Goal: Task Accomplishment & Management: Complete application form

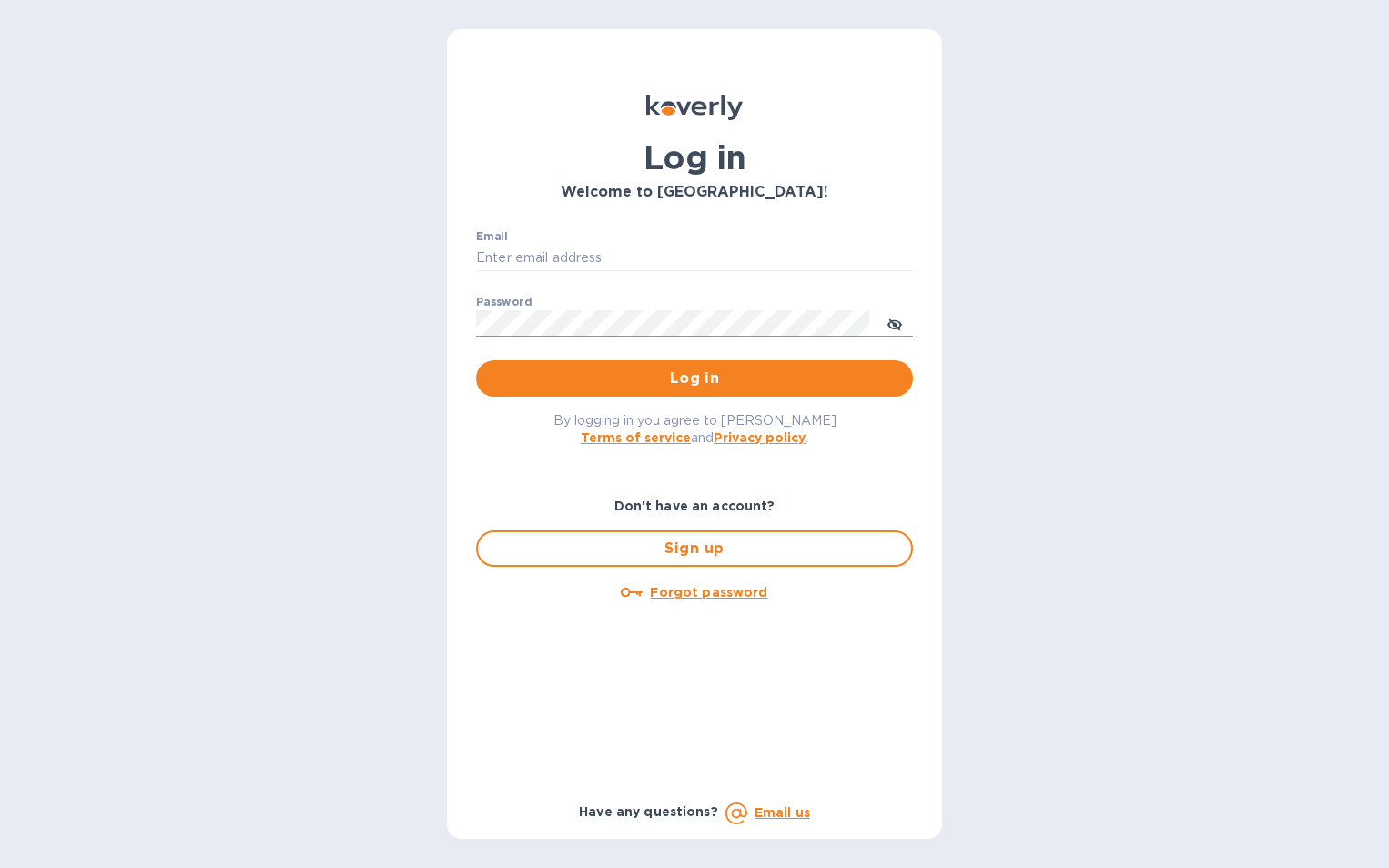
type input "[EMAIL_ADDRESS][DOMAIN_NAME]"
click at [892, 323] on icon "toggle password visibility" at bounding box center [895, 325] width 11 height 11
click at [658, 378] on span "Log in" at bounding box center [695, 378] width 408 height 21
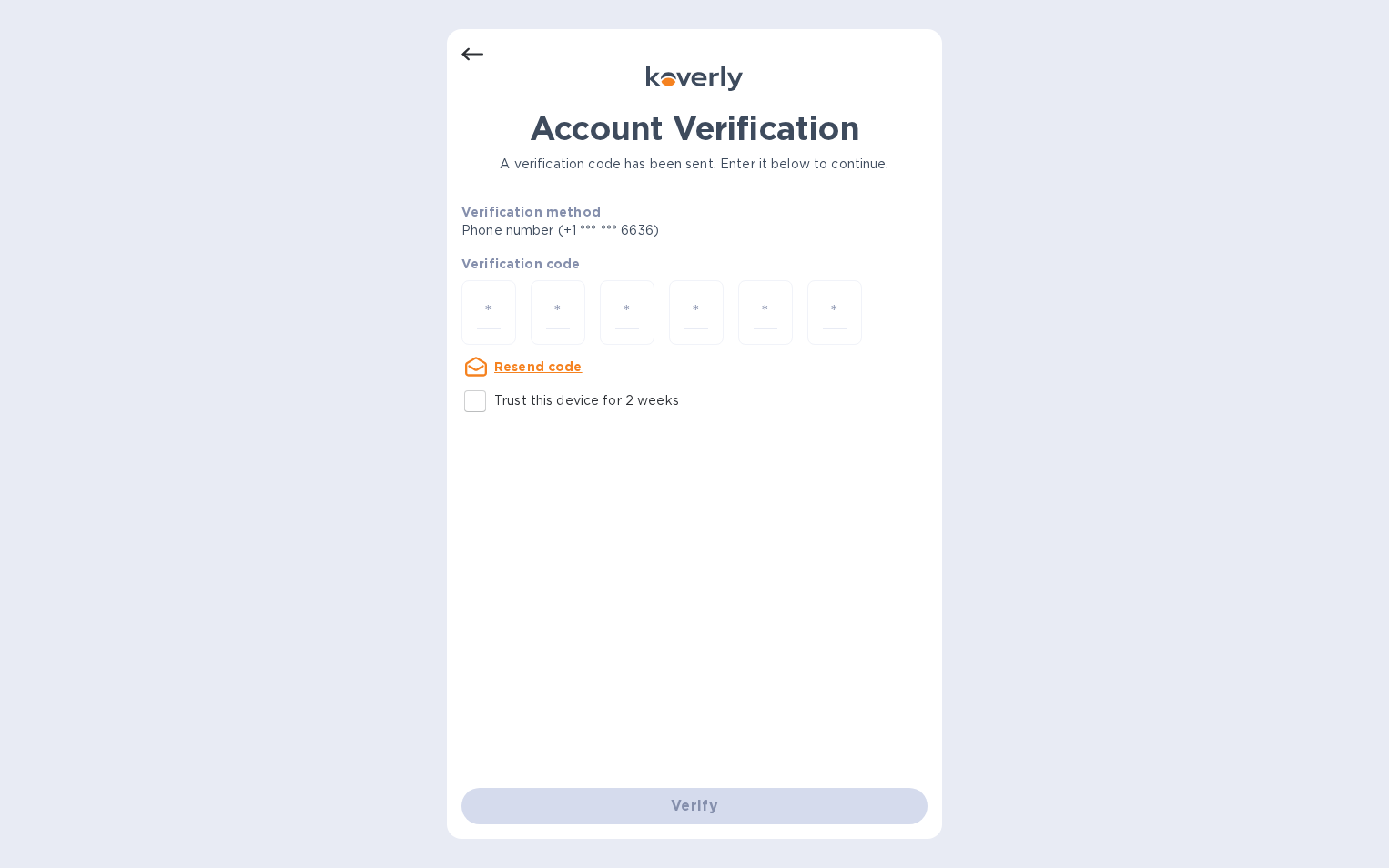
click at [536, 366] on u "Resend code" at bounding box center [538, 367] width 89 height 15
click at [521, 371] on u "Resend code" at bounding box center [538, 367] width 89 height 15
click at [483, 404] on input "Trust this device for 2 weeks" at bounding box center [475, 400] width 38 height 38
checkbox input "true"
click at [485, 315] on input "number" at bounding box center [488, 313] width 23 height 34
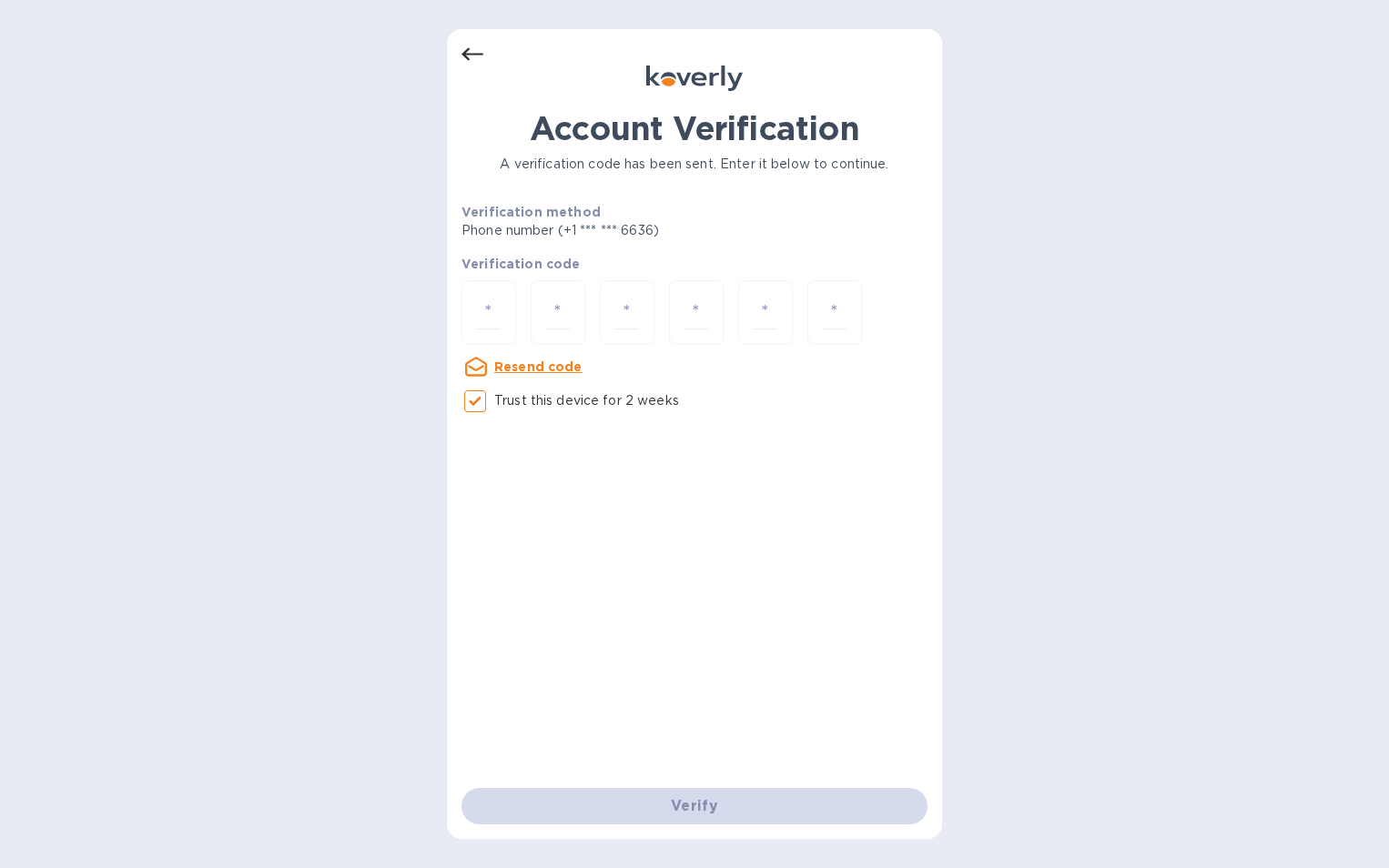
click at [569, 228] on p "Phone number (+1 *** *** 6636)" at bounding box center [630, 230] width 337 height 20
click at [605, 220] on p "Verification method" at bounding box center [630, 212] width 337 height 19
click at [606, 227] on p "Phone number (+1 *** *** 6636)" at bounding box center [630, 230] width 337 height 20
click at [520, 214] on b "Verification method" at bounding box center [531, 212] width 140 height 15
click at [552, 371] on u "Resend code" at bounding box center [538, 367] width 89 height 15
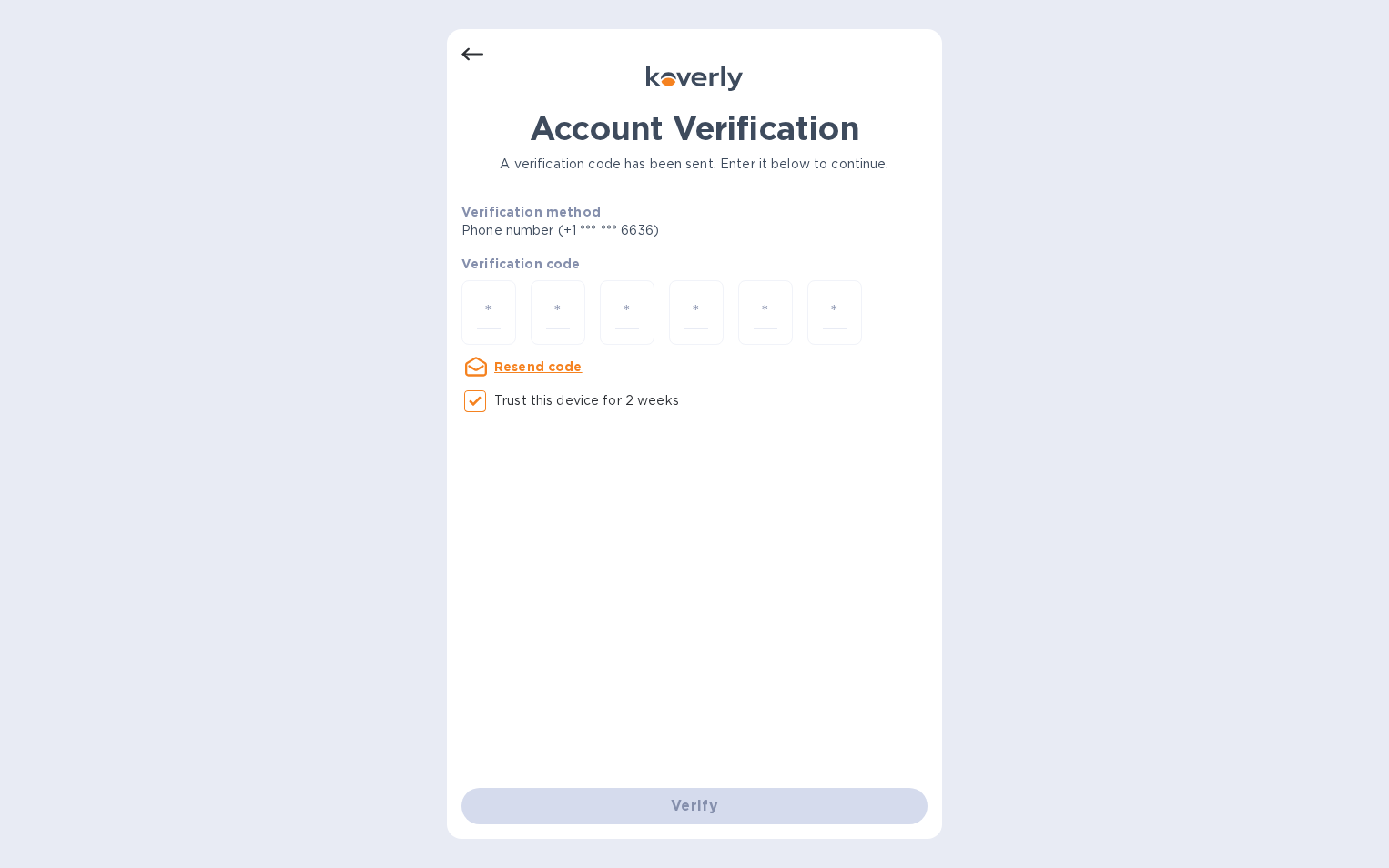
click at [562, 512] on div "Account Verification A verification code has been sent. Enter it below to conti…" at bounding box center [694, 448] width 466 height 679
click at [462, 53] on icon at bounding box center [471, 54] width 21 height 21
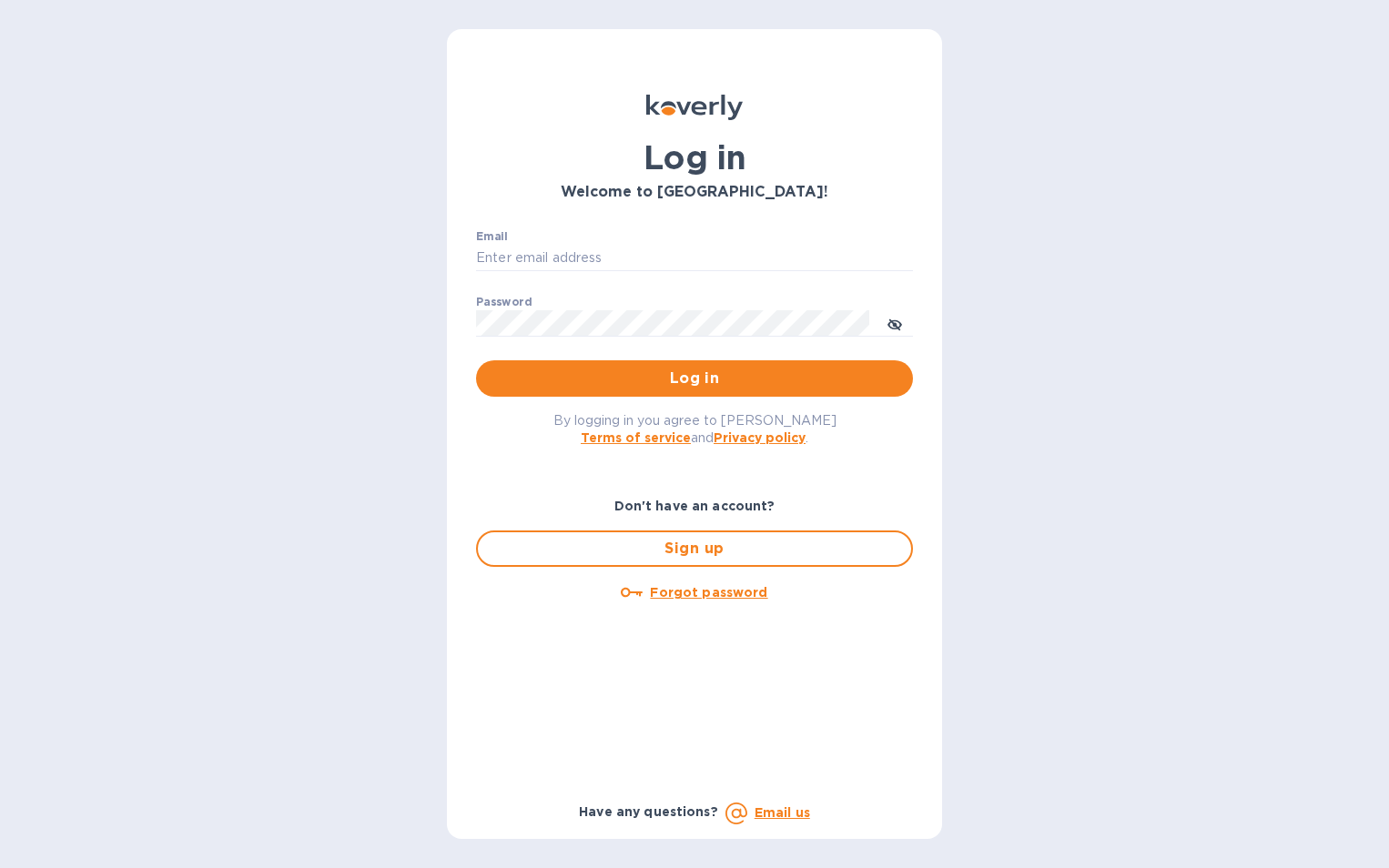
type input "[EMAIL_ADDRESS][DOMAIN_NAME]"
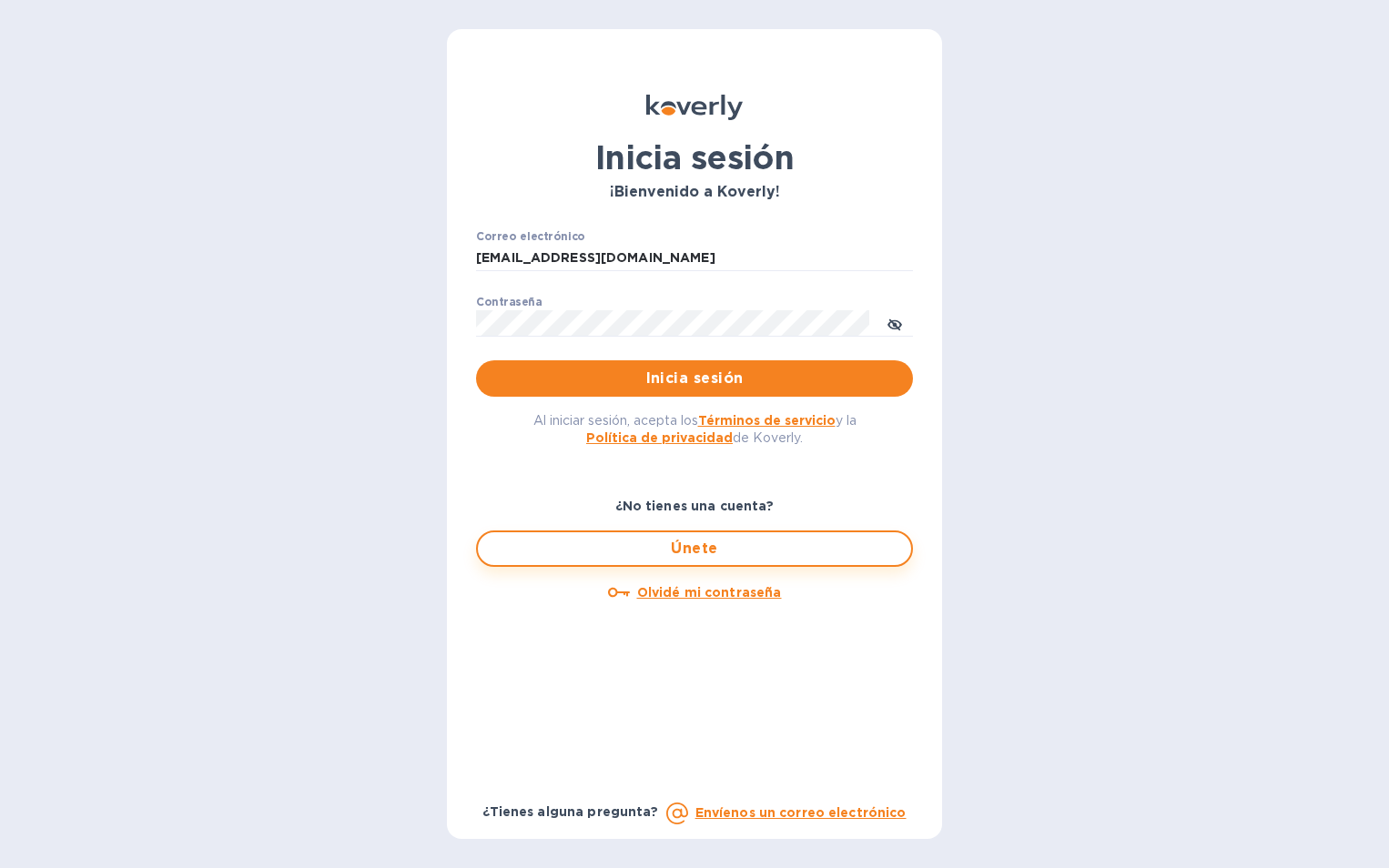
click at [756, 543] on span "Únete" at bounding box center [695, 549] width 404 height 21
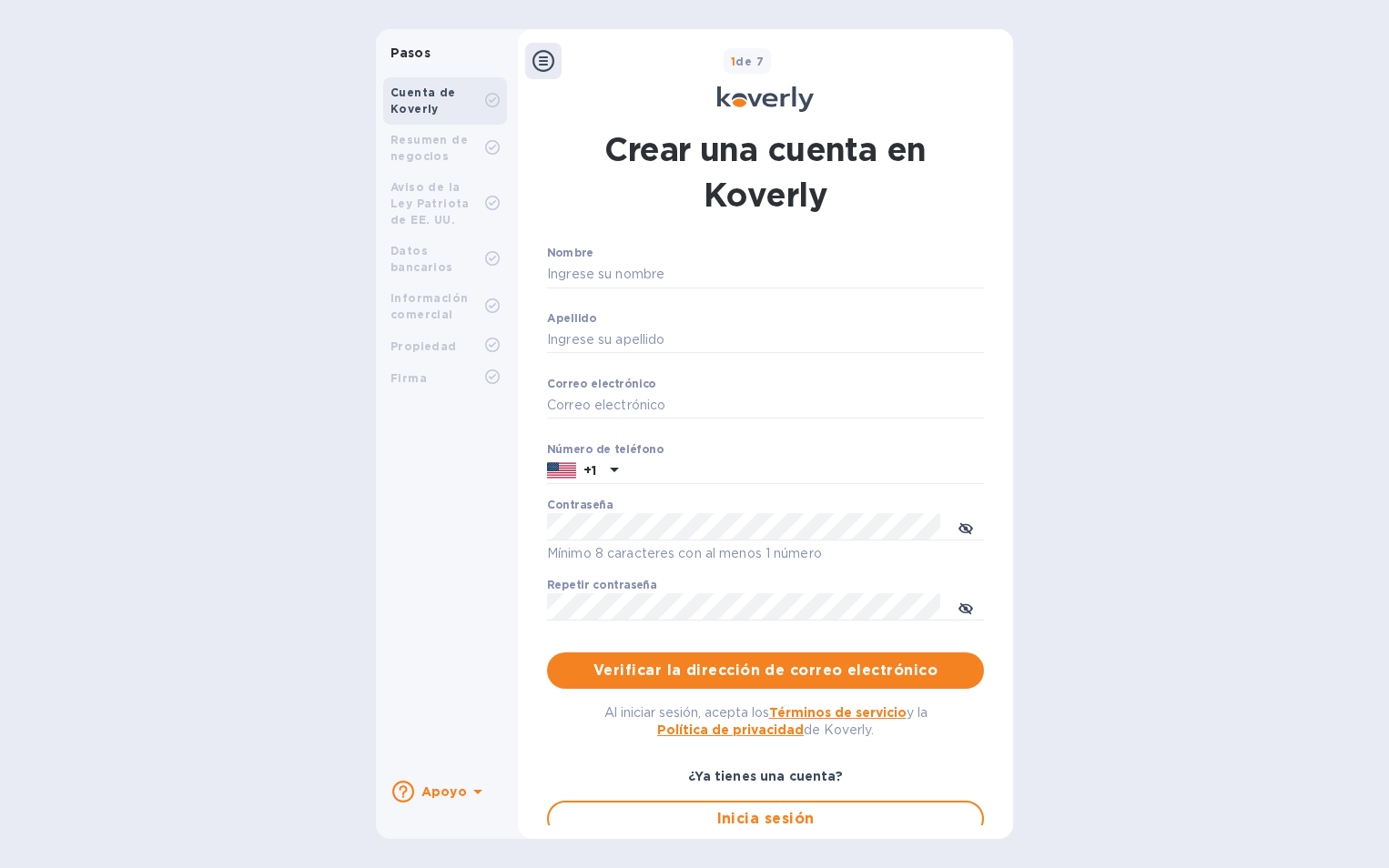
type input "[EMAIL_ADDRESS][DOMAIN_NAME]"
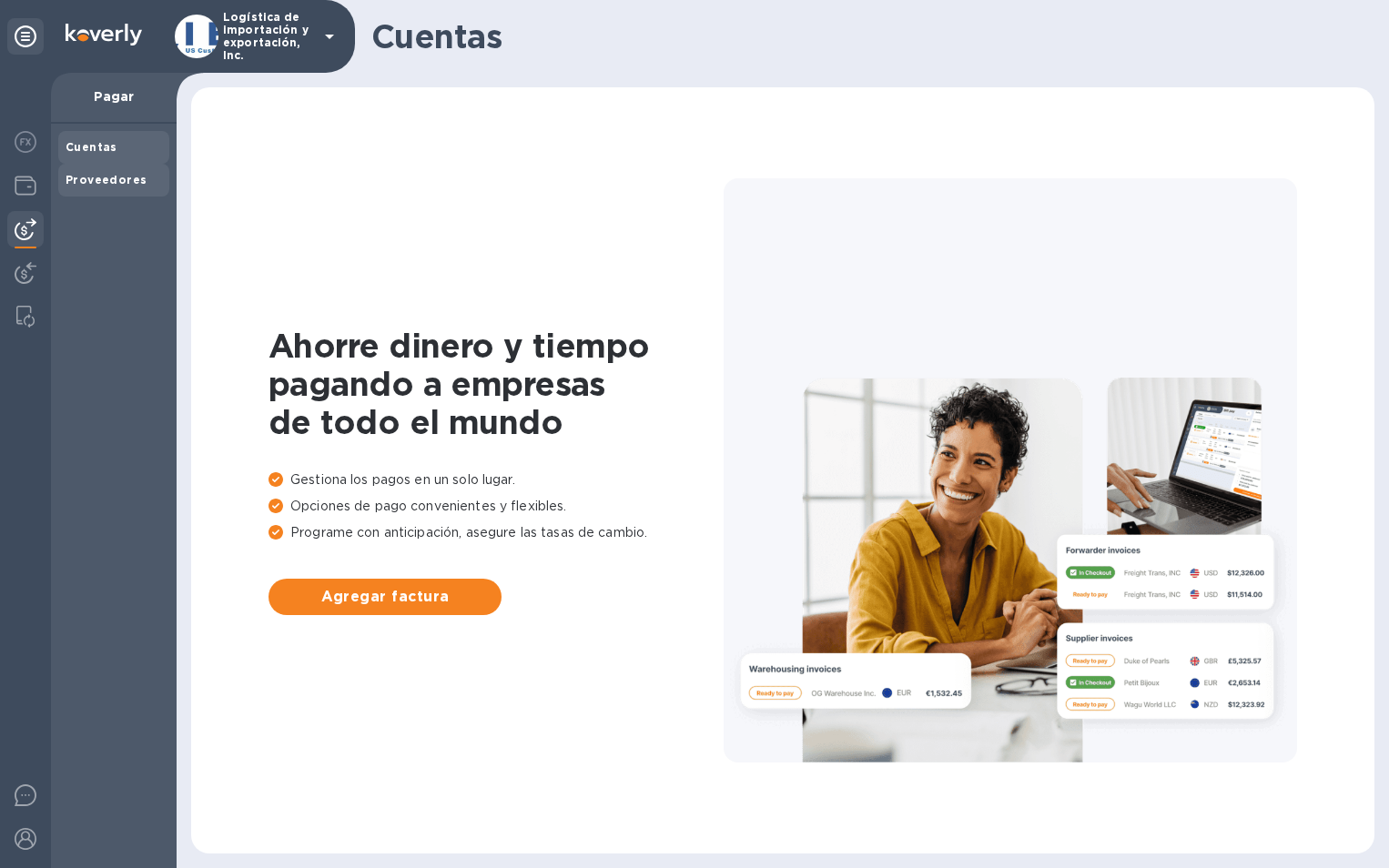
click at [108, 177] on b "Proveedores" at bounding box center [105, 180] width 81 height 14
click at [25, 186] on img at bounding box center [25, 185] width 21 height 21
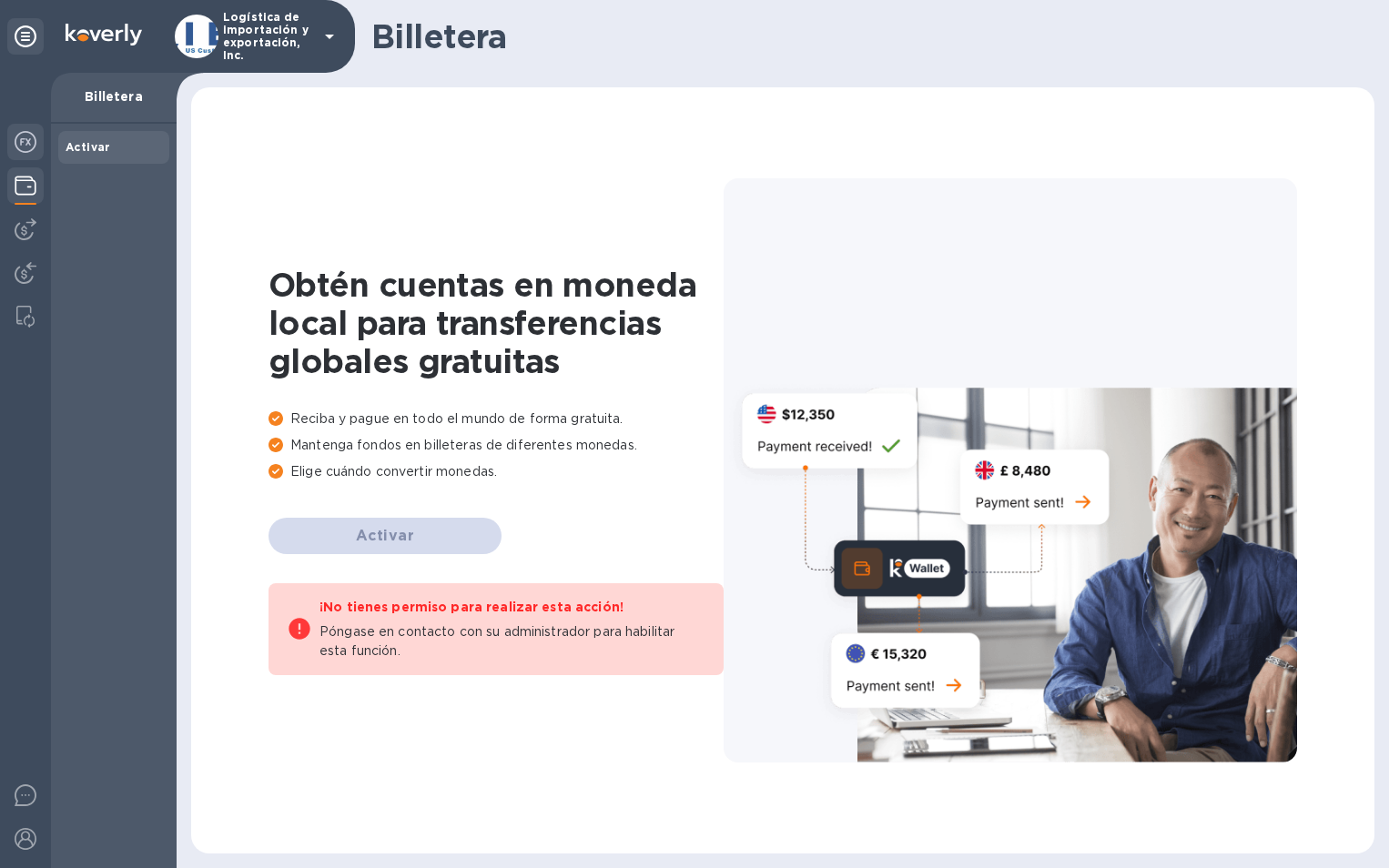
click at [32, 135] on img at bounding box center [25, 142] width 21 height 21
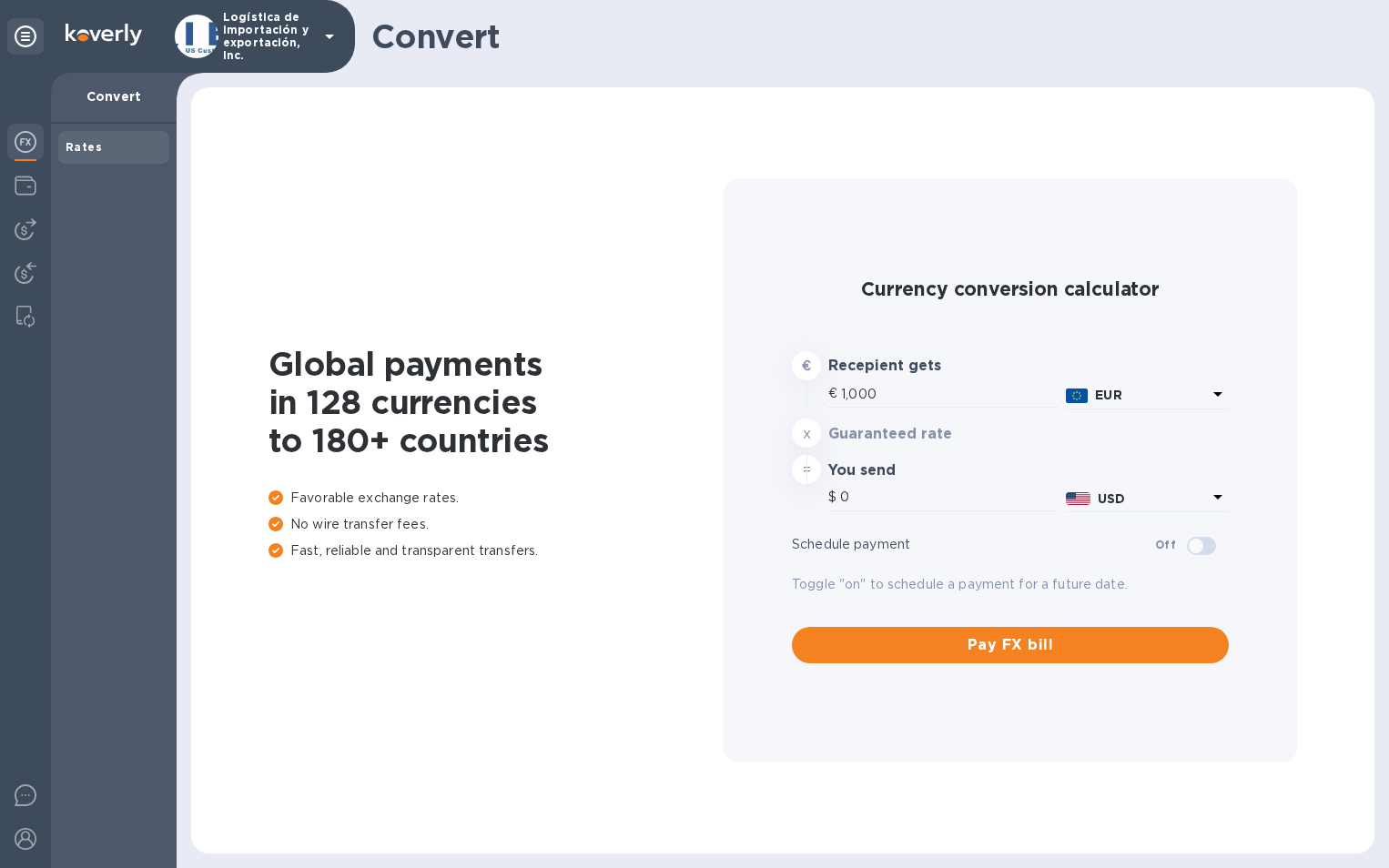
type input "1,174.56"
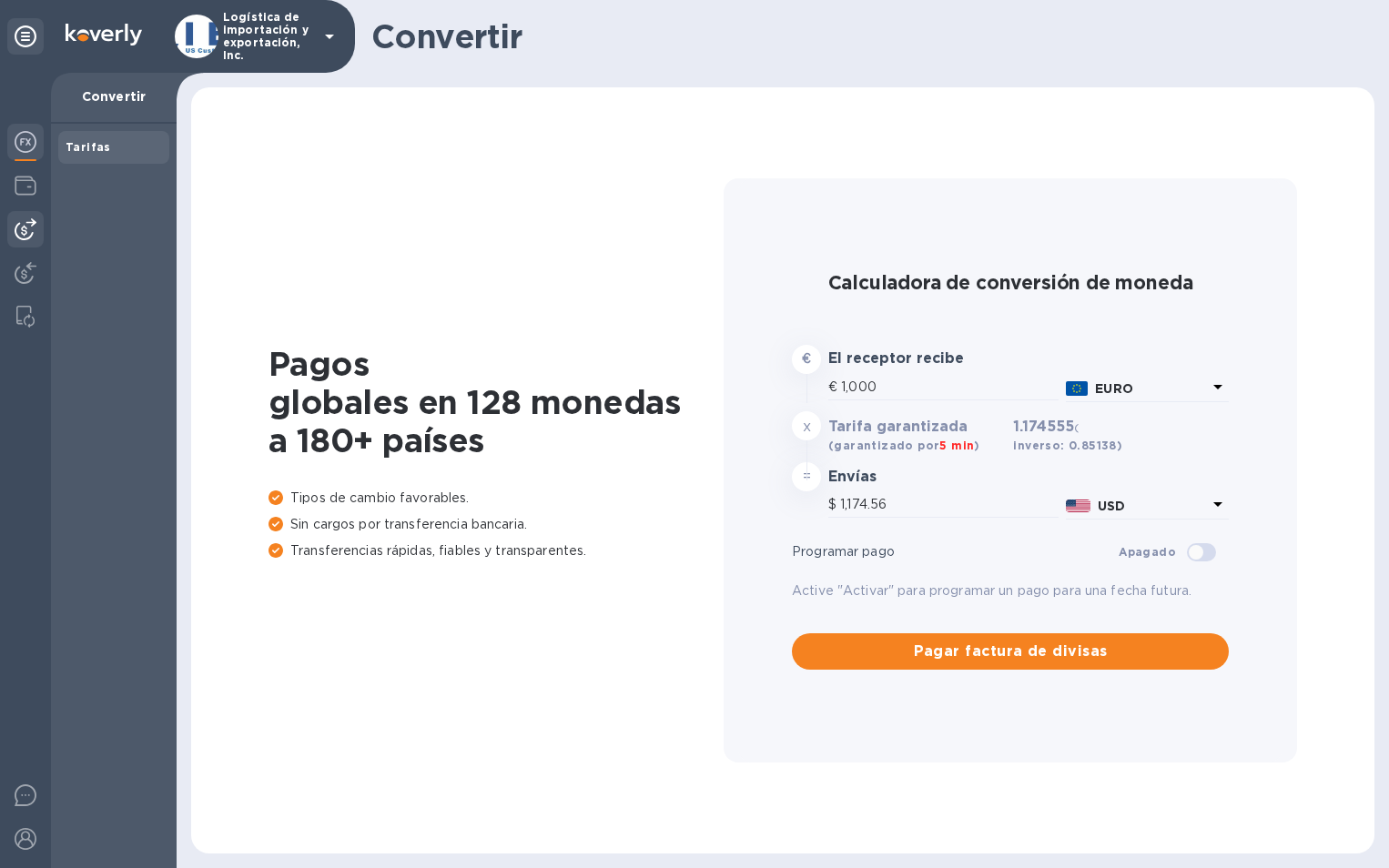
click at [33, 225] on img at bounding box center [25, 229] width 21 height 21
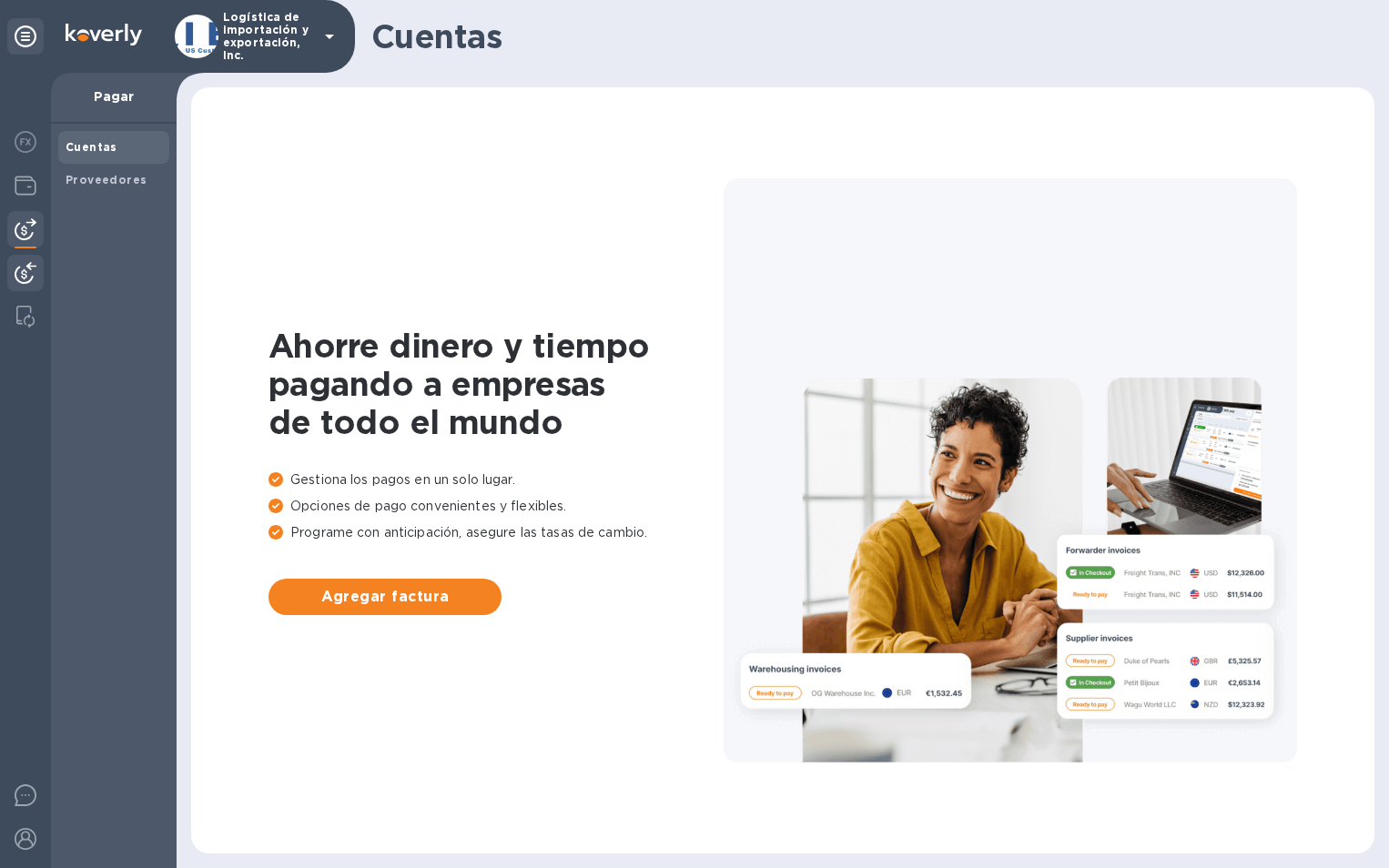
click at [25, 266] on img at bounding box center [25, 272] width 21 height 21
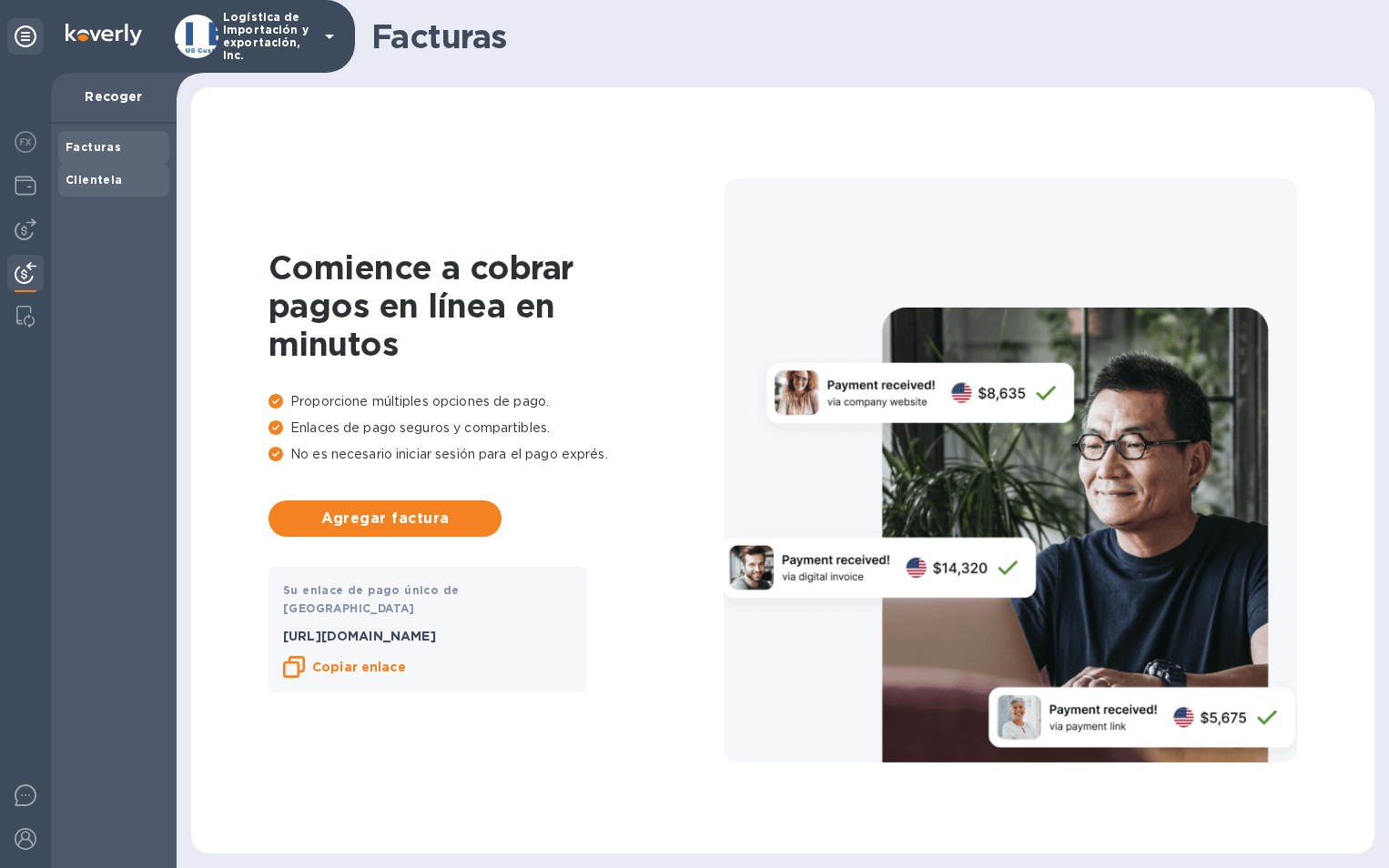
click at [126, 175] on div "Clientela" at bounding box center [114, 181] width 97 height 19
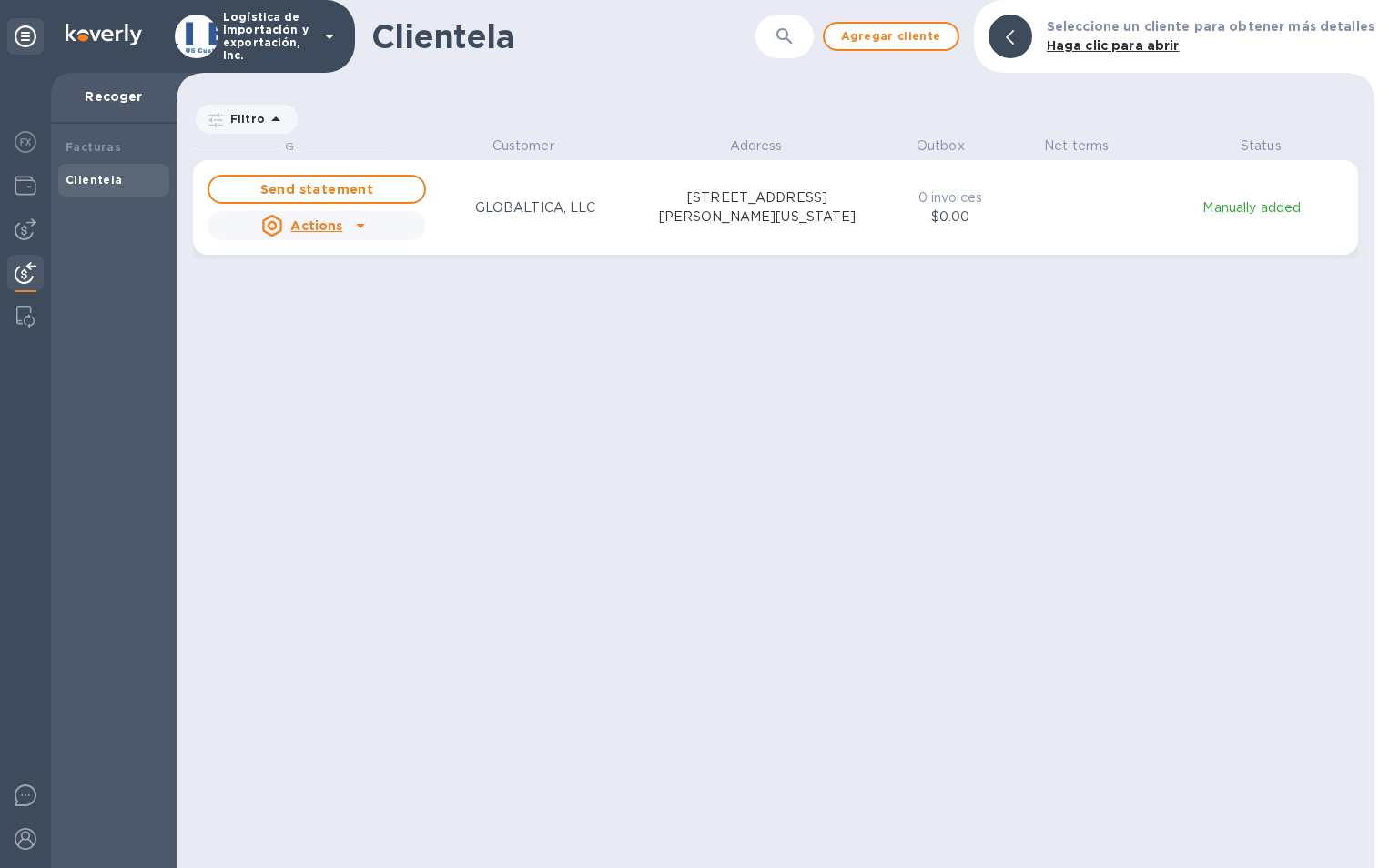
scroll to position [718, 1191]
click at [363, 232] on icon "rejilla" at bounding box center [364, 225] width 21 height 21
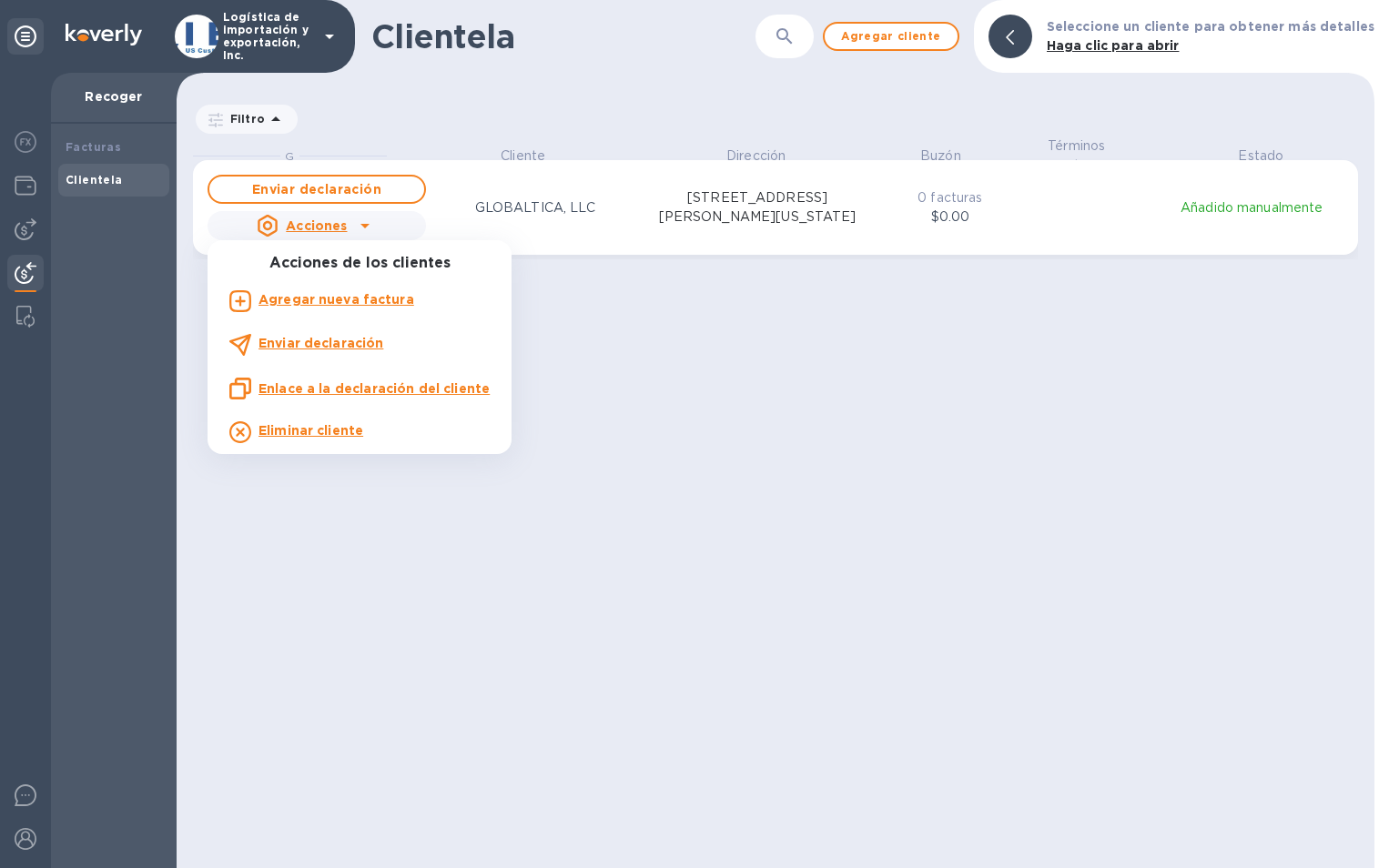
click at [777, 370] on div at bounding box center [694, 434] width 1389 height 868
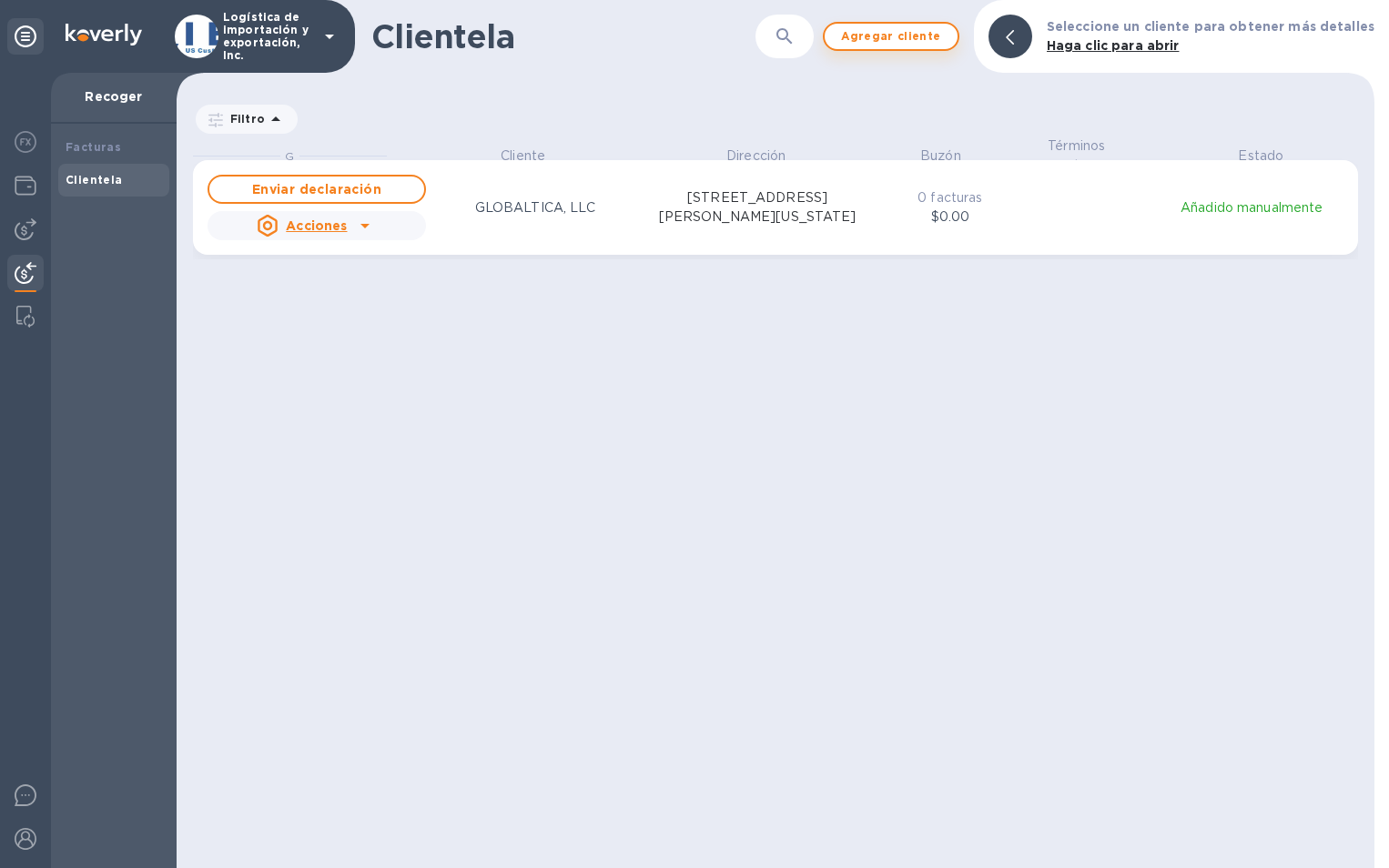
click at [923, 34] on span "Agregar cliente" at bounding box center [891, 35] width 103 height 21
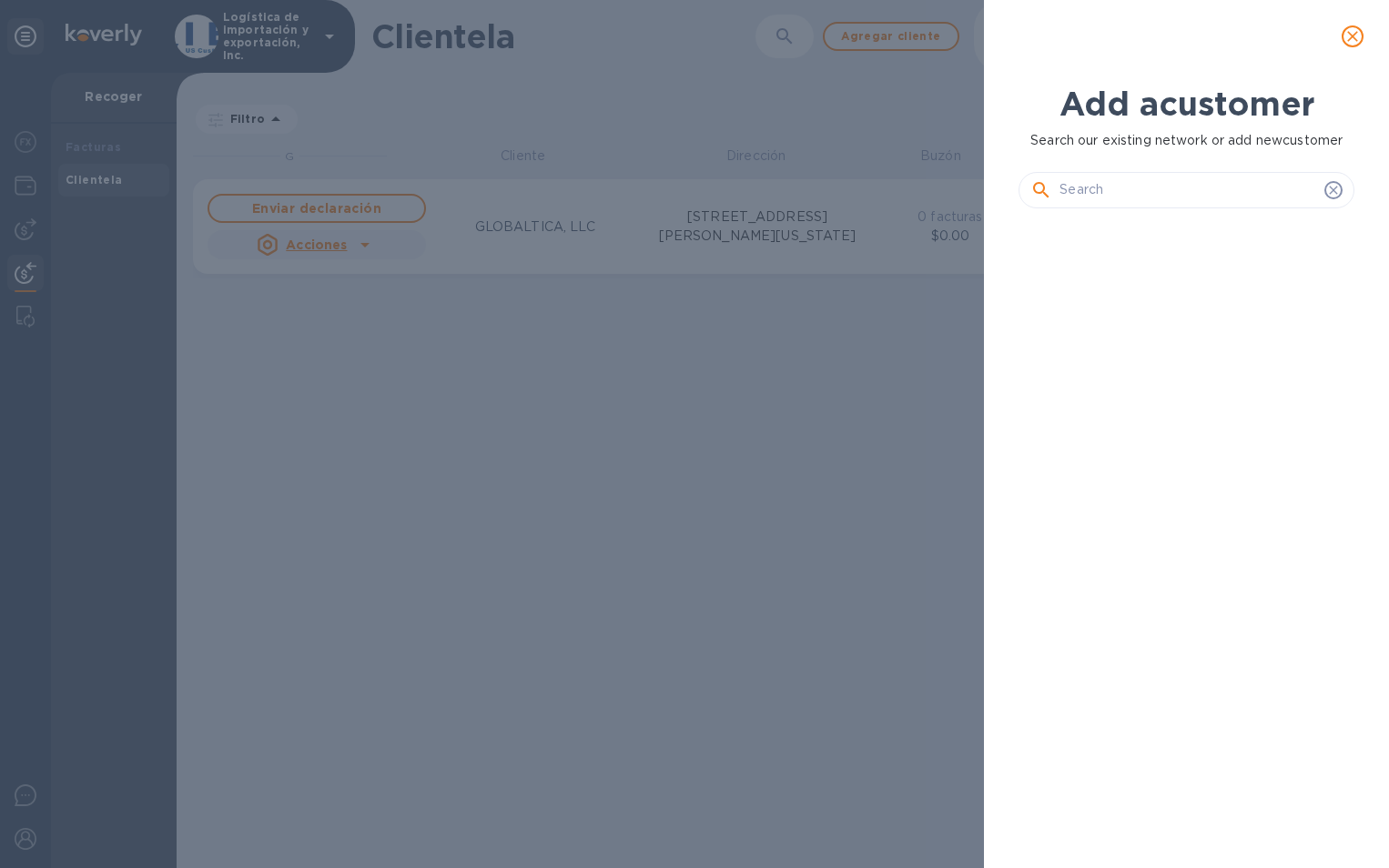
scroll to position [15, 8]
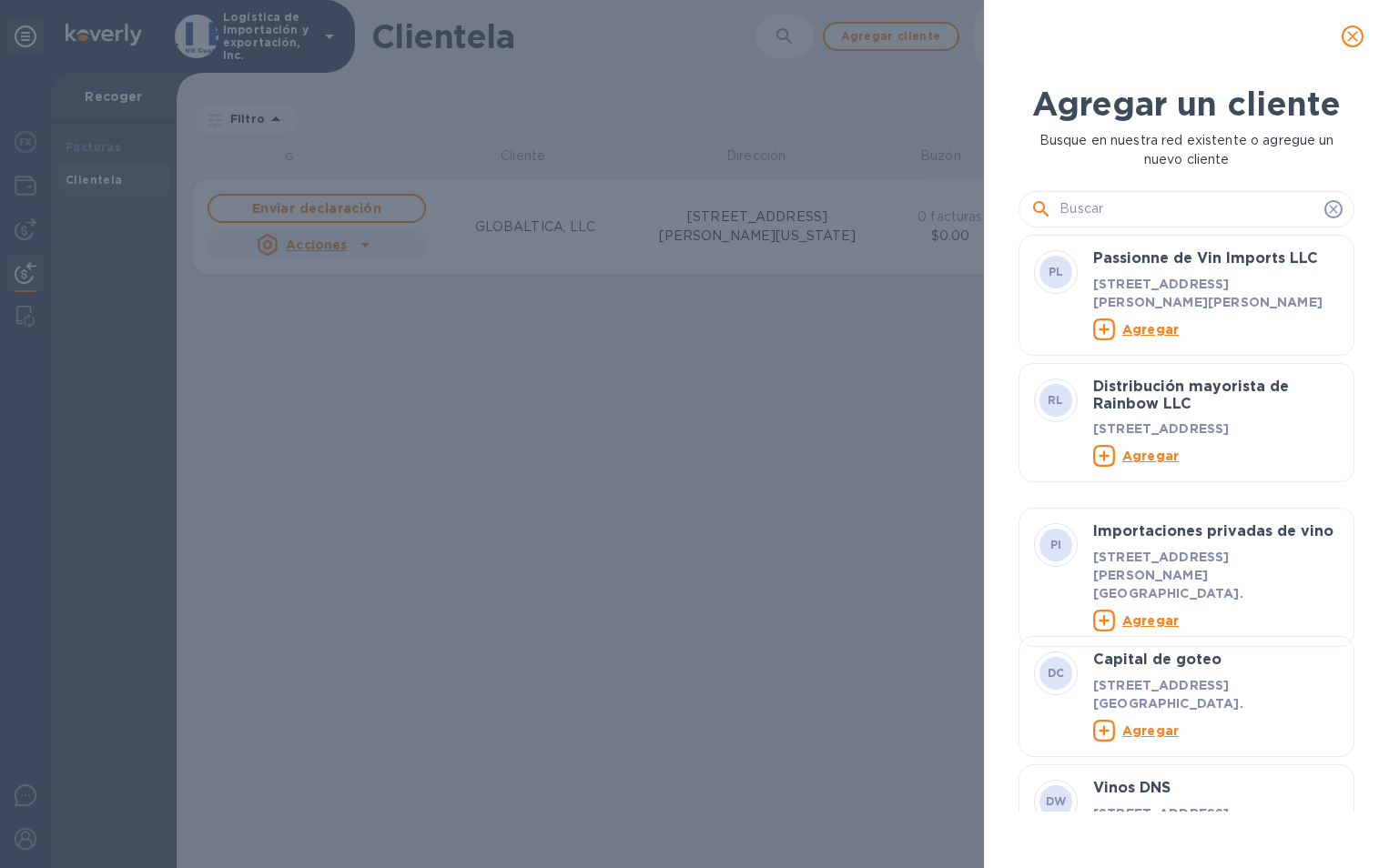
click at [1131, 203] on input "text" at bounding box center [1188, 209] width 258 height 27
click at [1111, 209] on input "text" at bounding box center [1188, 209] width 258 height 27
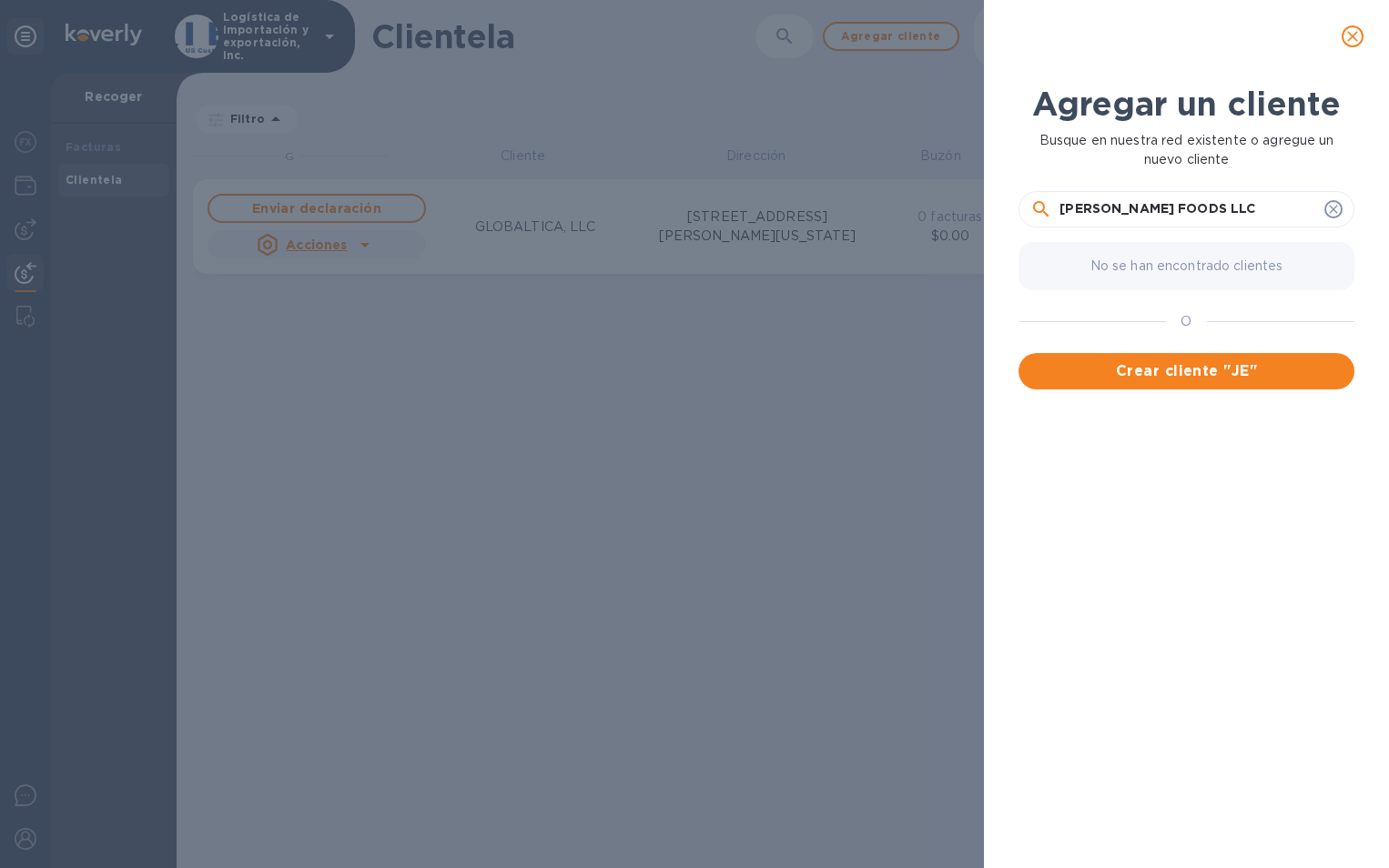
type input "JENNY FOODS LLC"
drag, startPoint x: 1226, startPoint y: 207, endPoint x: 1041, endPoint y: 216, distance: 185.2
click at [1043, 216] on div "JENNY FOODS LLC" at bounding box center [1186, 209] width 312 height 27
click at [1156, 376] on font "Crear cliente "JE" at bounding box center [1183, 371] width 134 height 21
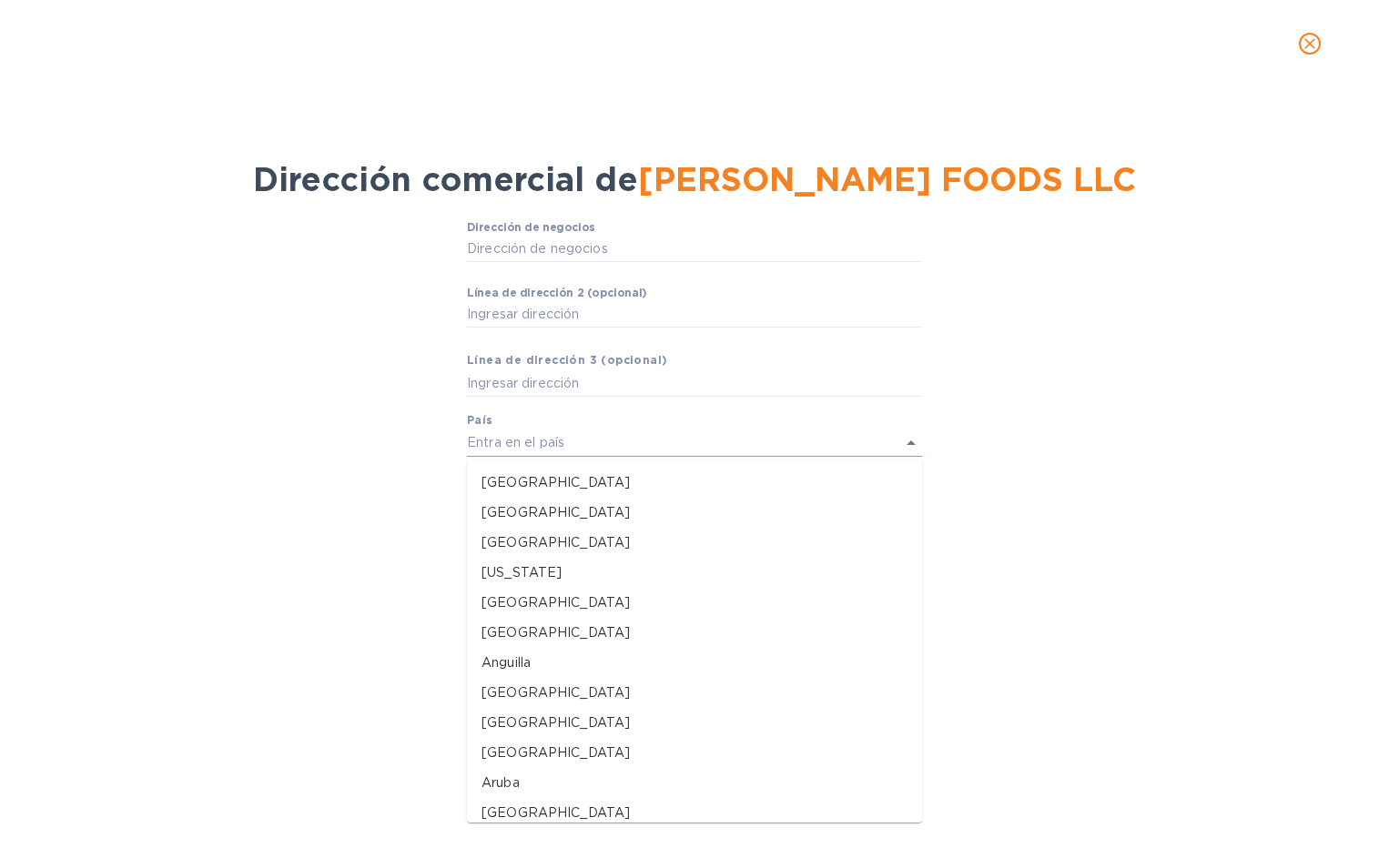
click at [564, 445] on input "text" at bounding box center [669, 442] width 404 height 26
click at [547, 482] on p "Estados Unidos" at bounding box center [694, 482] width 426 height 20
type input "United States"
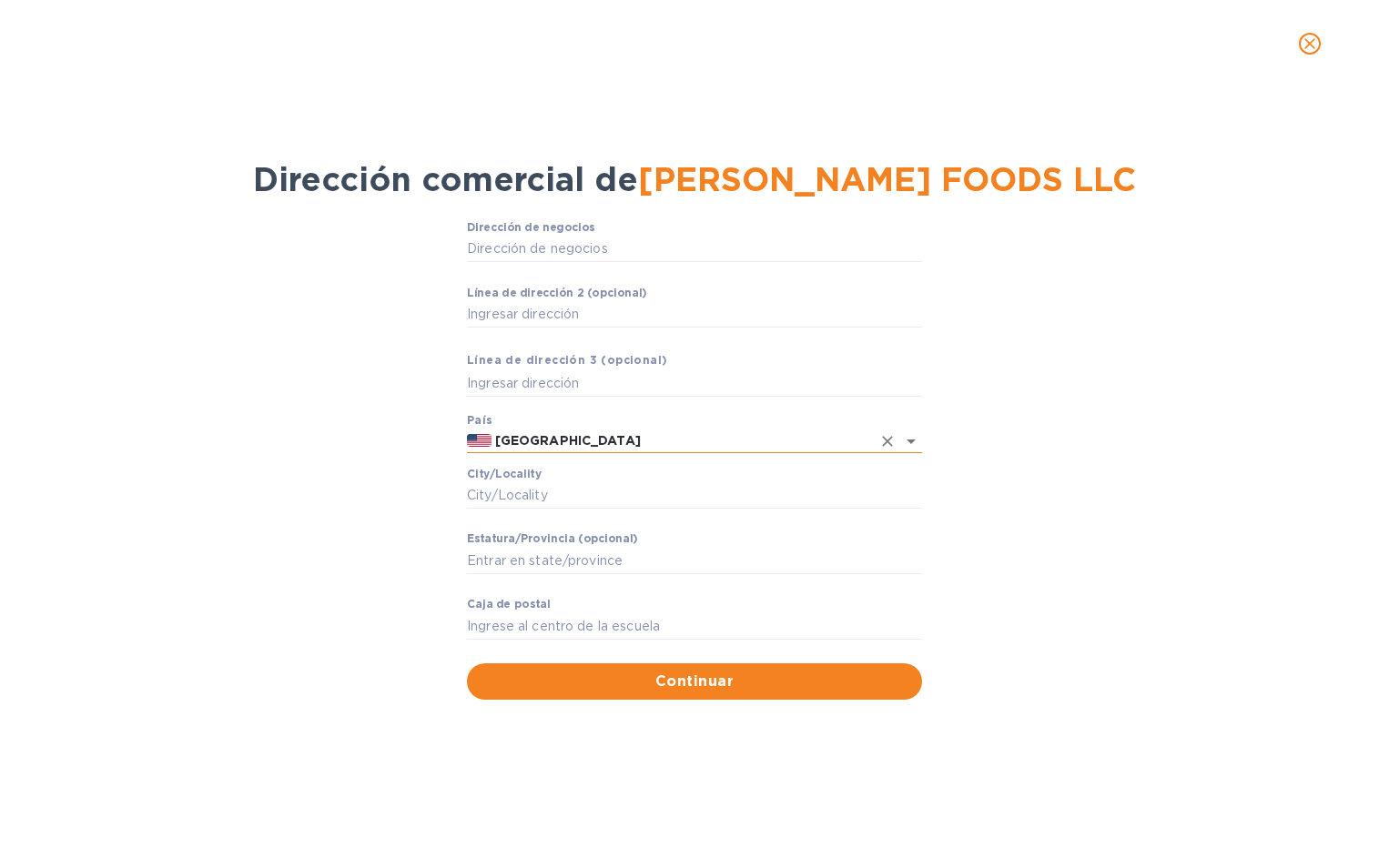
click at [892, 441] on icon "Claro" at bounding box center [888, 441] width 19 height 19
click at [497, 436] on input "text" at bounding box center [681, 441] width 379 height 22
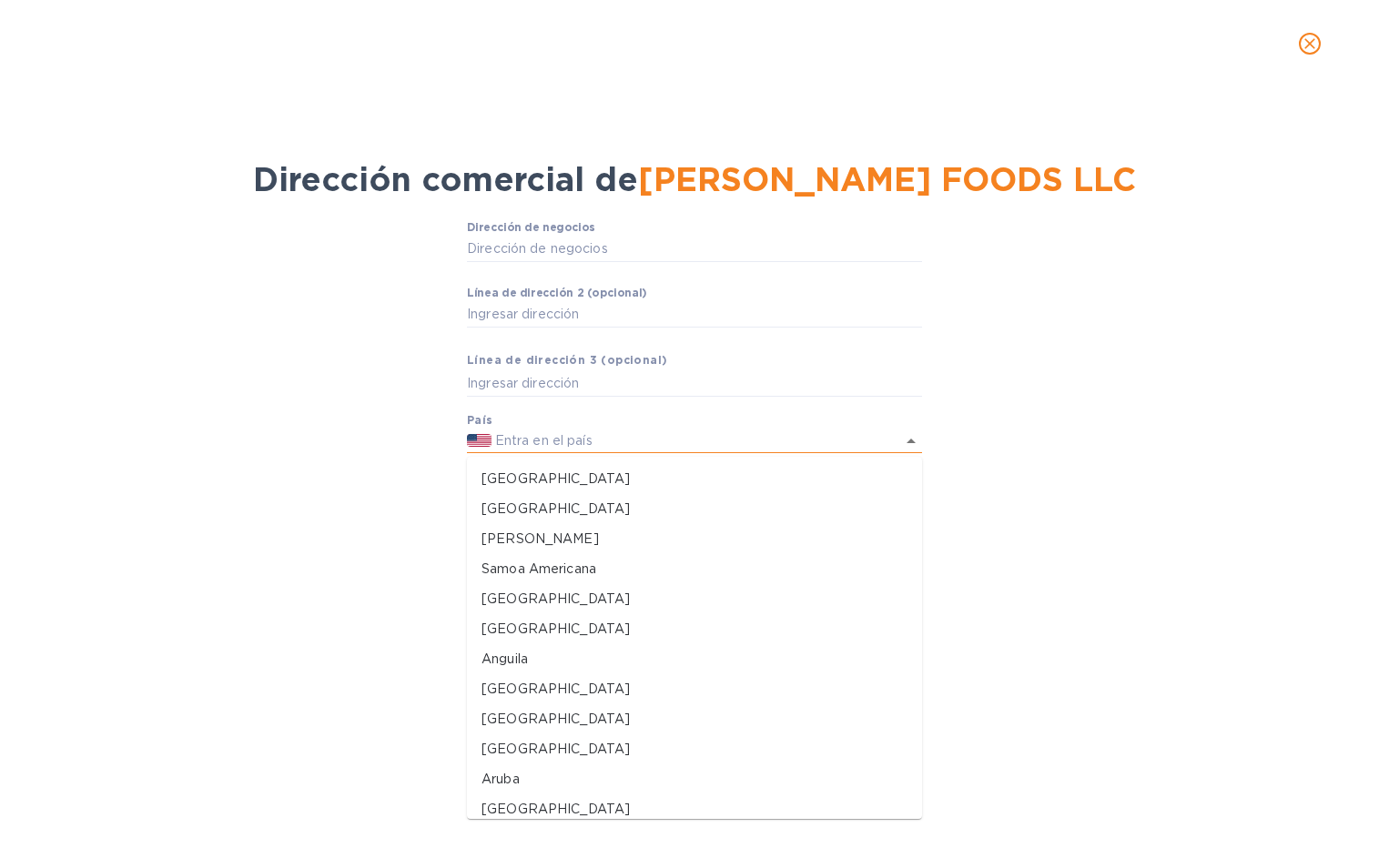
click at [486, 435] on img at bounding box center [479, 441] width 24 height 13
click at [483, 435] on img at bounding box center [479, 441] width 24 height 13
click at [989, 442] on div "Dirección de negocios ​ Línea de dirección 2 (opcional) ​ Línea de dirección 3 …" at bounding box center [694, 460] width 1341 height 500
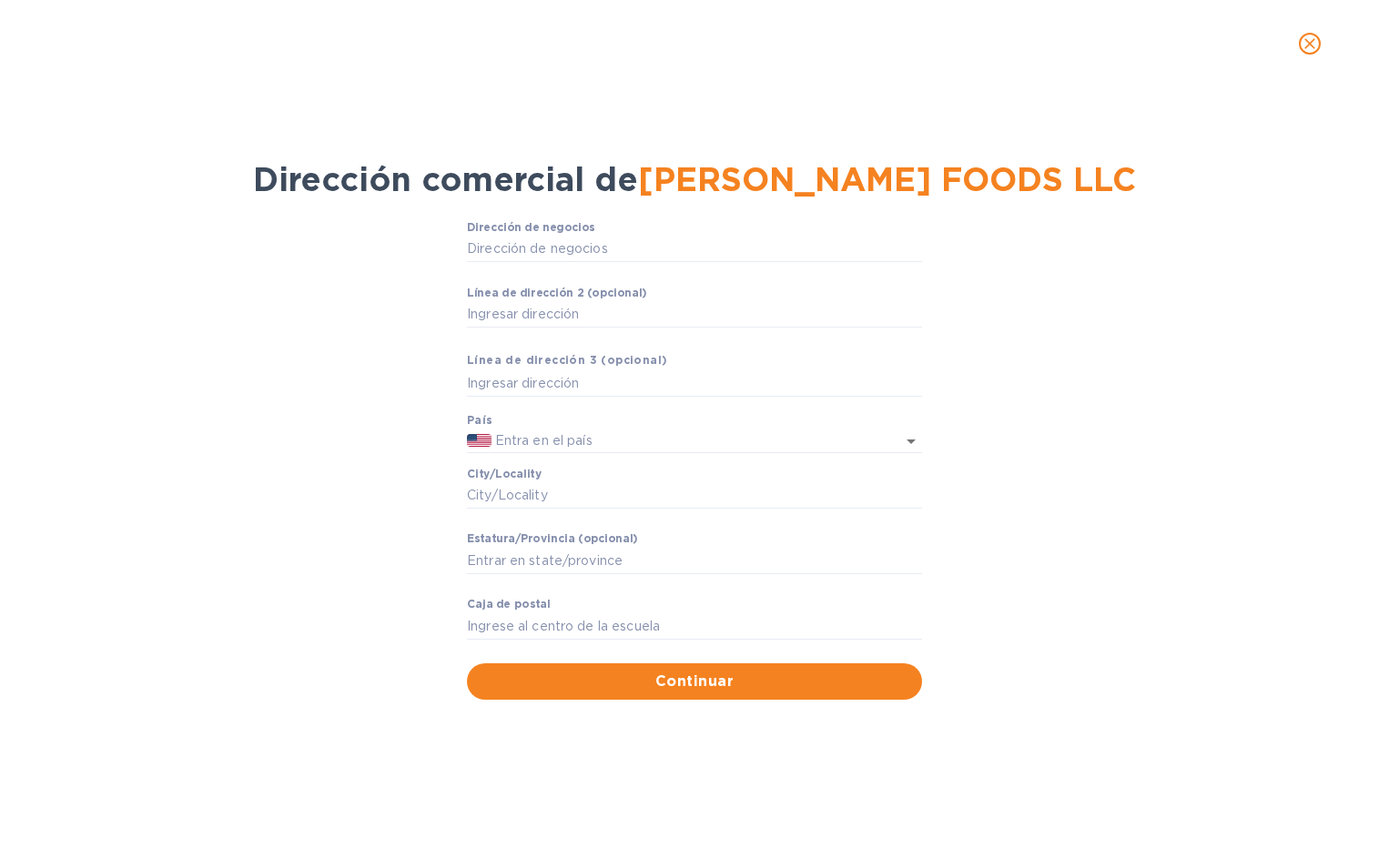
click at [676, 359] on div "Dirección de negocios ​ Línea de dirección 2 (opcional) ​ Línea de dirección 3 …" at bounding box center [694, 441] width 456 height 442
click at [725, 370] on input "text" at bounding box center [694, 383] width 456 height 27
click at [627, 249] on input "Dirección de negocios" at bounding box center [694, 249] width 456 height 27
click at [193, 297] on div "Dirección de negocios ​ Línea de dirección 2 (opcional) ​ Línea de dirección 3 …" at bounding box center [694, 460] width 1341 height 500
click at [620, 674] on span "Continuar" at bounding box center [694, 681] width 426 height 21
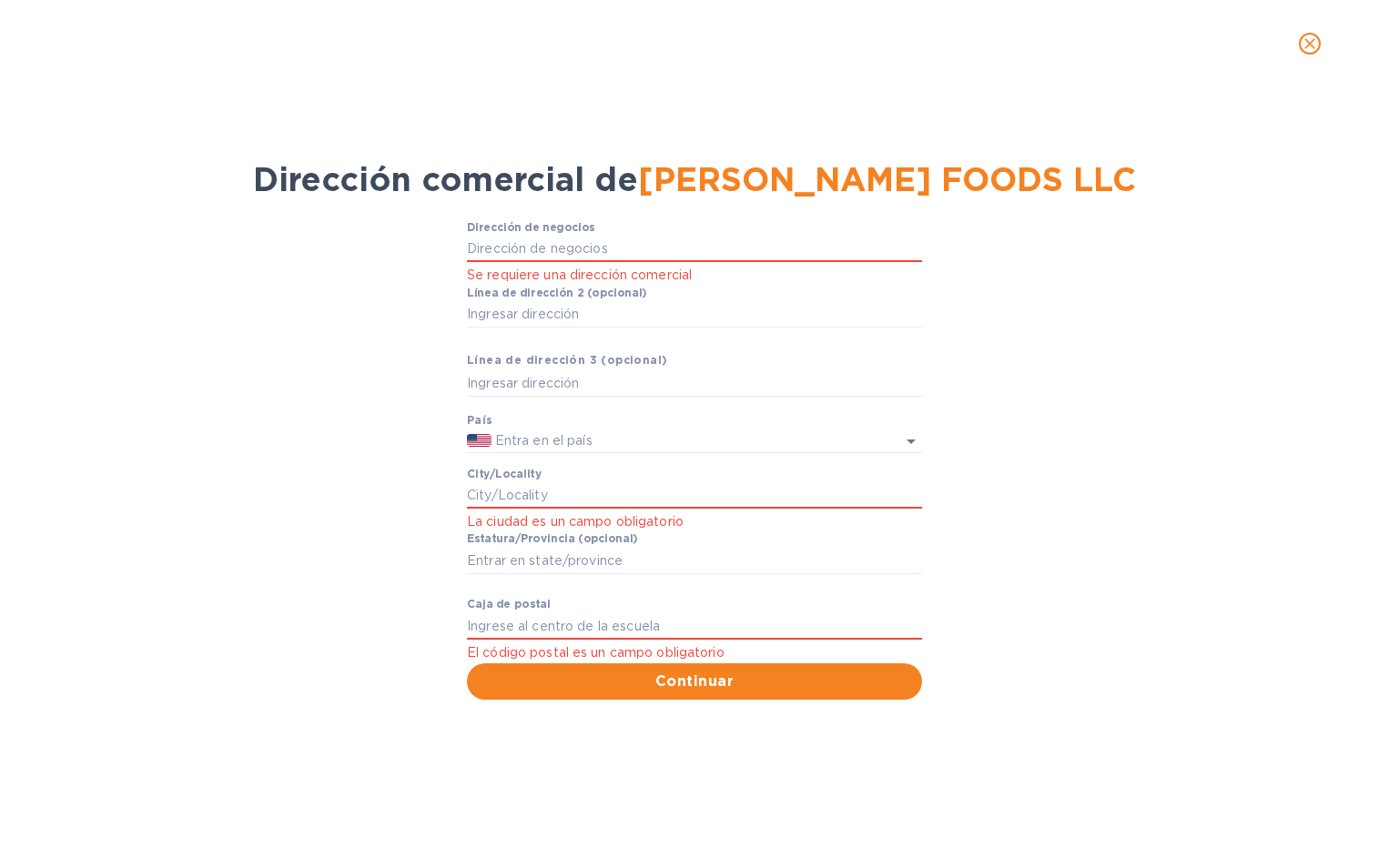
click at [293, 397] on div "Dirección de negocios Se requiere una dirección comercial Línea de dirección 2 …" at bounding box center [694, 460] width 1341 height 500
click at [919, 440] on icon "Abrir" at bounding box center [910, 441] width 21 height 21
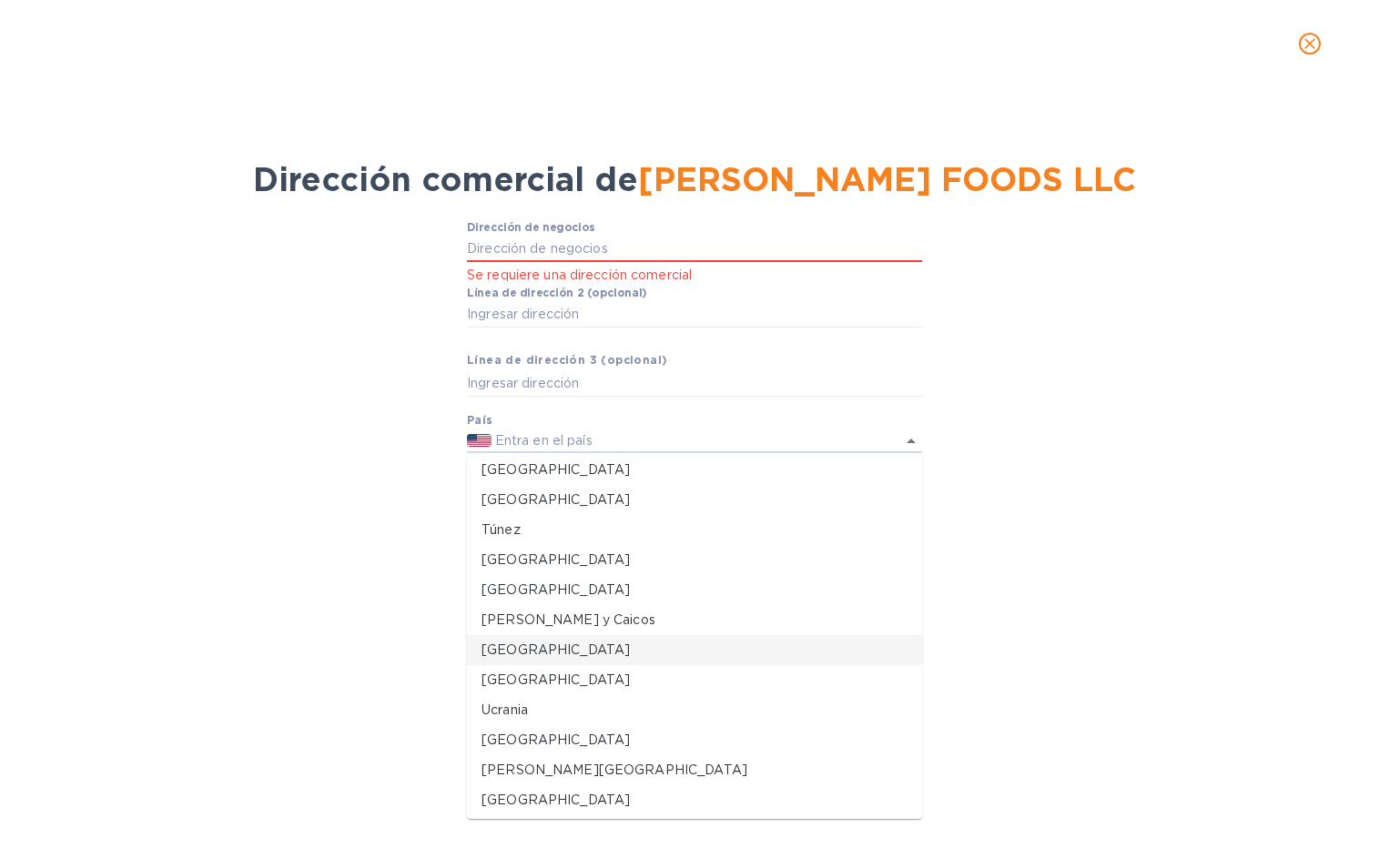
scroll to position [5869, 0]
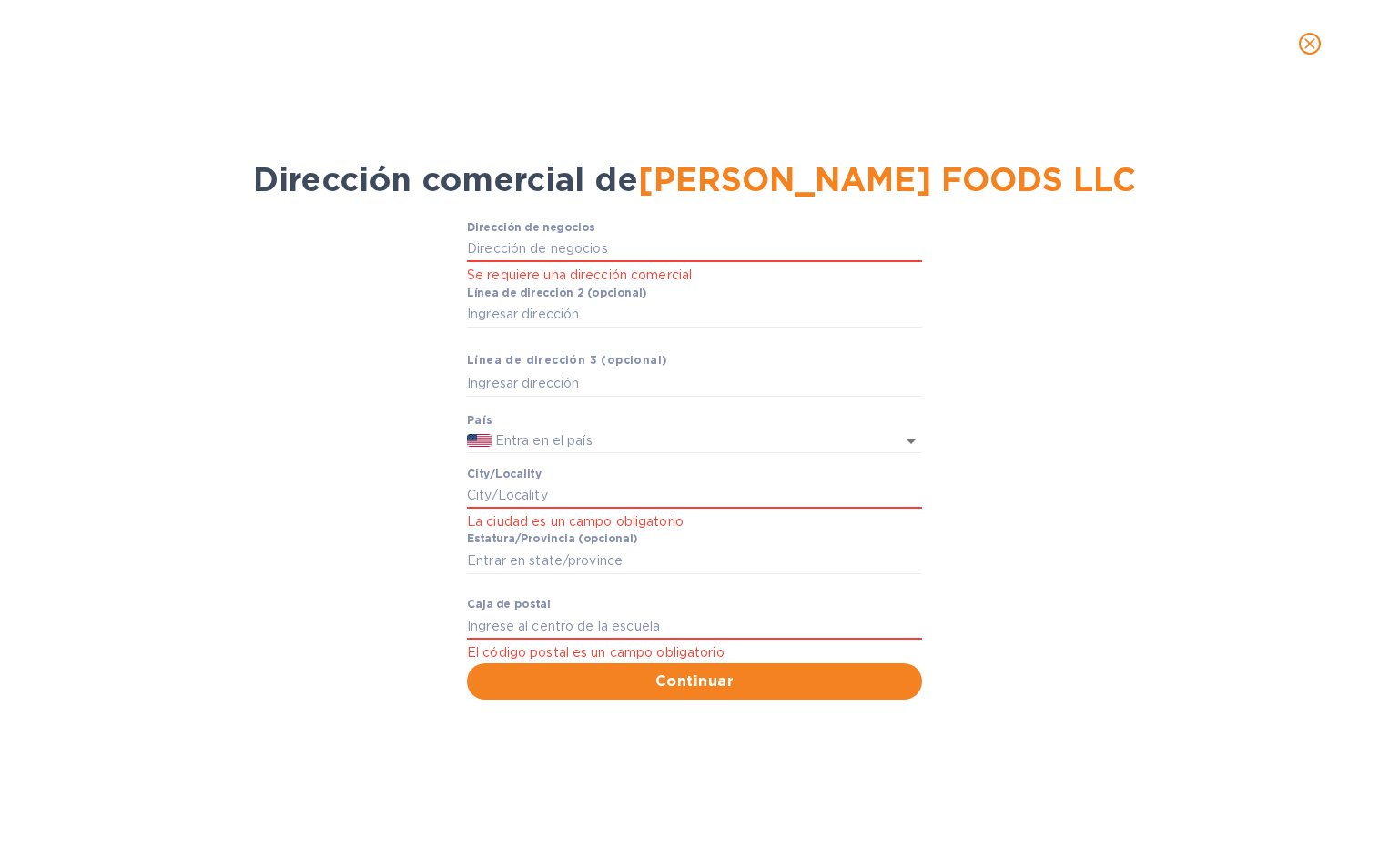
drag, startPoint x: 1097, startPoint y: 485, endPoint x: 1088, endPoint y: 471, distance: 16.6
click at [1097, 483] on div "Dirección de negocios Se requiere una dirección comercial Línea de dirección 2 …" at bounding box center [694, 460] width 1341 height 500
click at [1302, 48] on icon "cerrar" at bounding box center [1310, 44] width 19 height 19
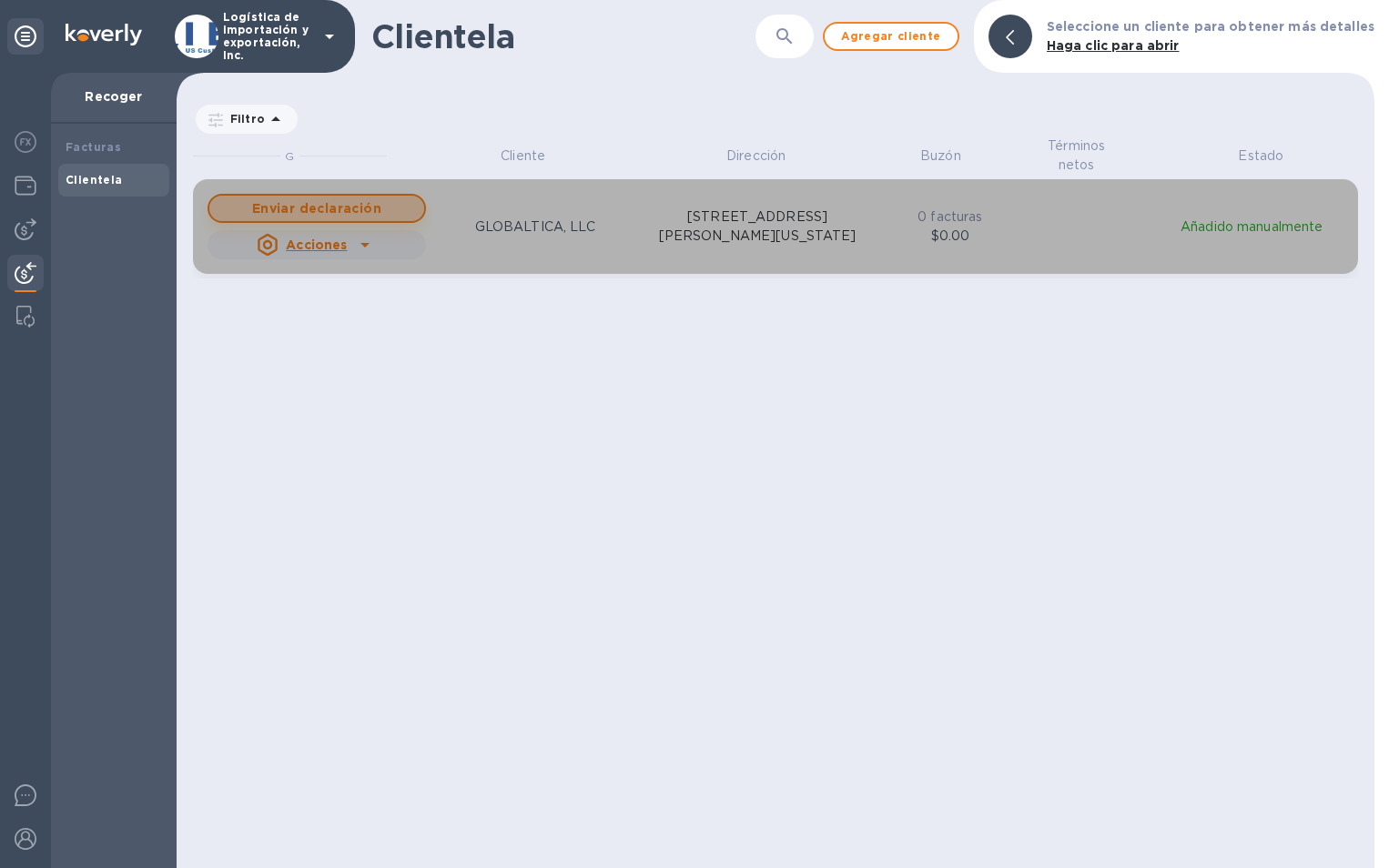
click at [388, 202] on span "Enviar declaración" at bounding box center [316, 208] width 185 height 21
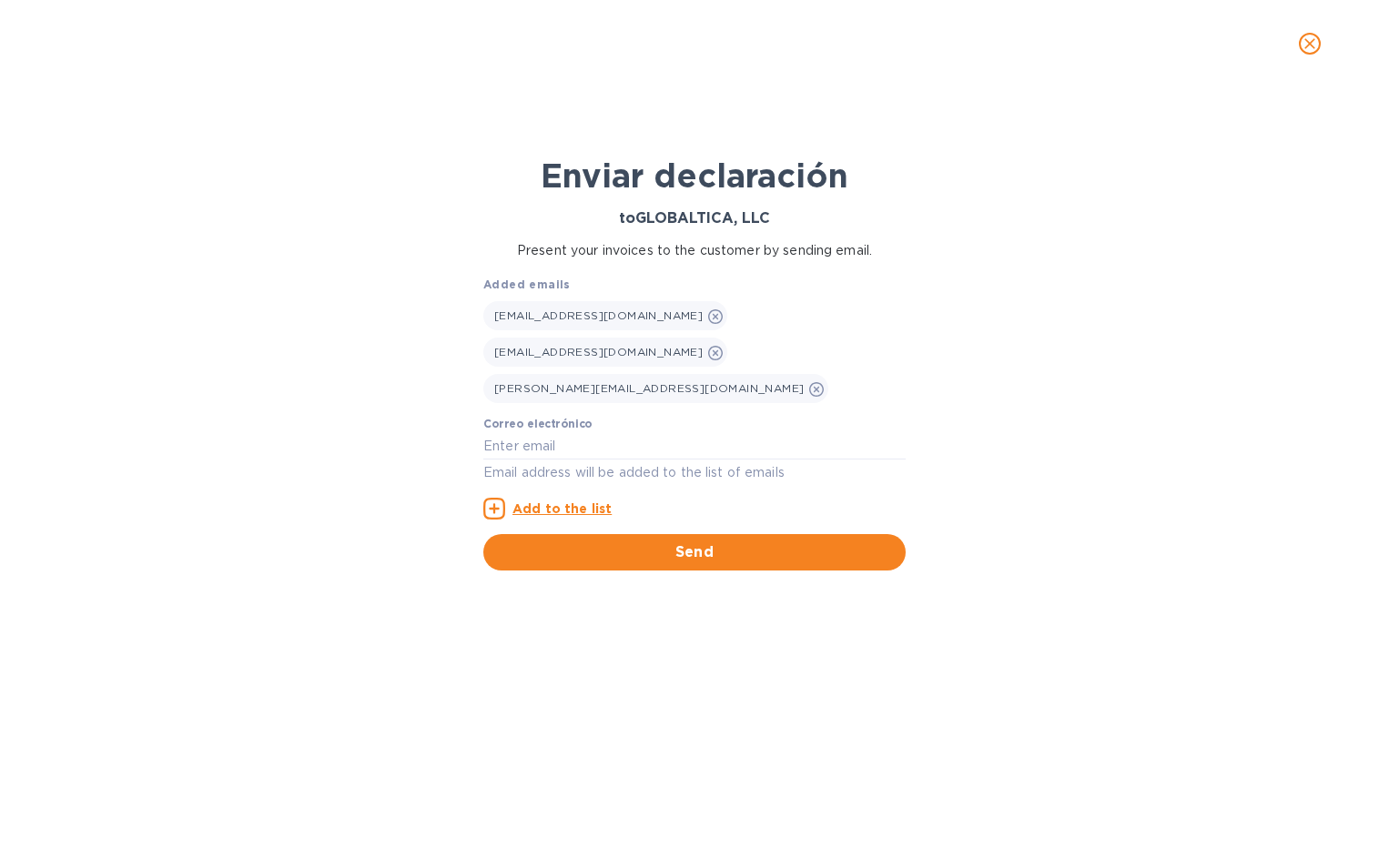
scroll to position [15, 8]
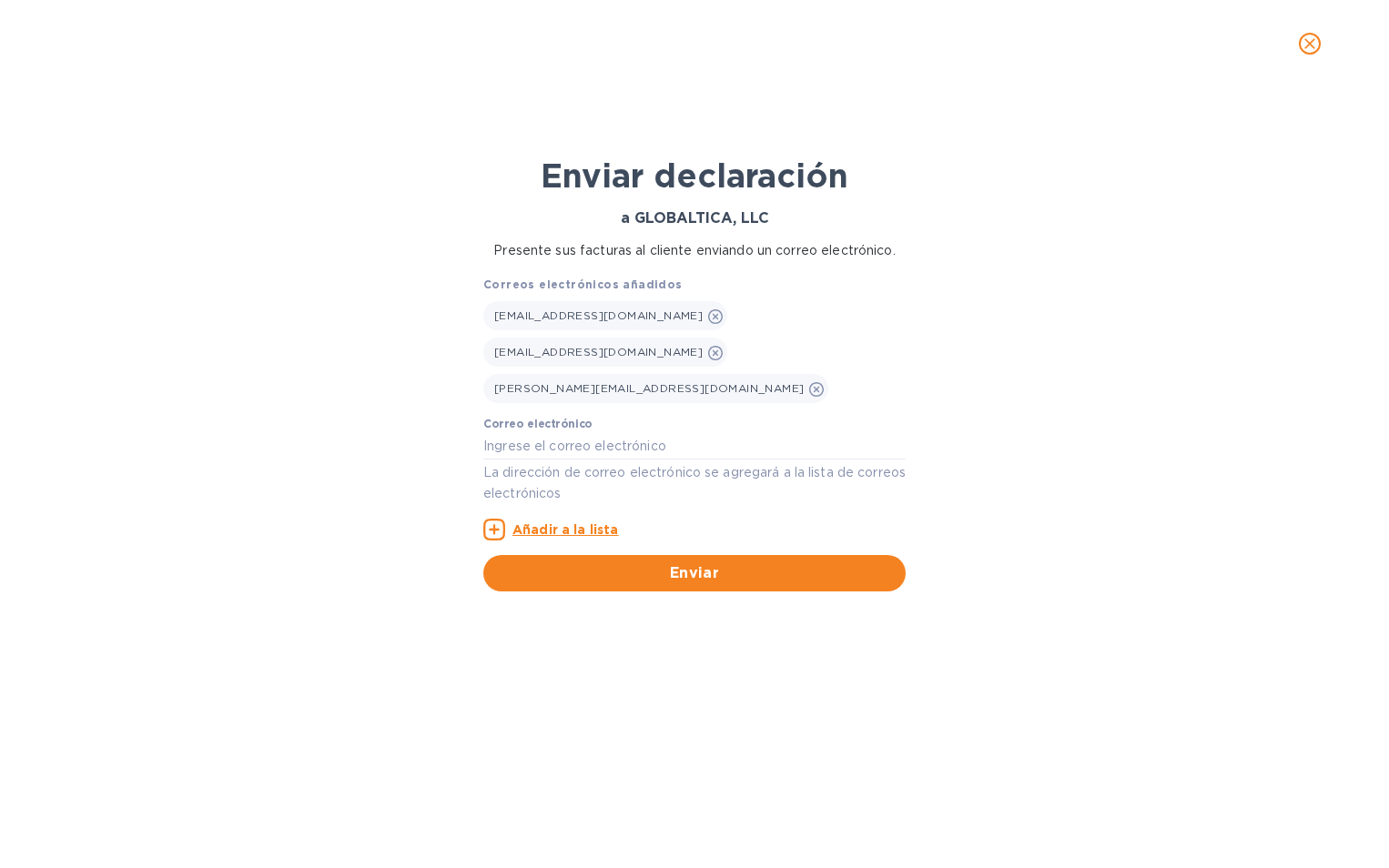
click at [500, 519] on icon at bounding box center [494, 529] width 21 height 21
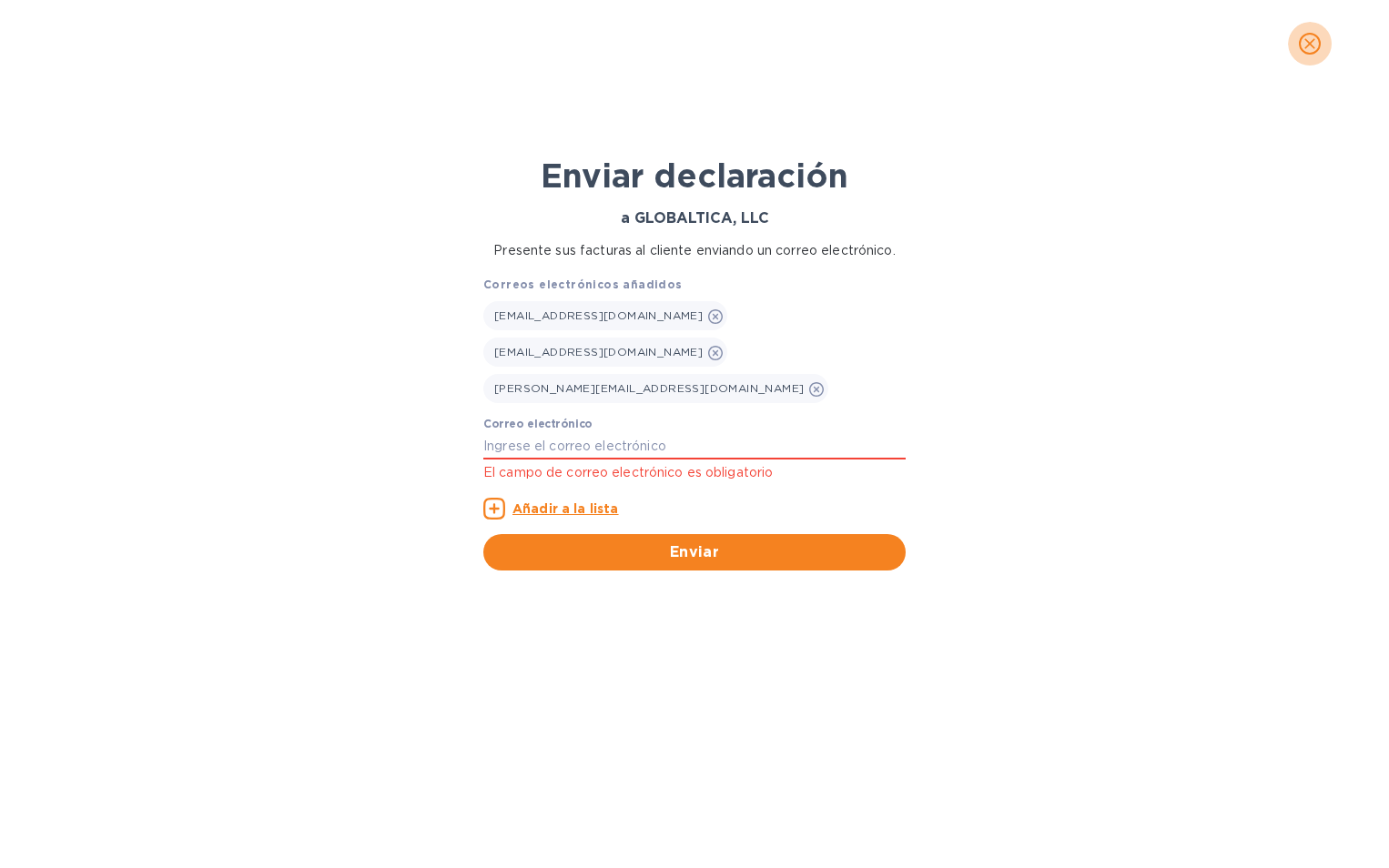
click at [1313, 45] on icon "cerrar" at bounding box center [1310, 44] width 19 height 19
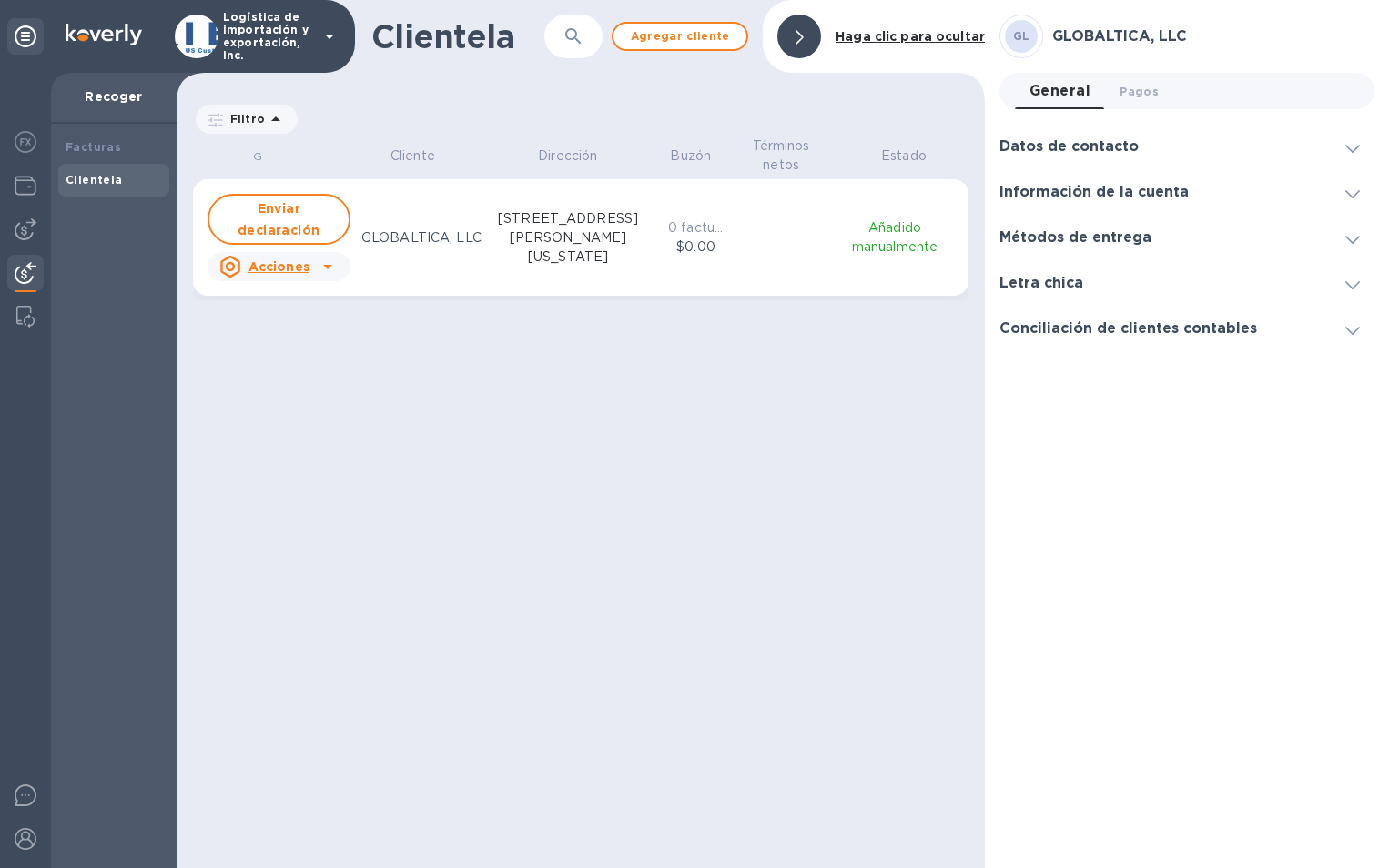
click at [1046, 280] on h3 "Letra chica" at bounding box center [1042, 283] width 84 height 18
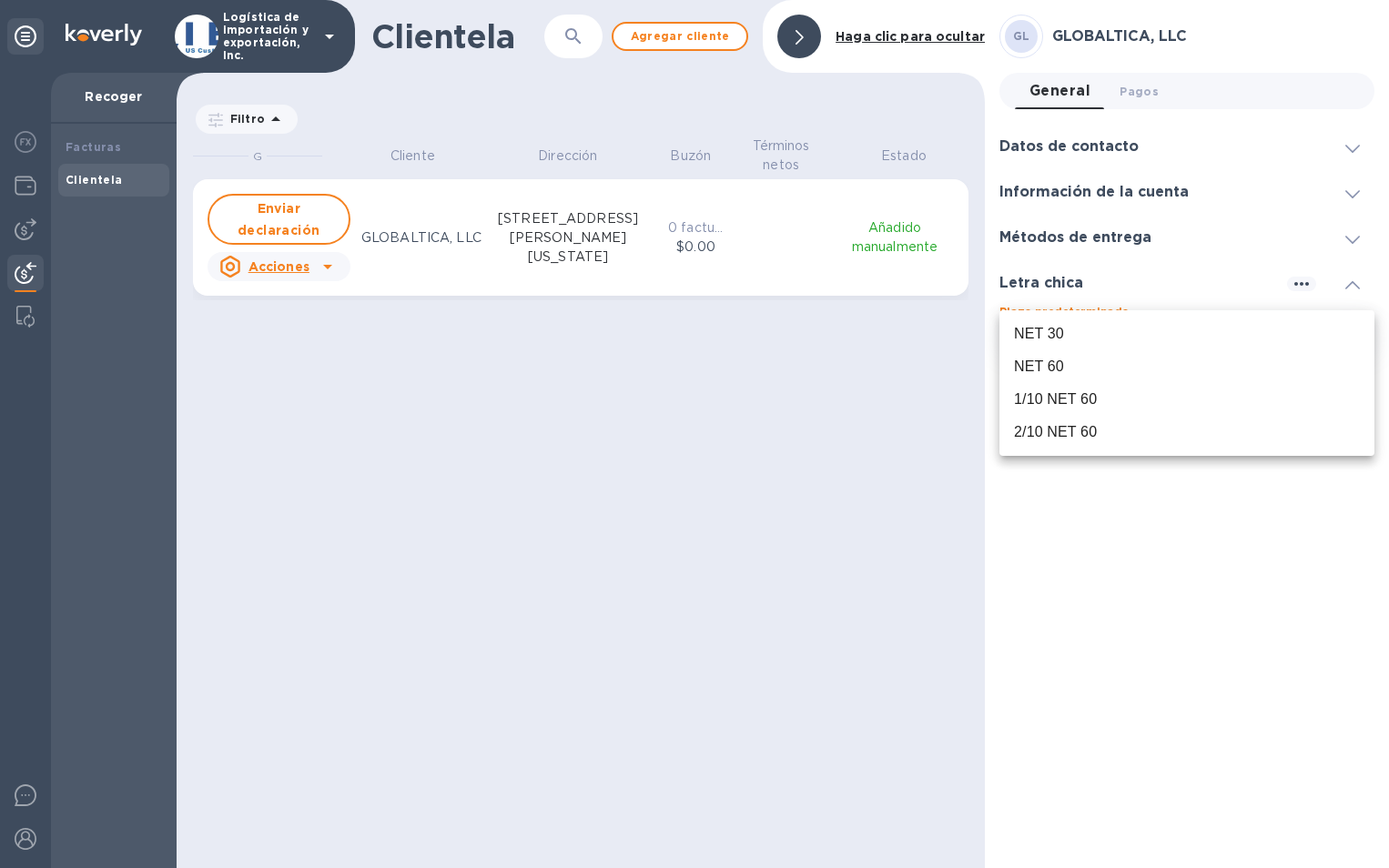
click at [1372, 333] on body "Logística de importación y exportación, Inc. Recoger Facturas Clientela Cliente…" at bounding box center [694, 434] width 1389 height 868
click at [884, 398] on div at bounding box center [694, 434] width 1389 height 868
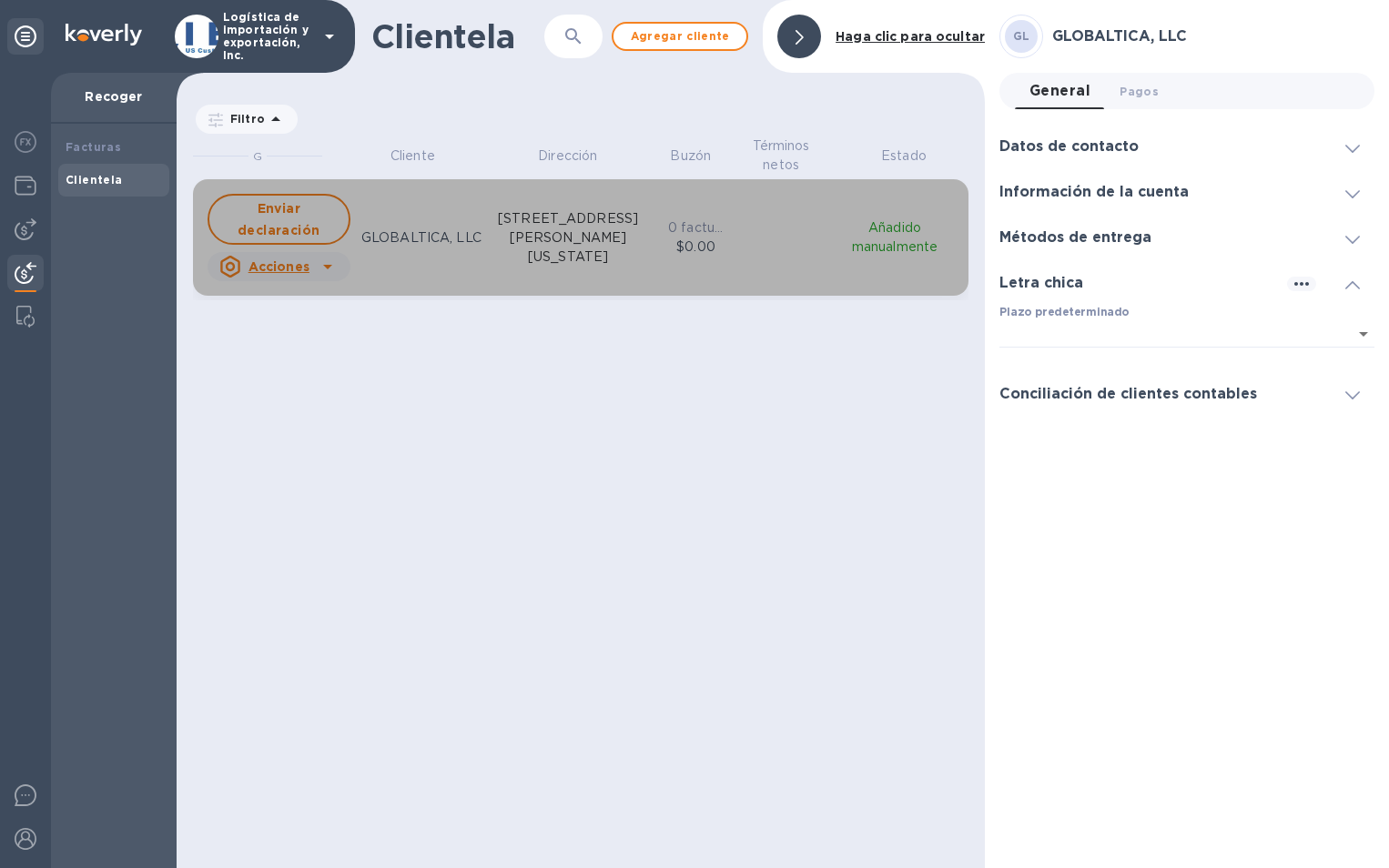
click at [322, 265] on icon "rejilla" at bounding box center [327, 266] width 21 height 21
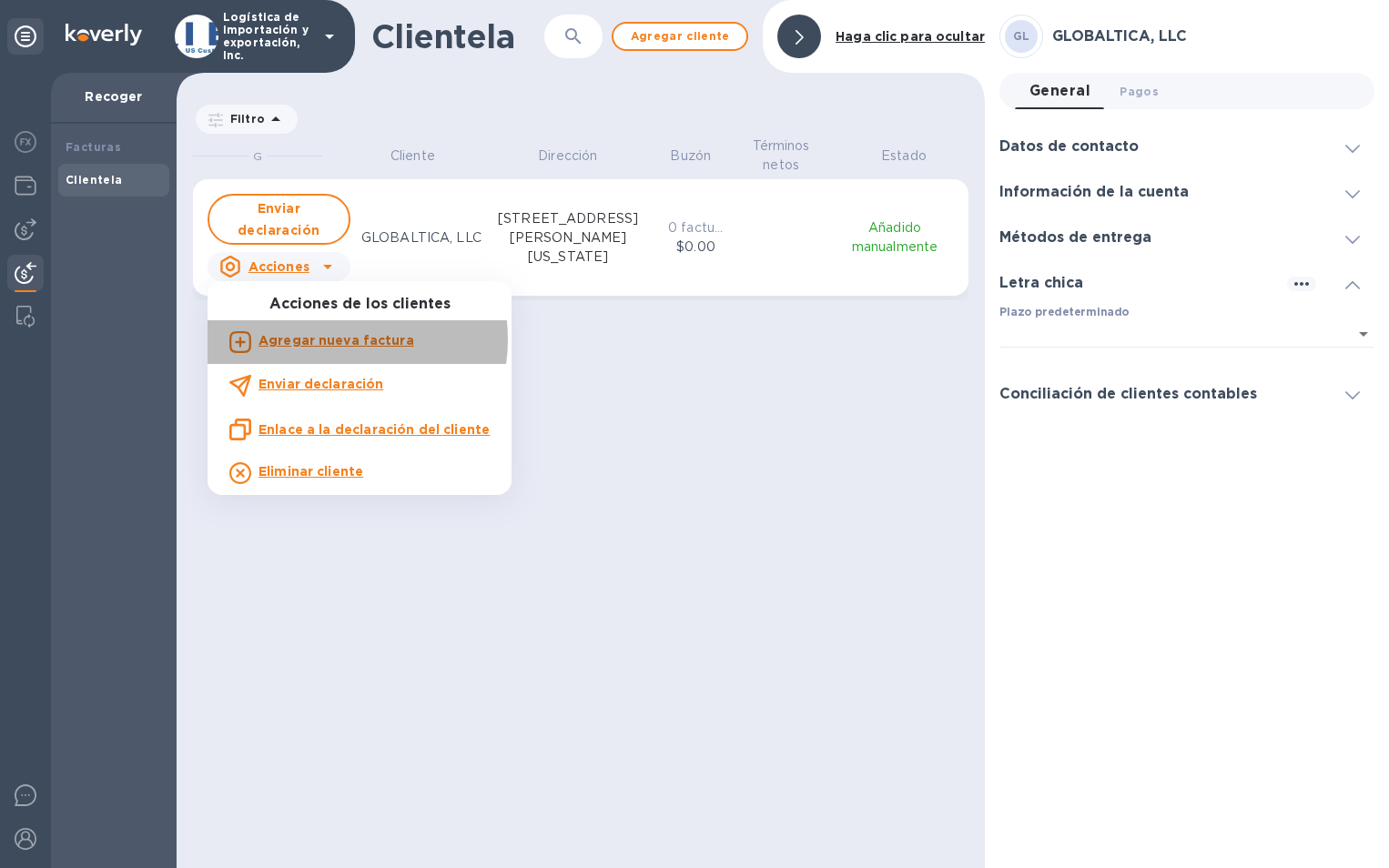
click at [338, 339] on b "Agregar nueva factura" at bounding box center [336, 341] width 156 height 15
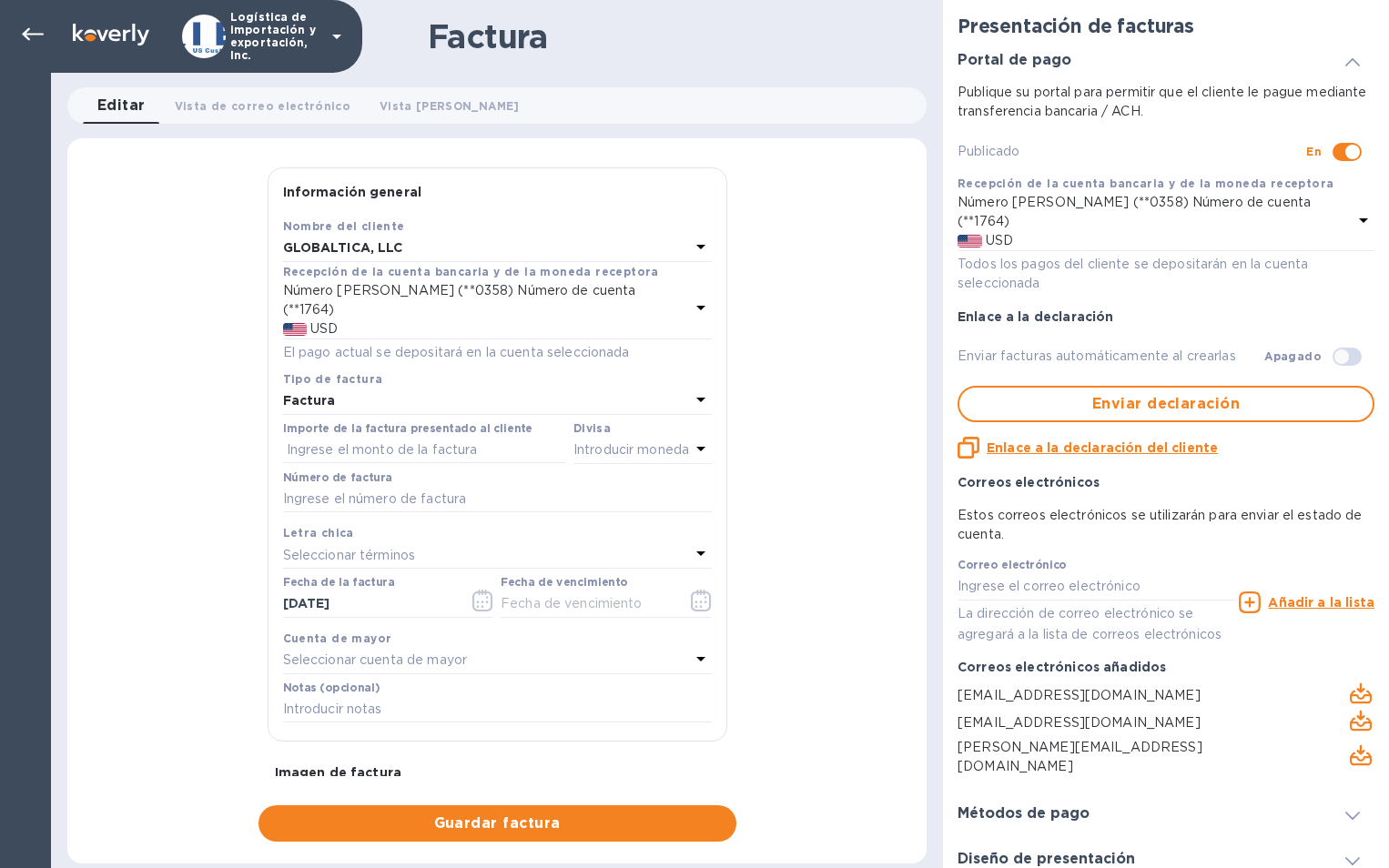
click at [450, 343] on p "El pago actual se depositará en la cuenta seleccionada" at bounding box center [497, 352] width 429 height 20
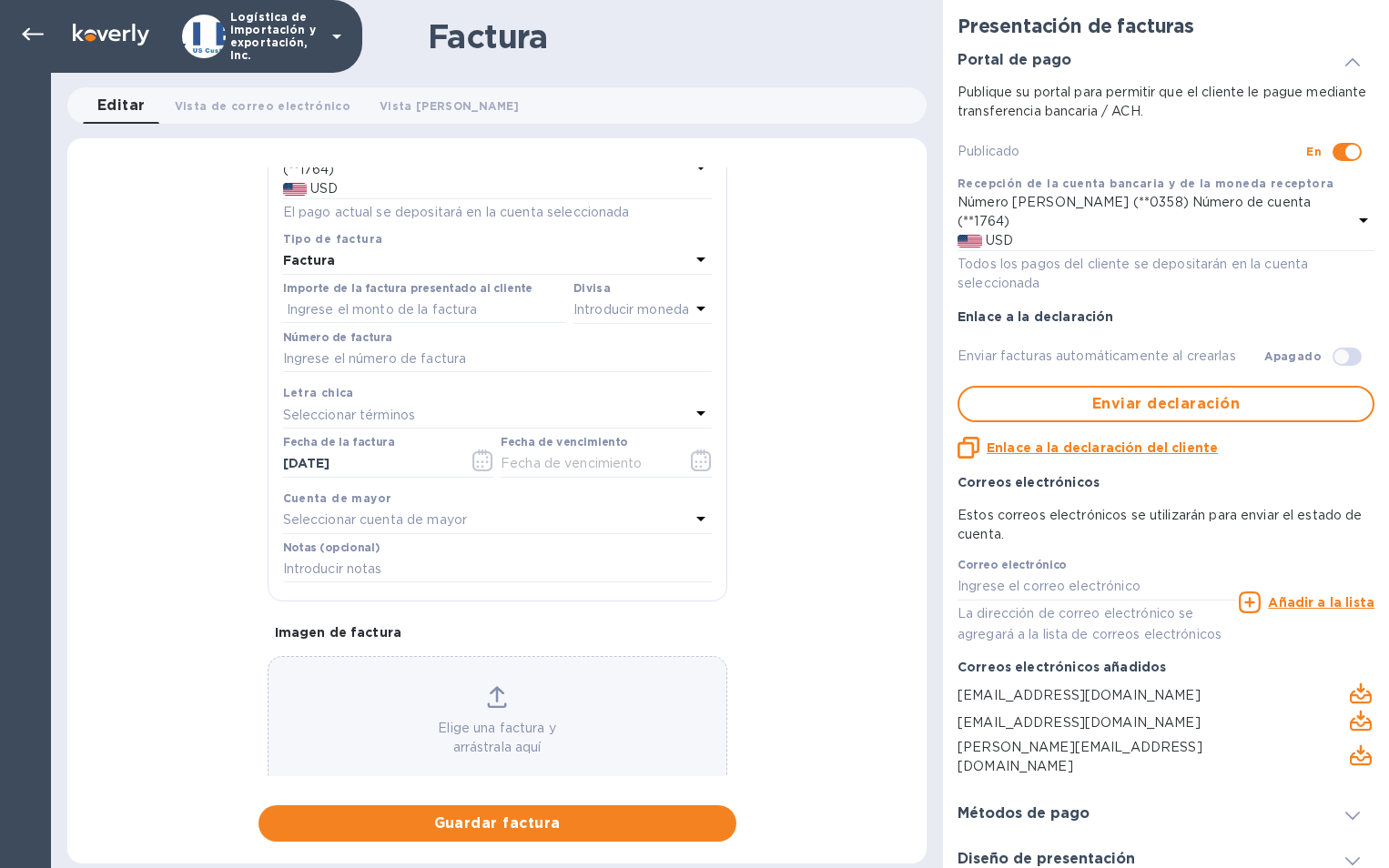
scroll to position [154, 0]
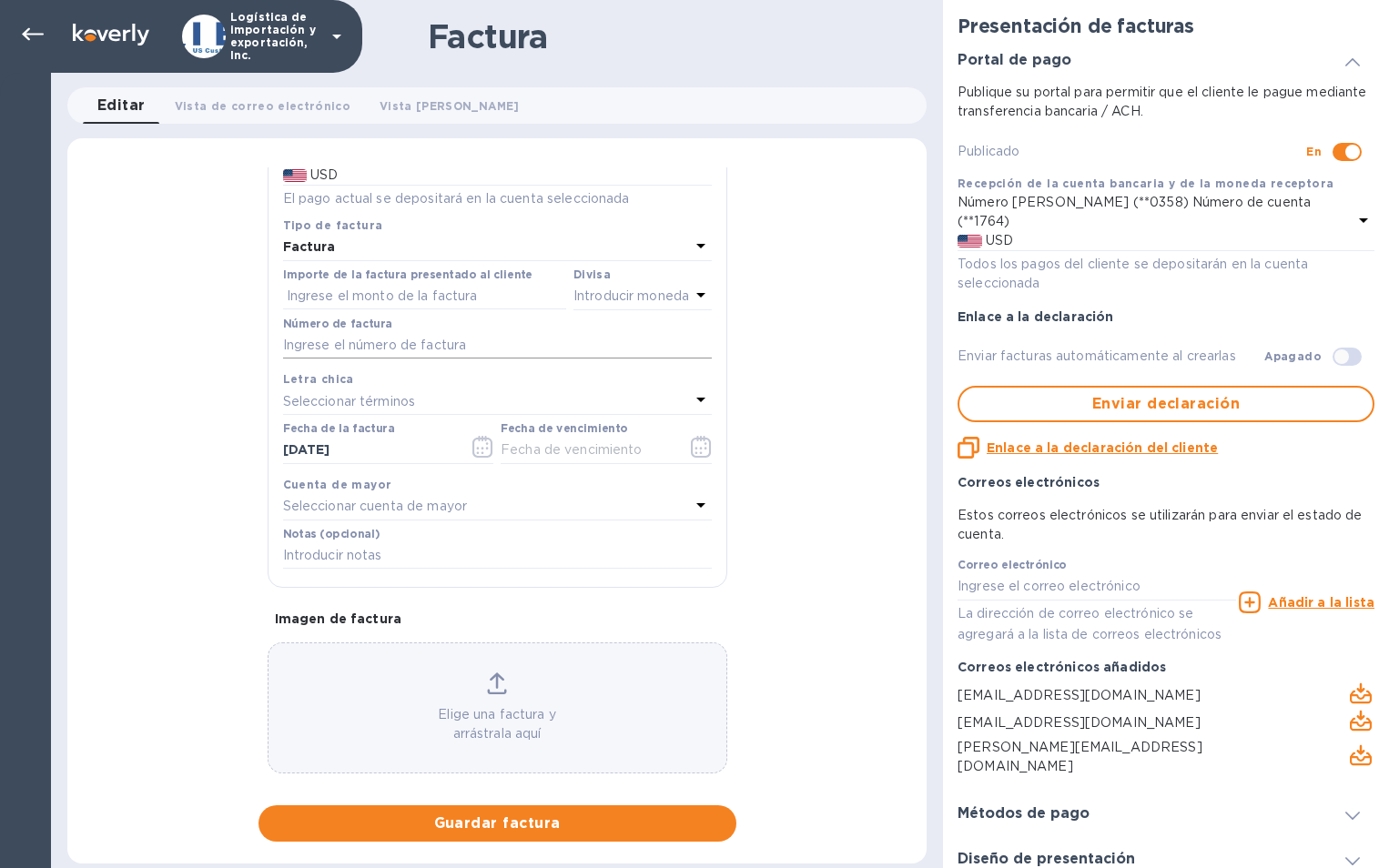
click at [408, 332] on input "text" at bounding box center [497, 346] width 429 height 27
click at [690, 284] on icon at bounding box center [701, 294] width 21 height 21
click at [544, 333] on p "Dólar de EE.UU" at bounding box center [612, 352] width 140 height 38
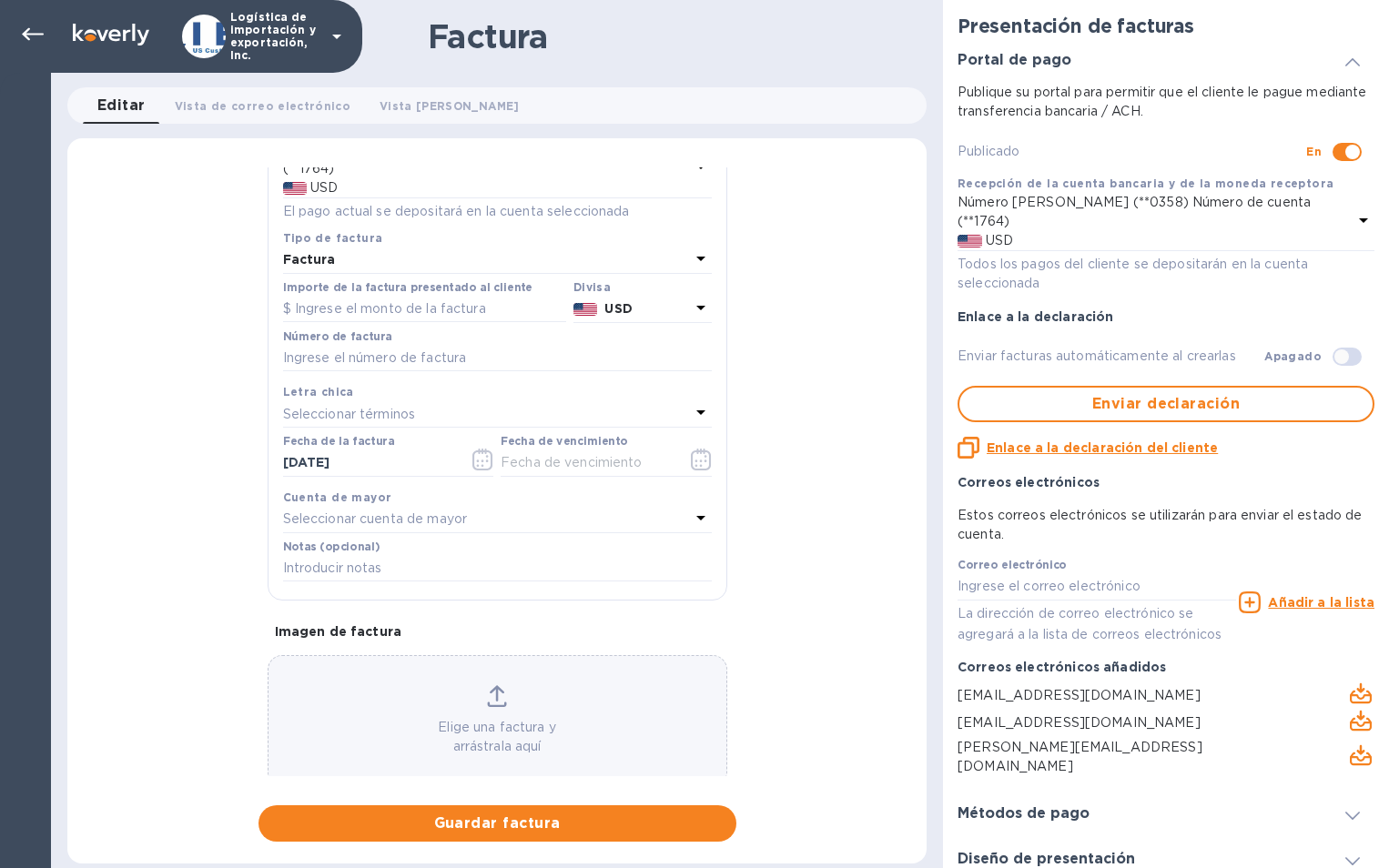
click at [696, 401] on icon at bounding box center [701, 412] width 21 height 21
click at [487, 345] on input "text" at bounding box center [497, 358] width 429 height 27
click at [492, 507] on div "Seleccionar cuenta de mayor" at bounding box center [486, 519] width 407 height 25
click at [774, 496] on div "Información general Save Nombre del cliente GLOBALTICA, LLC Recepción de la cue…" at bounding box center [497, 505] width 859 height 674
click at [1353, 805] on div at bounding box center [1353, 814] width 44 height 19
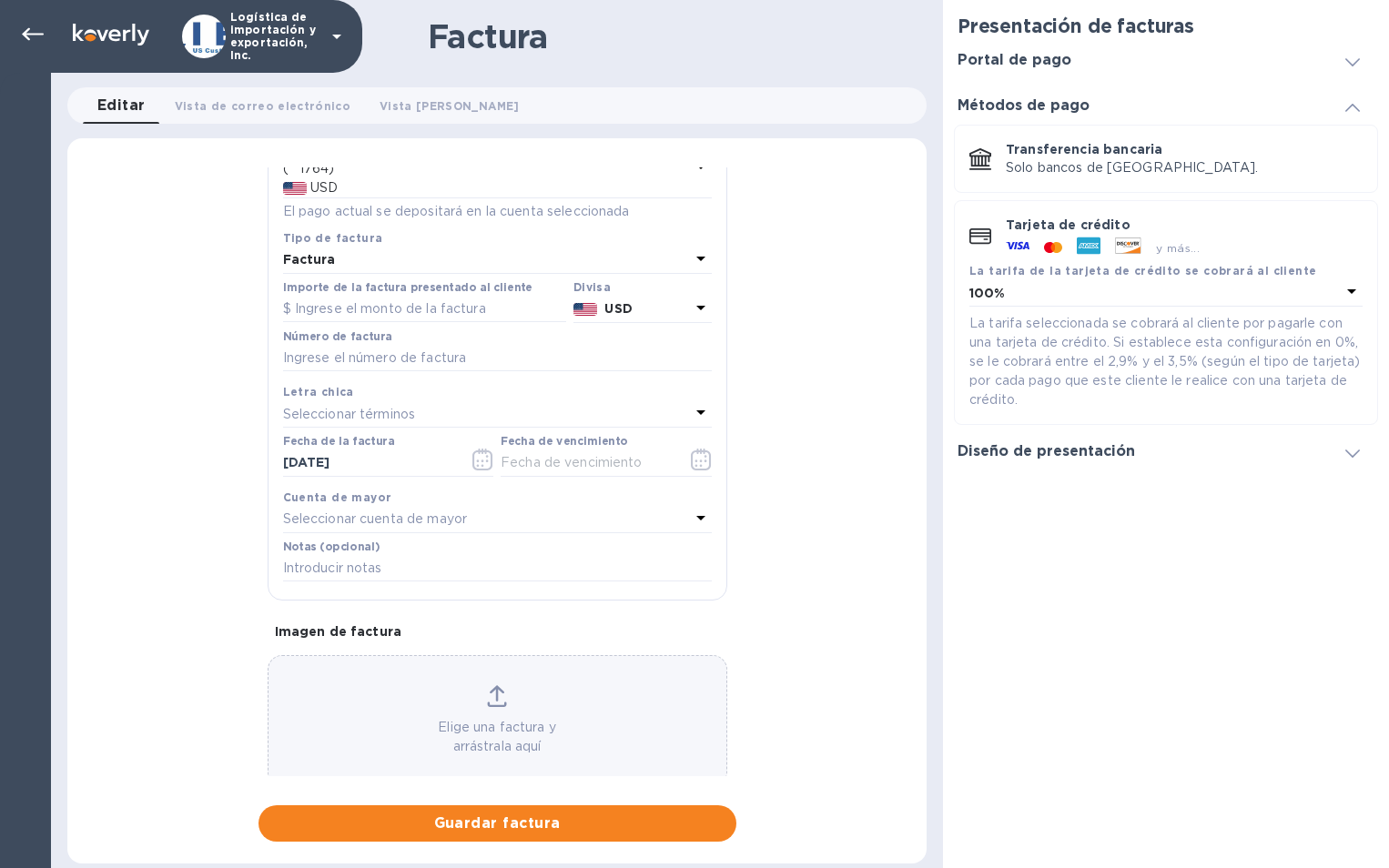
click at [1353, 453] on icon at bounding box center [1353, 454] width 15 height 8
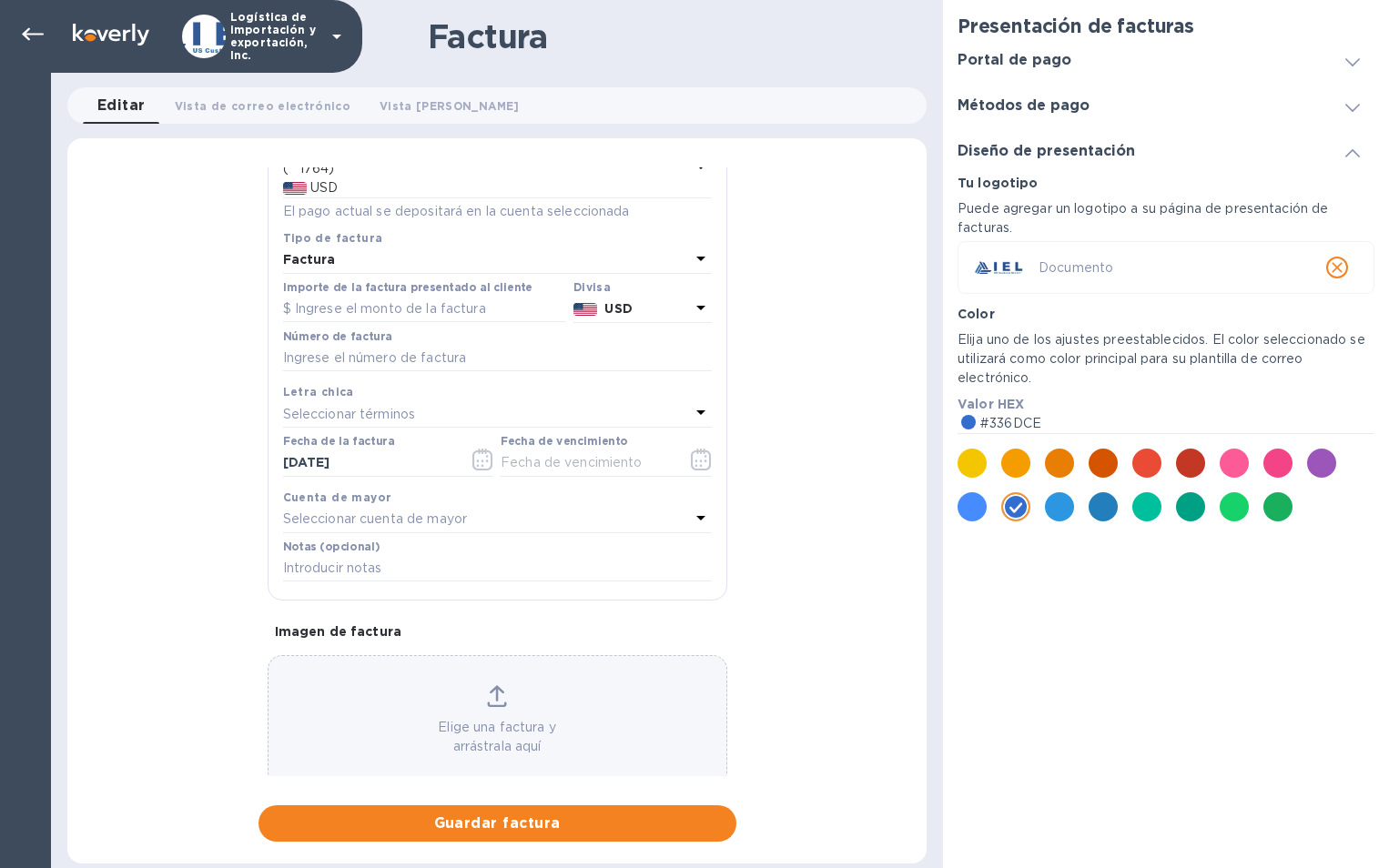
click at [856, 469] on div "Información general Save Nombre del cliente GLOBALTICA, LLC Recepción de la cue…" at bounding box center [497, 505] width 859 height 674
click at [1341, 262] on icon "cerrar" at bounding box center [1338, 268] width 19 height 19
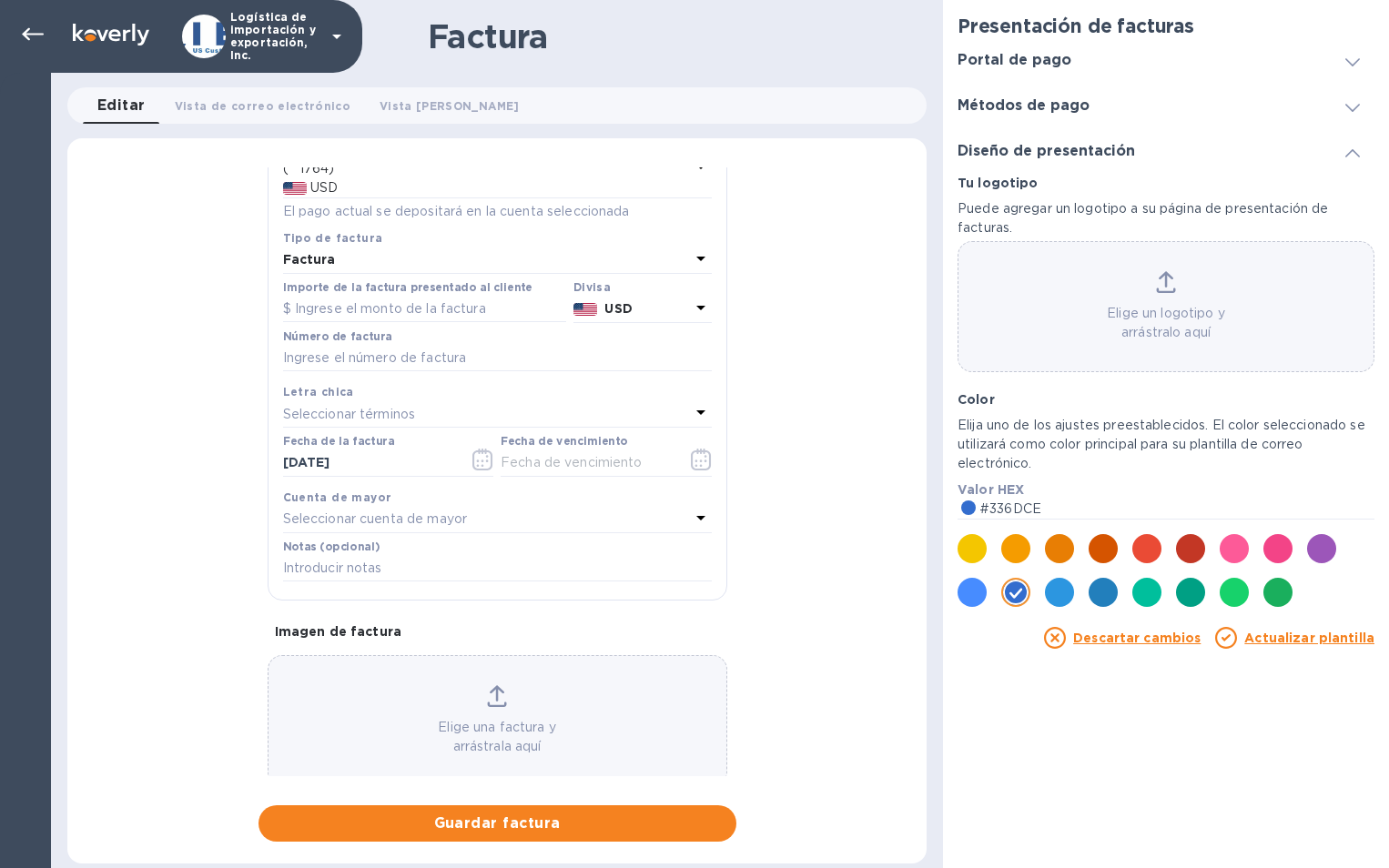
click at [220, 45] on img at bounding box center [203, 36] width 44 height 44
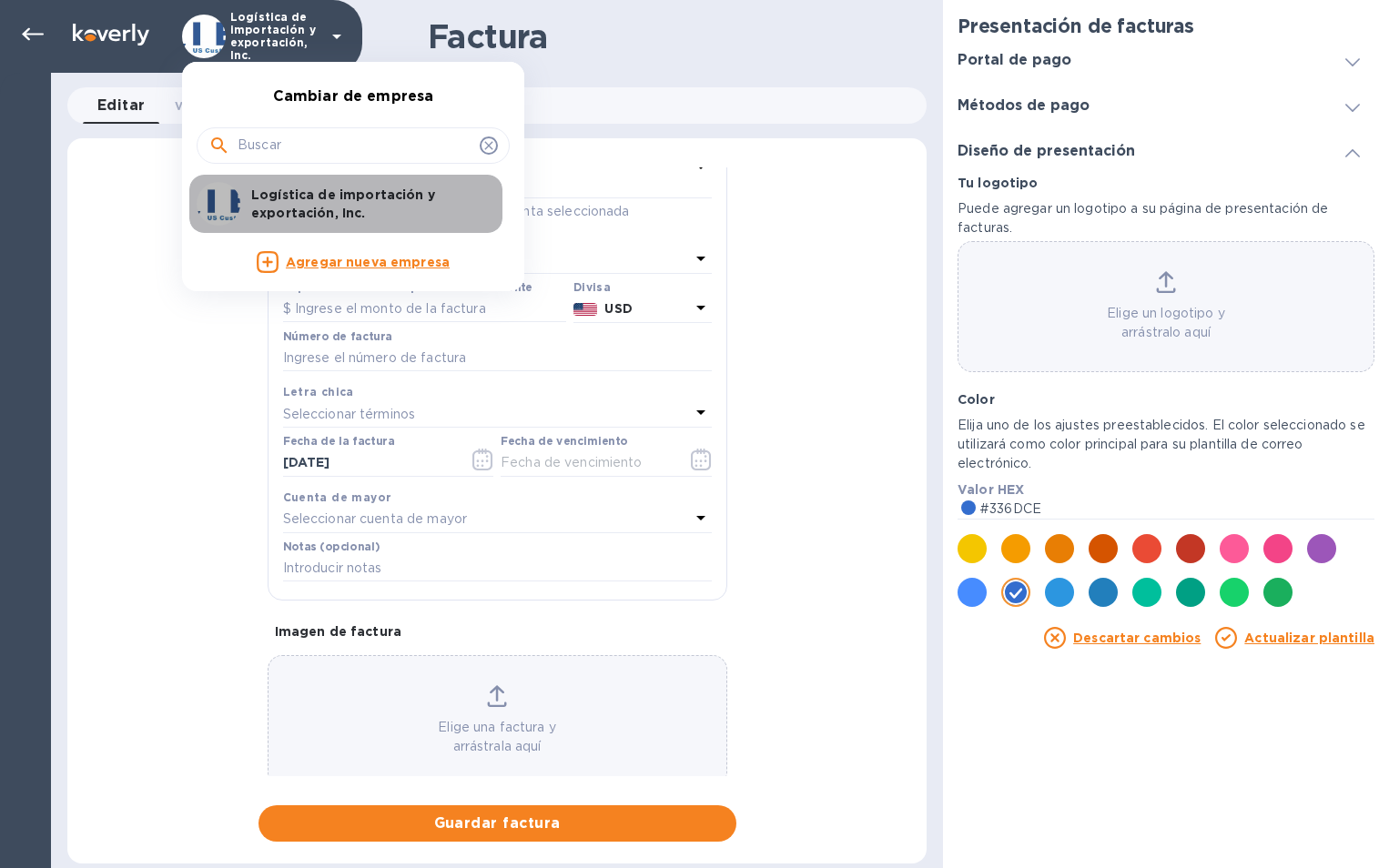
click at [229, 208] on img at bounding box center [218, 203] width 44 height 44
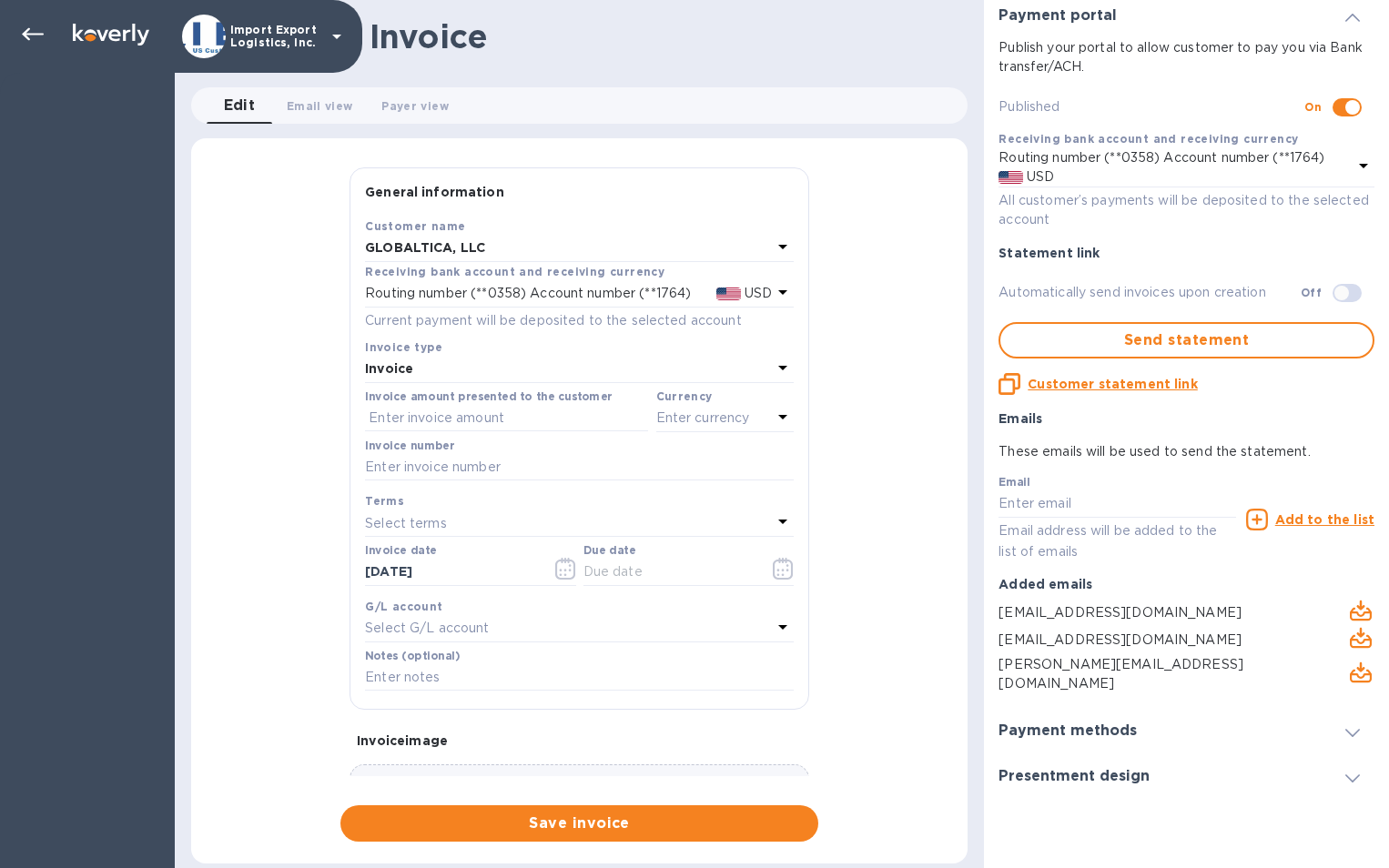
scroll to position [66, 0]
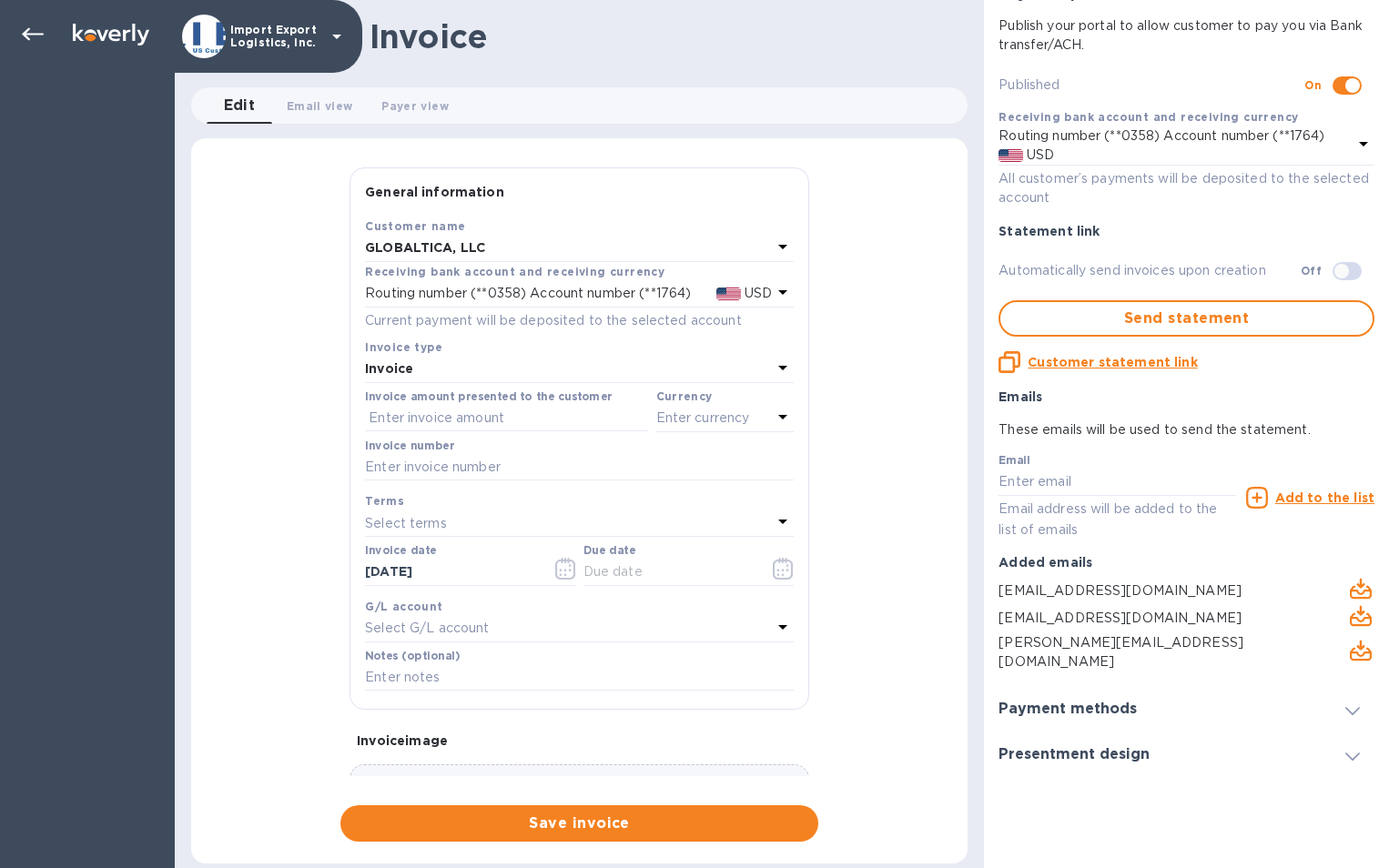
click at [1350, 707] on icon at bounding box center [1353, 711] width 15 height 8
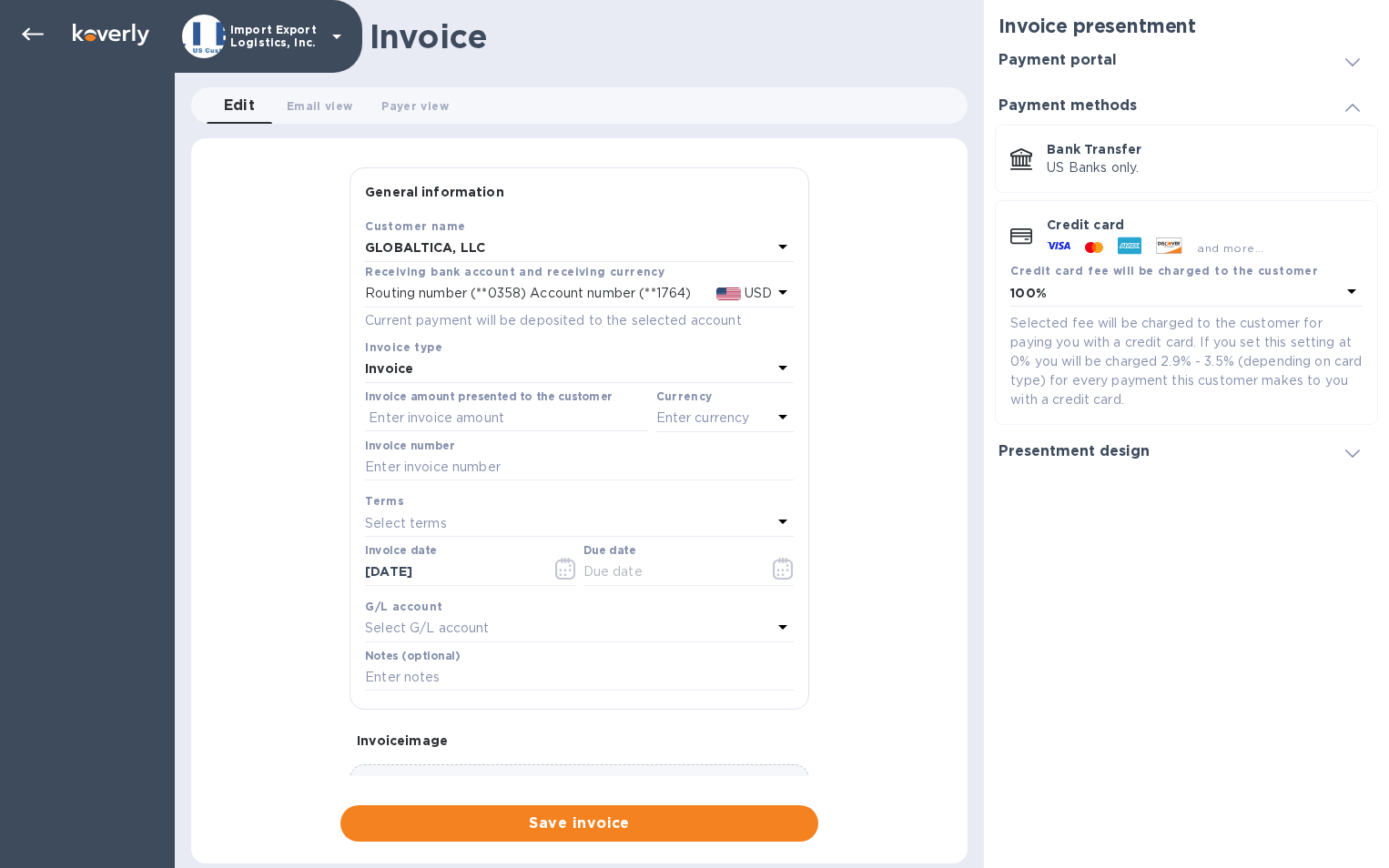
click at [1354, 452] on icon at bounding box center [1353, 454] width 15 height 8
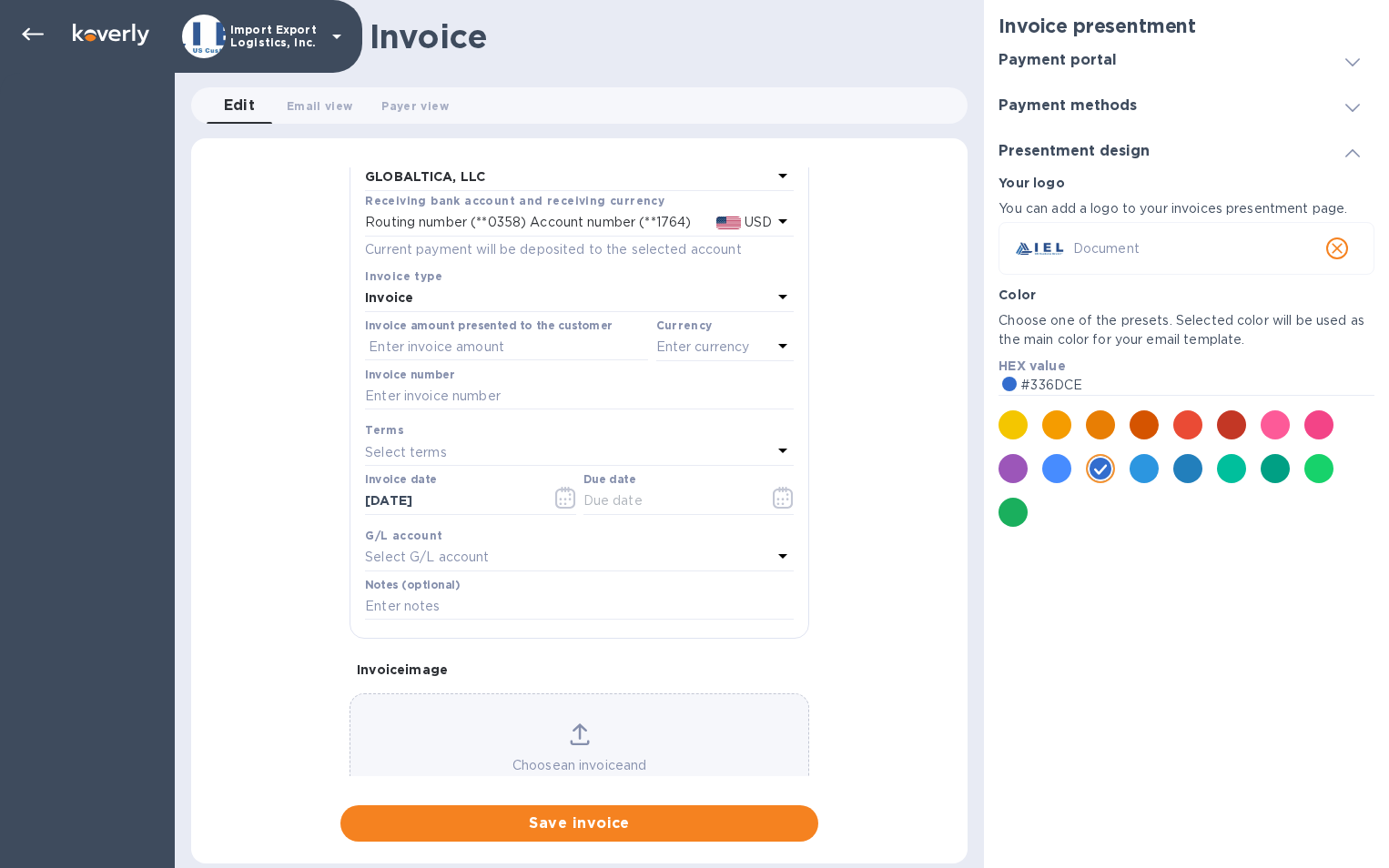
scroll to position [141, 0]
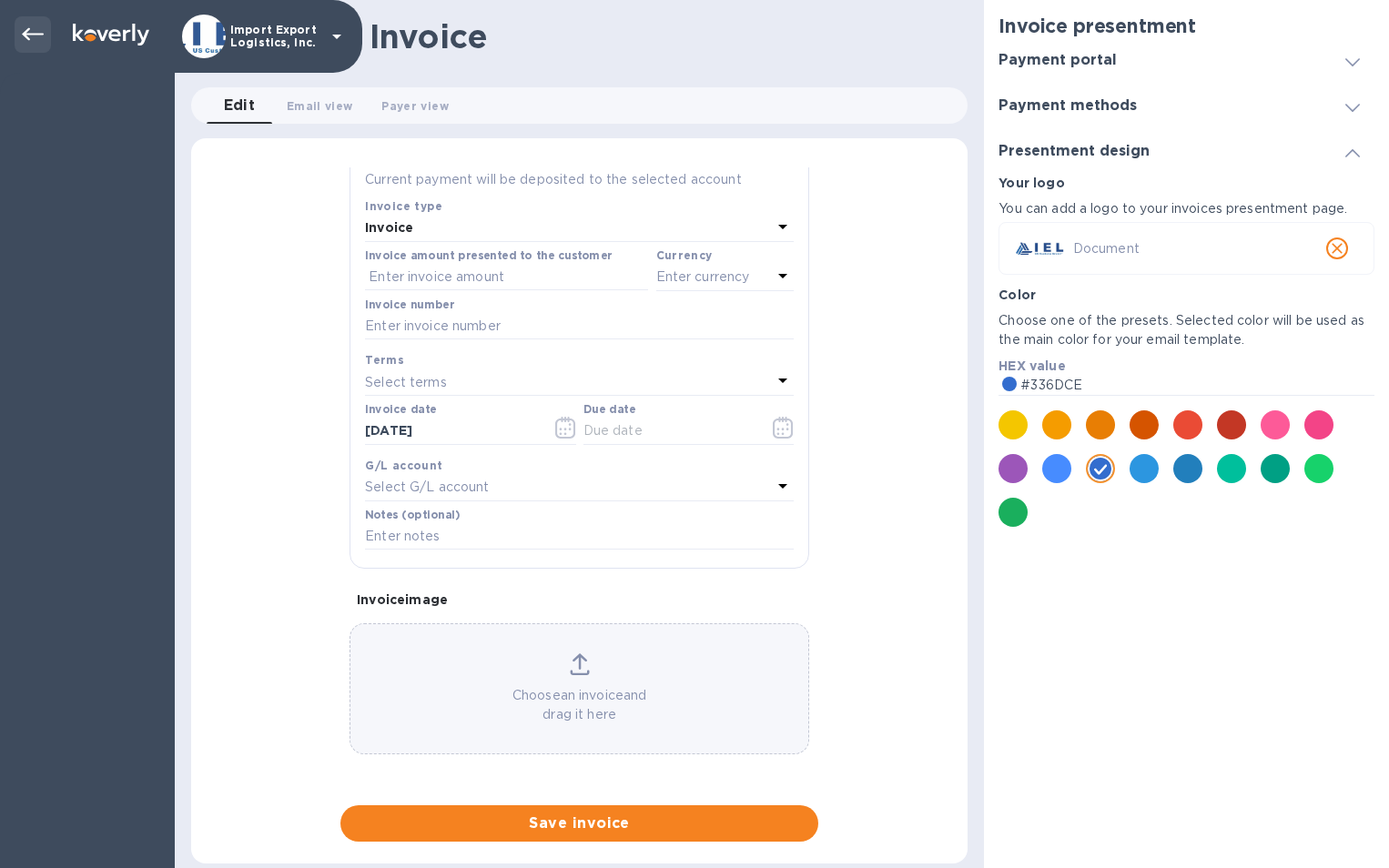
click at [30, 32] on icon at bounding box center [32, 34] width 21 height 21
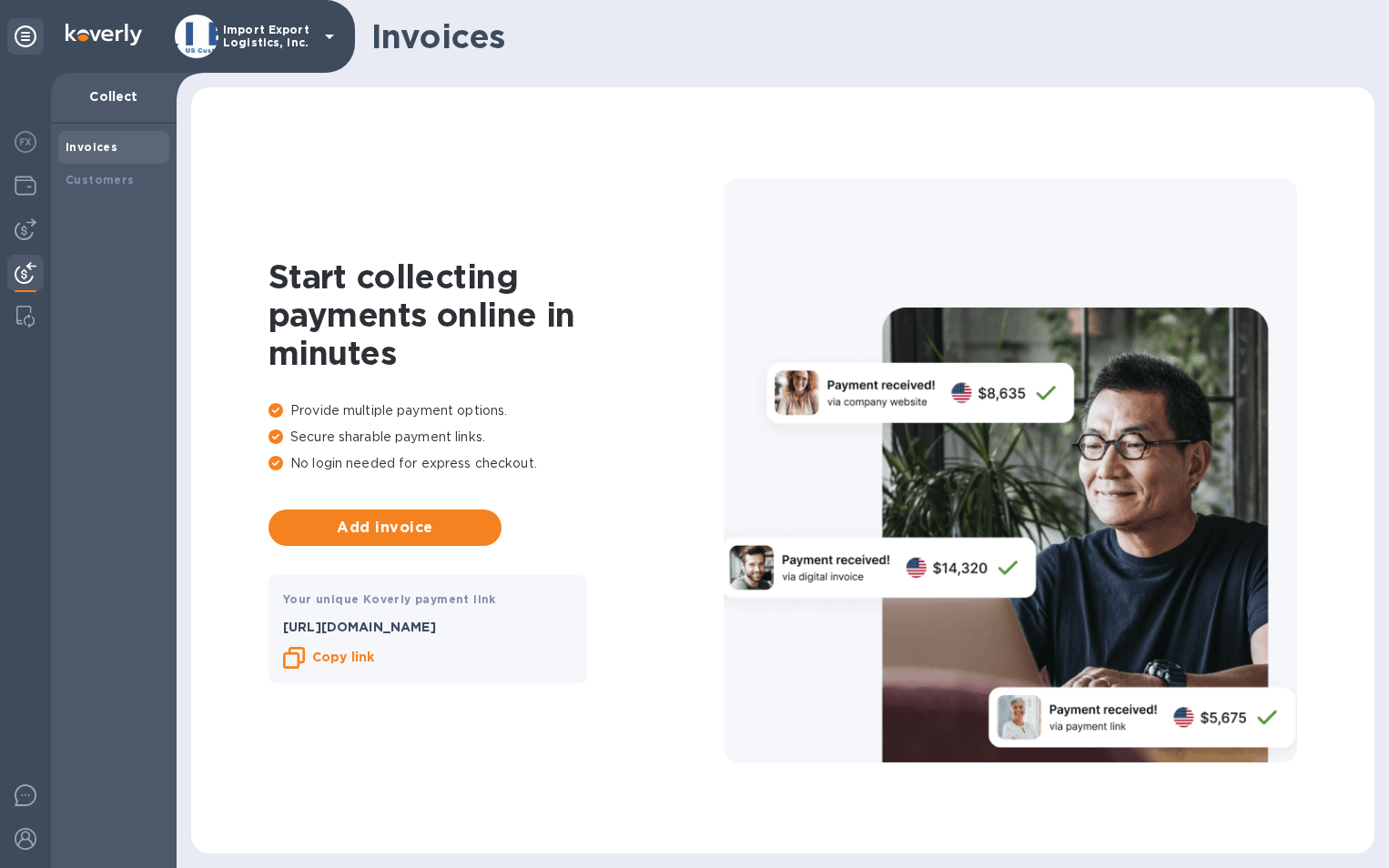
click at [330, 44] on icon at bounding box center [329, 35] width 21 height 21
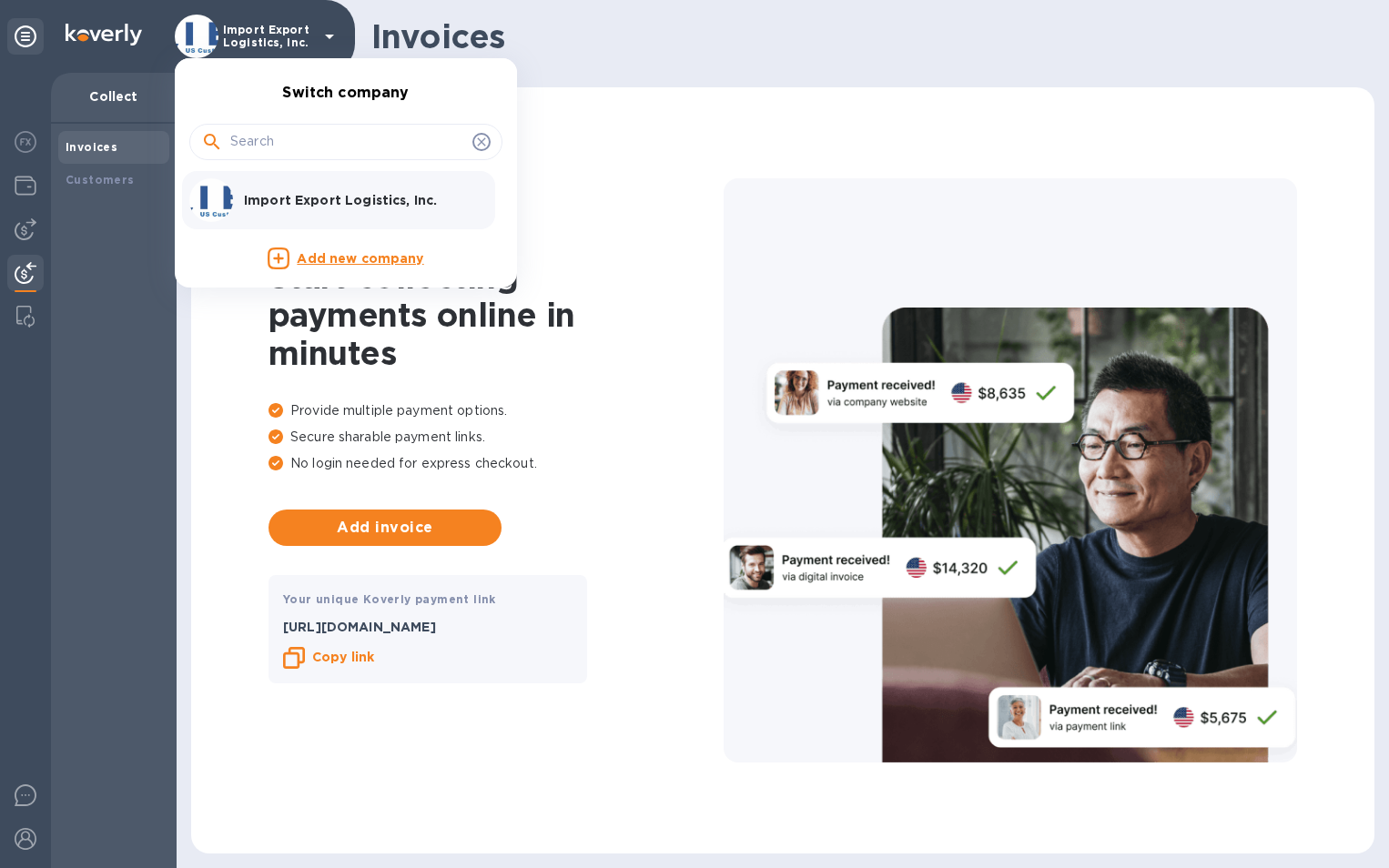
click at [330, 39] on div at bounding box center [694, 434] width 1389 height 868
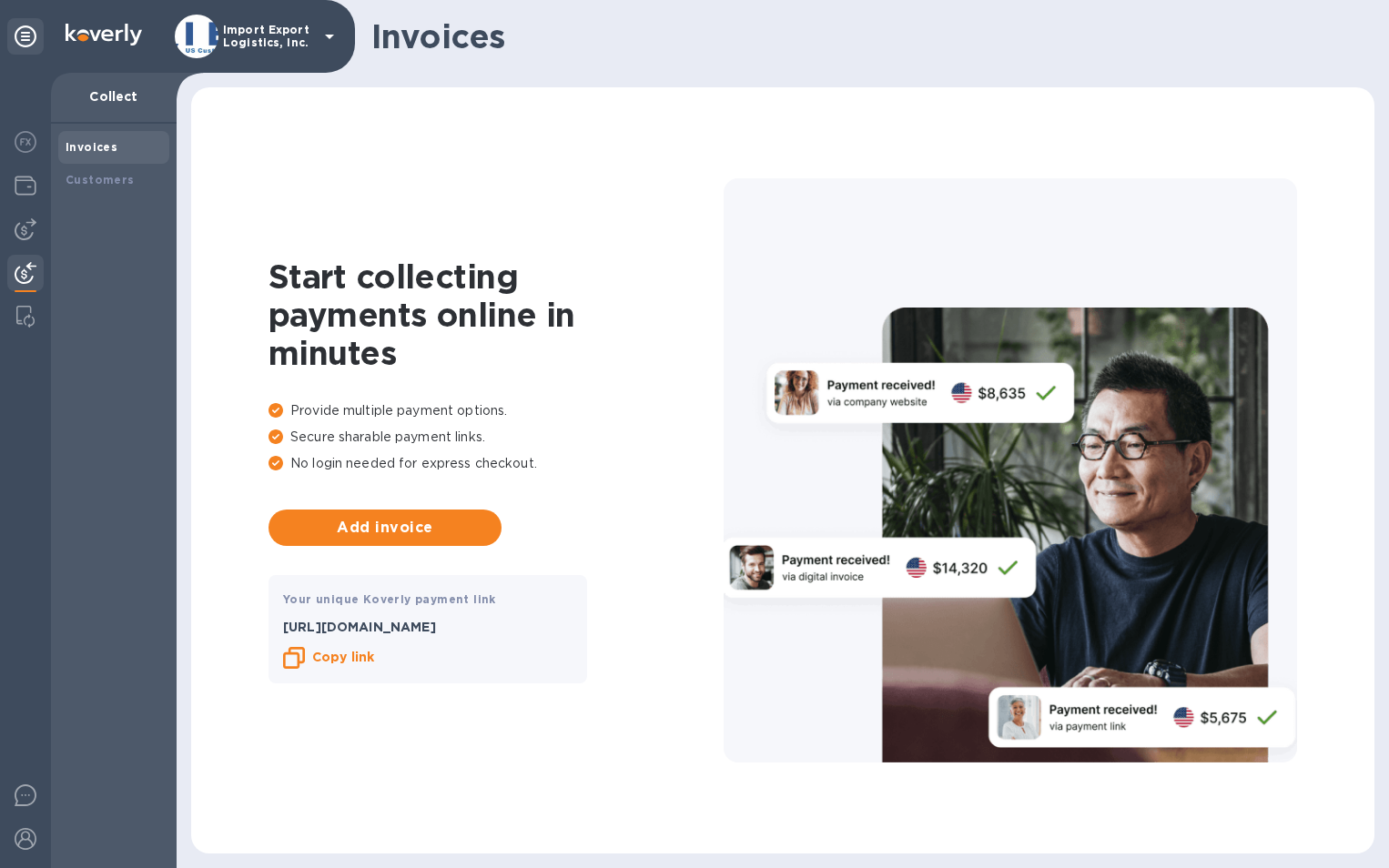
click at [86, 301] on div "Invoices Customers" at bounding box center [114, 495] width 126 height 744
click at [111, 181] on b "Customers" at bounding box center [100, 180] width 69 height 14
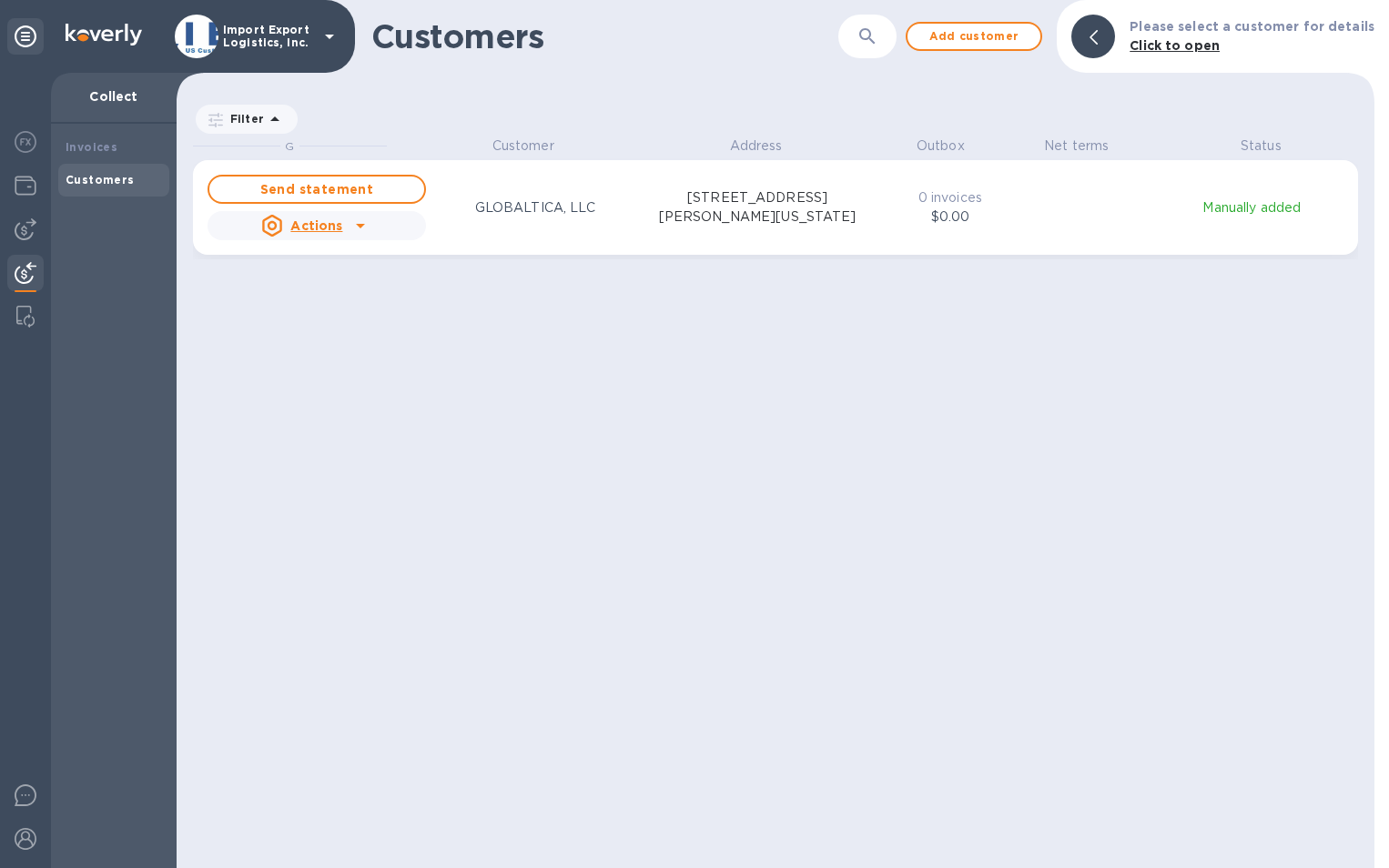
scroll to position [718, 1191]
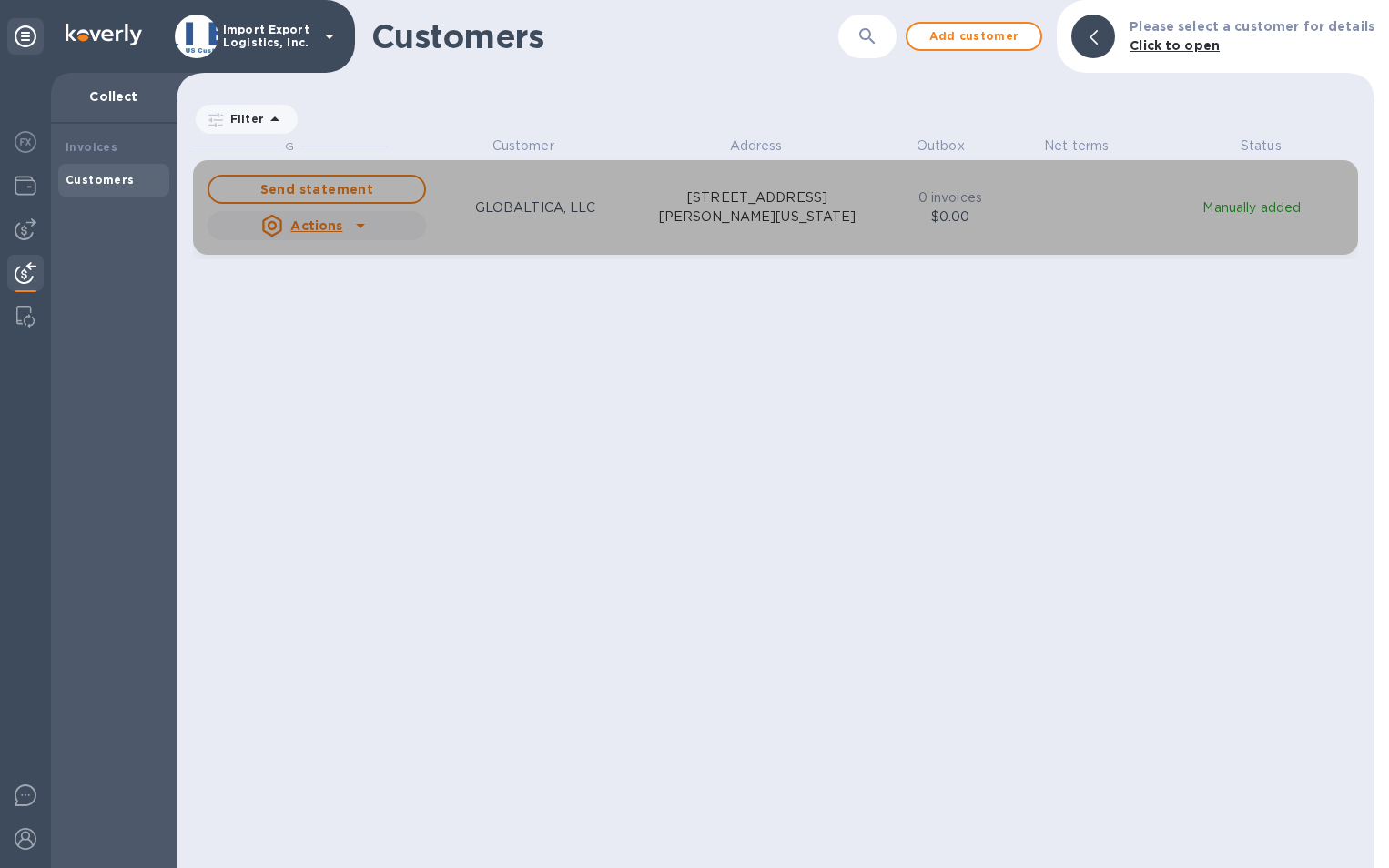
click at [355, 226] on icon "grid" at bounding box center [360, 225] width 21 height 21
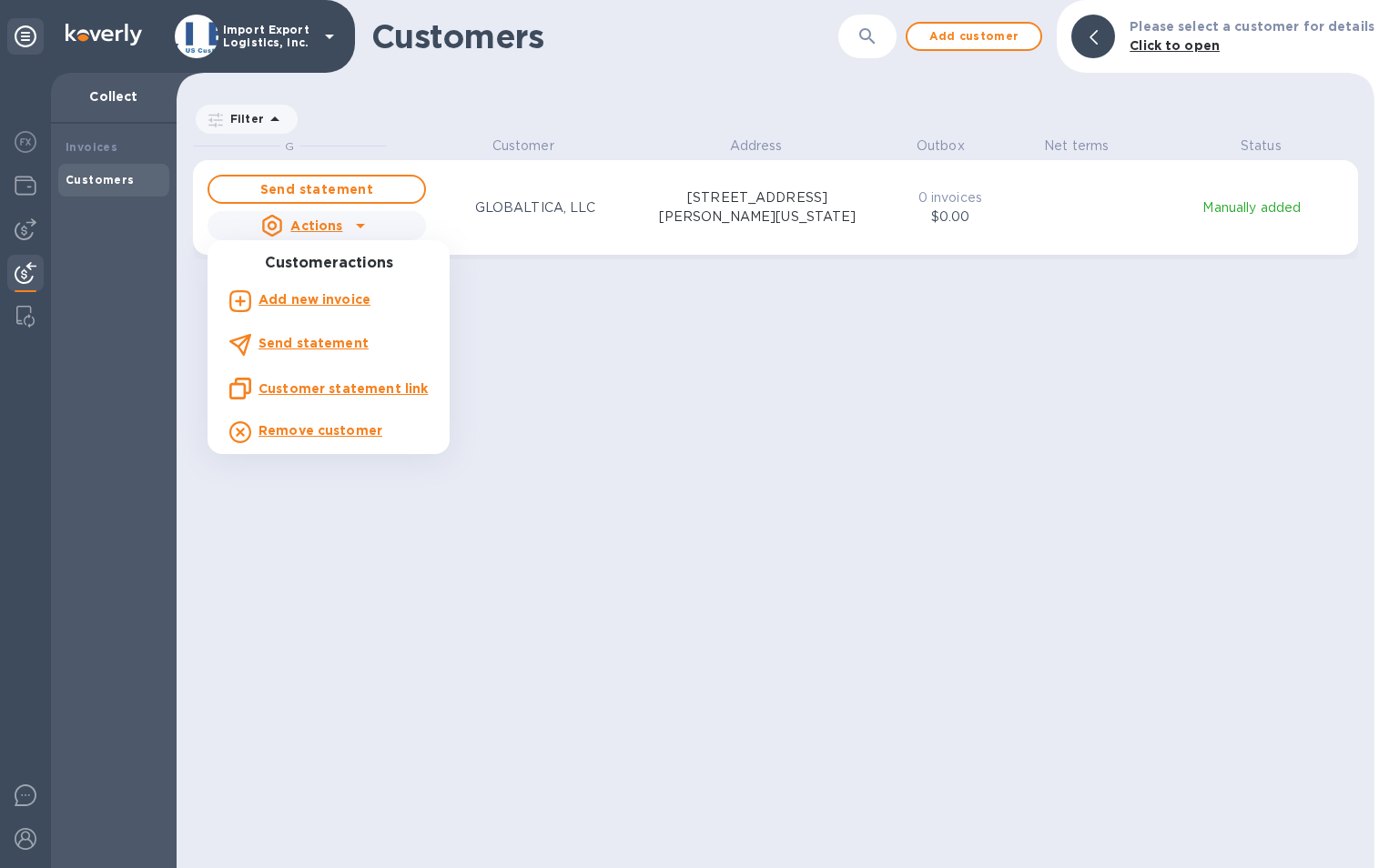
click at [22, 139] on div at bounding box center [694, 434] width 1389 height 868
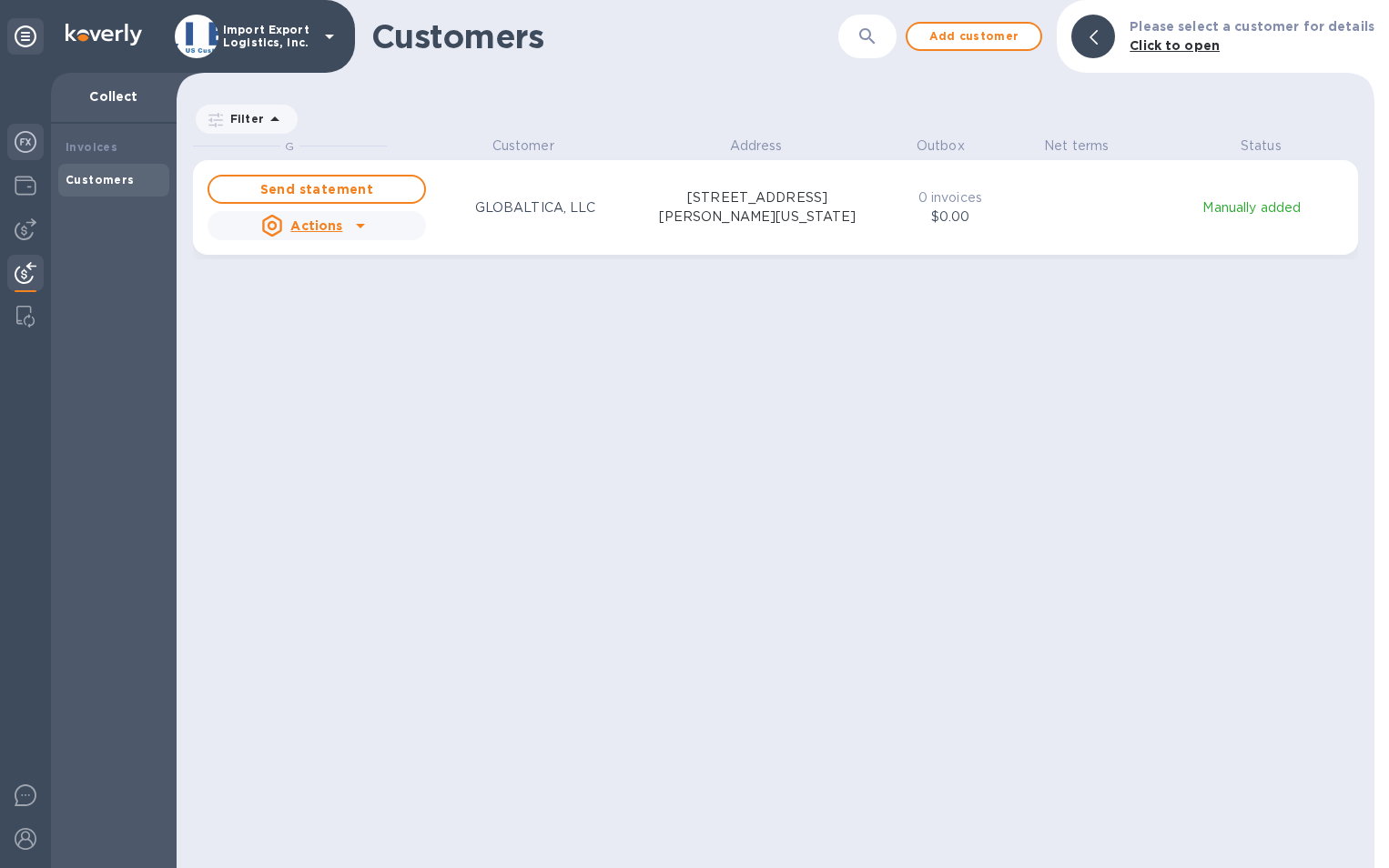
click at [19, 144] on img at bounding box center [25, 142] width 21 height 21
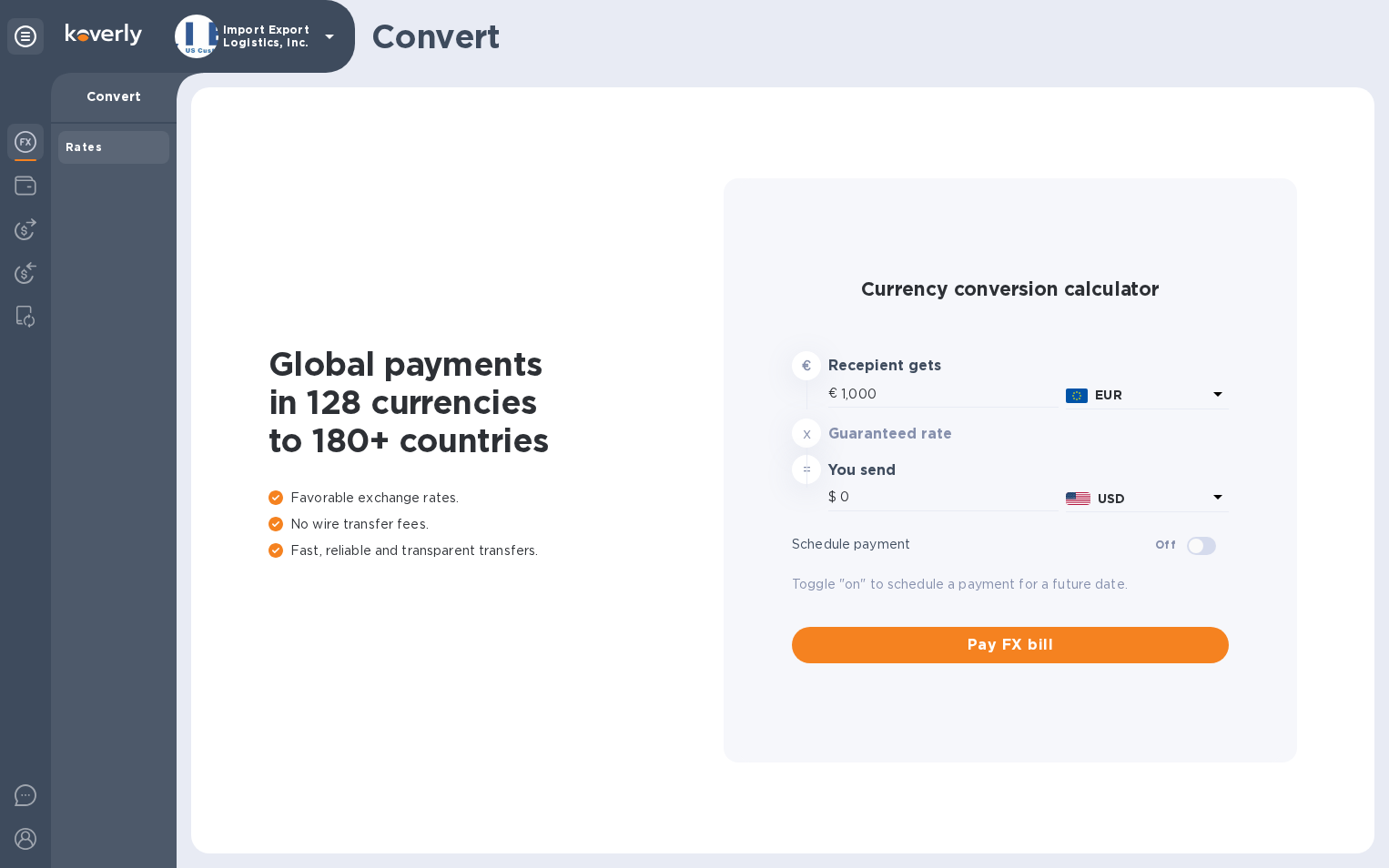
click at [32, 34] on icon at bounding box center [25, 35] width 21 height 21
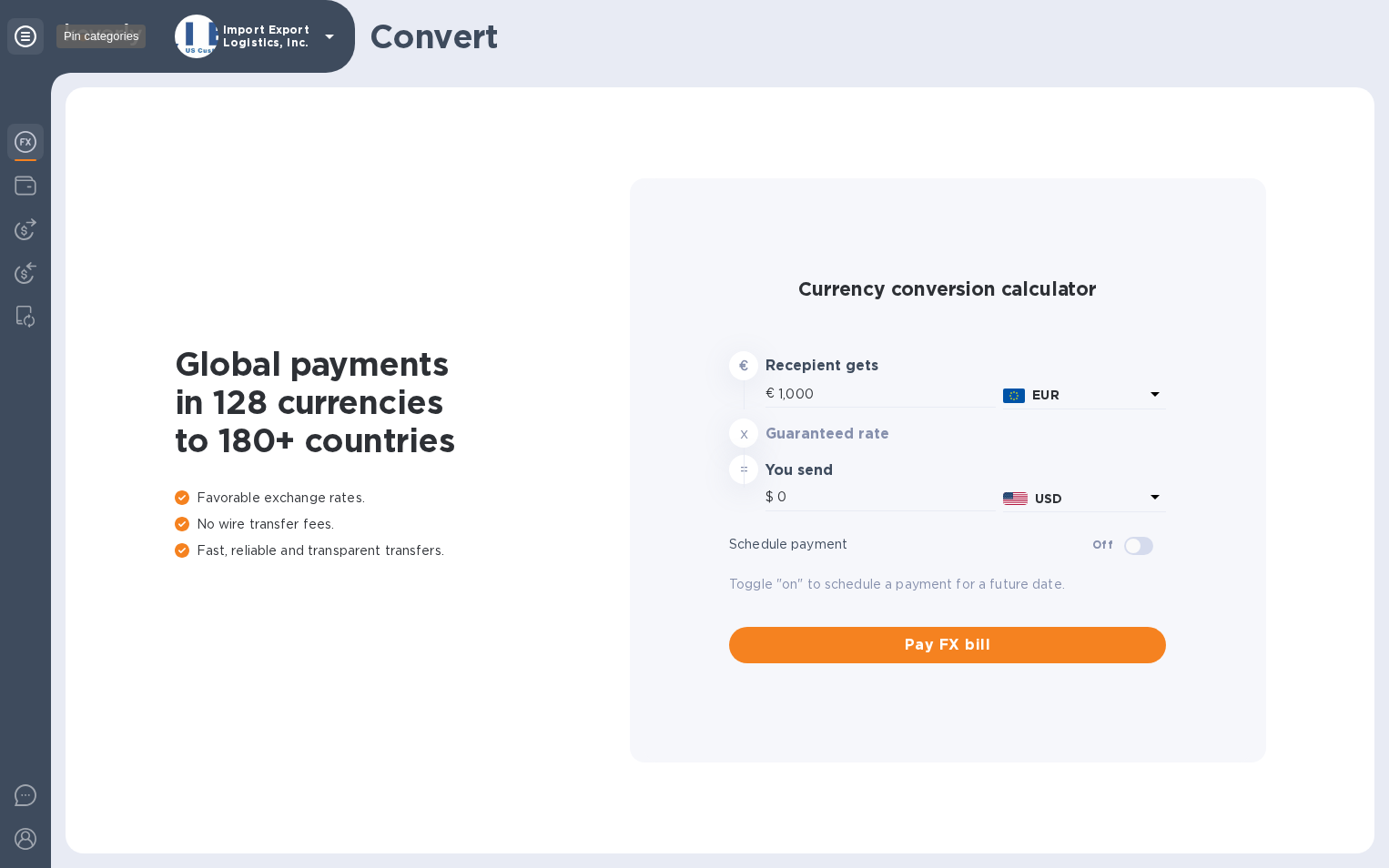
type input "1,174.66"
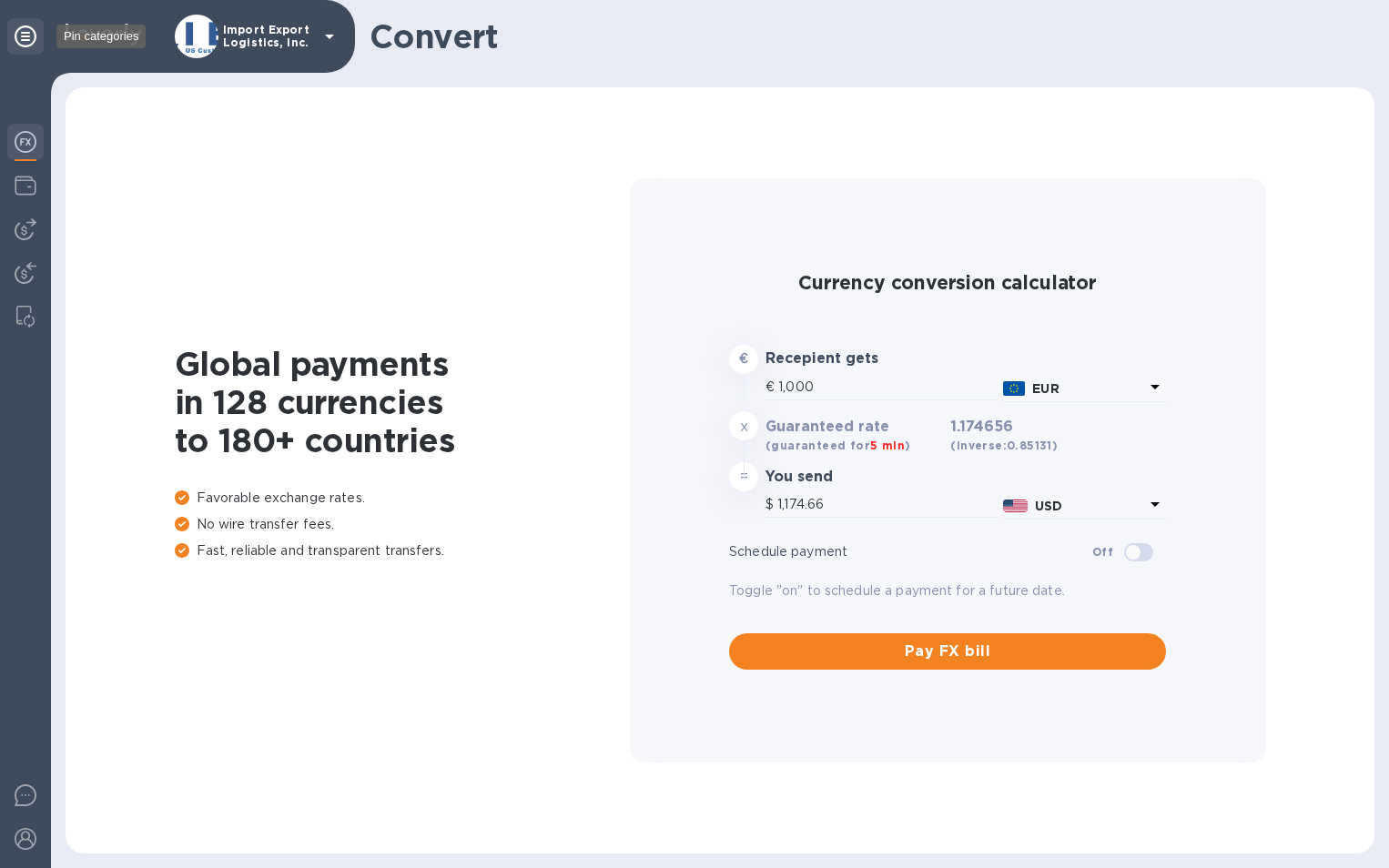
click at [32, 34] on icon at bounding box center [25, 35] width 21 height 21
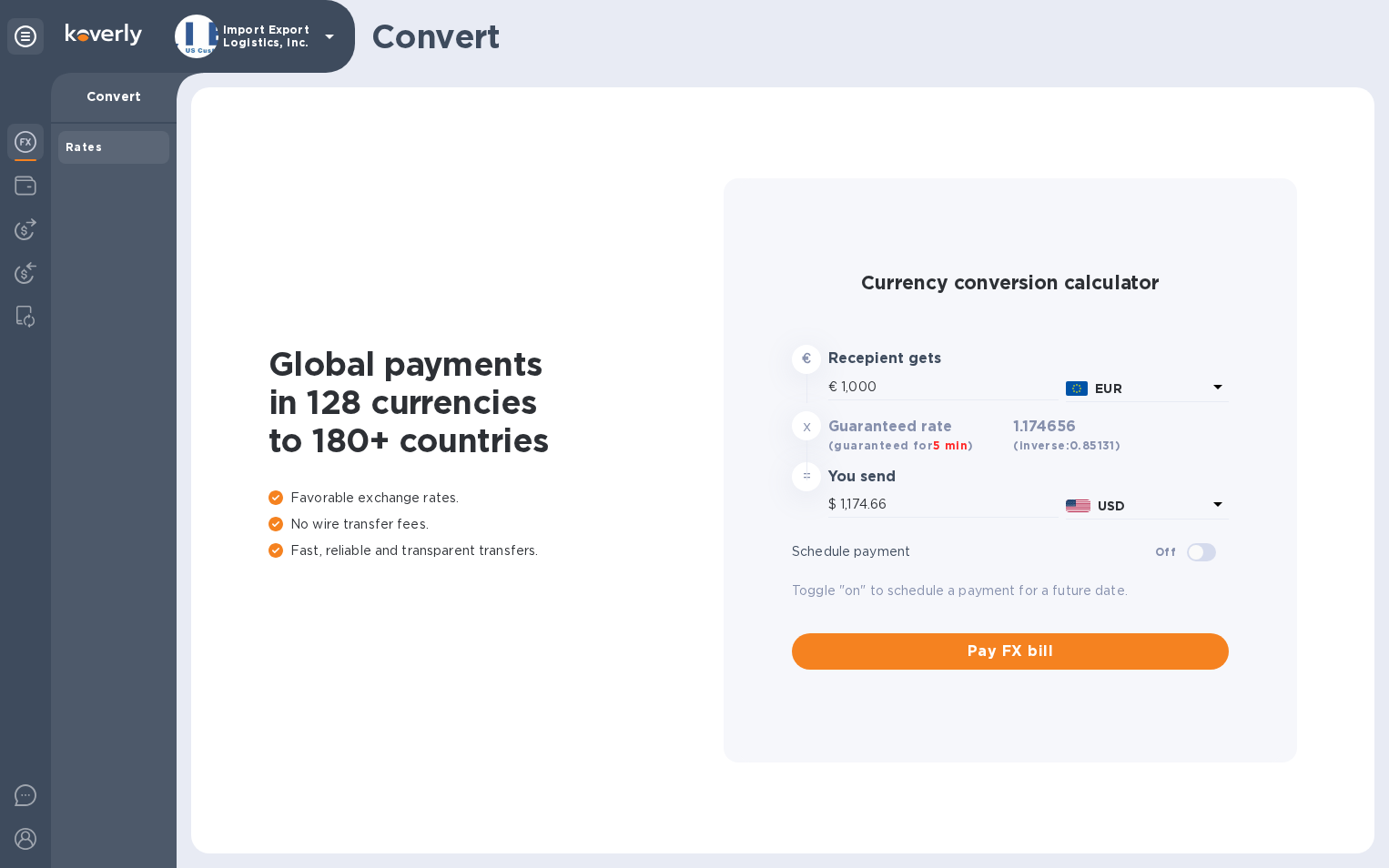
click at [138, 92] on p "Convert" at bounding box center [114, 97] width 97 height 19
click at [117, 103] on p "Convert" at bounding box center [114, 97] width 97 height 19
click at [342, 25] on div "Import Export Logistics, Inc." at bounding box center [177, 36] width 355 height 73
click at [326, 39] on icon at bounding box center [329, 35] width 21 height 21
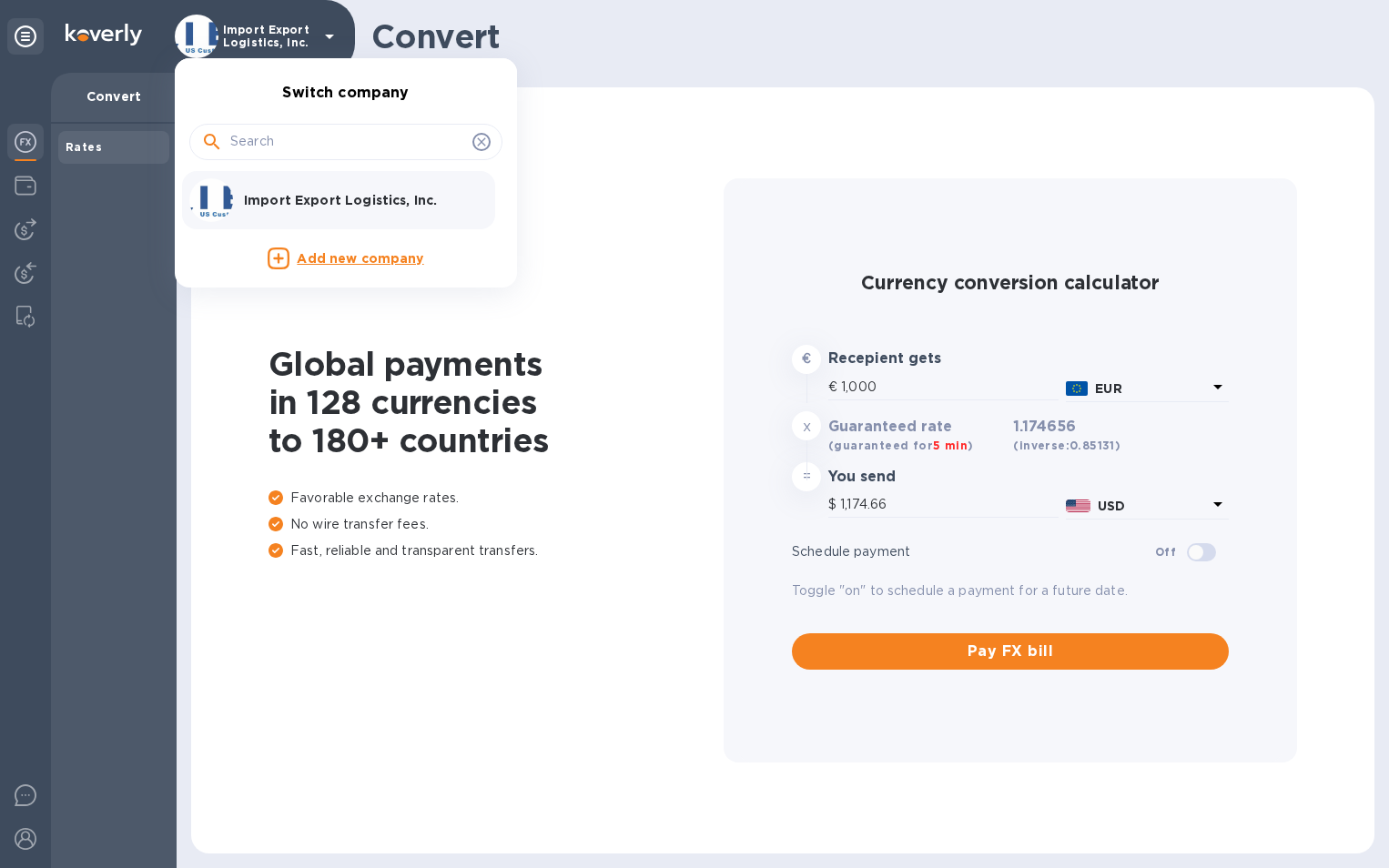
click at [337, 31] on div at bounding box center [694, 434] width 1389 height 868
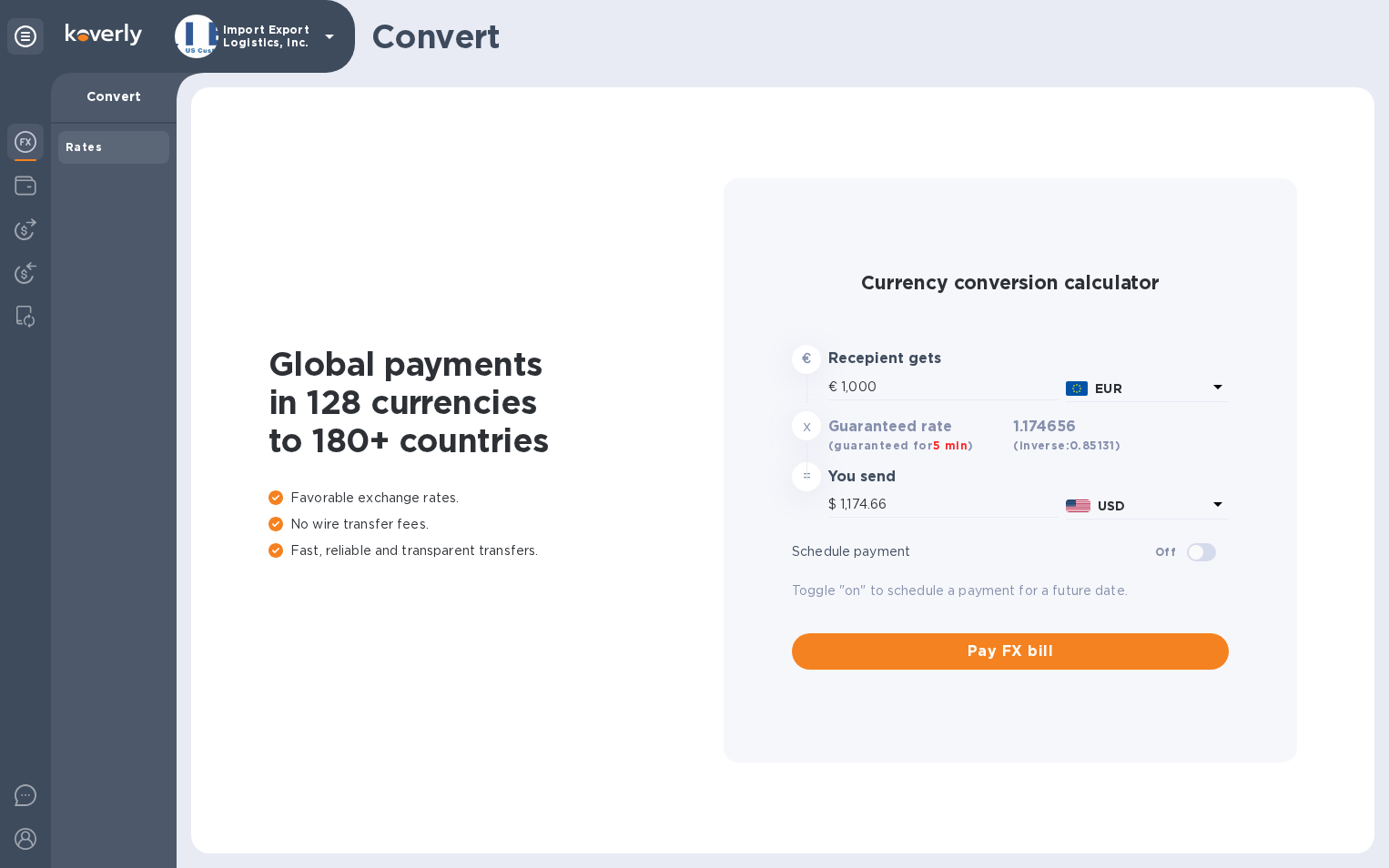
click at [119, 142] on div "Rates" at bounding box center [114, 148] width 97 height 19
click at [124, 110] on div "Convert" at bounding box center [114, 98] width 126 height 51
drag, startPoint x: 115, startPoint y: 97, endPoint x: 97, endPoint y: 82, distance: 23.4
click at [113, 96] on p "Convert" at bounding box center [114, 97] width 97 height 19
click at [95, 32] on img at bounding box center [103, 34] width 76 height 21
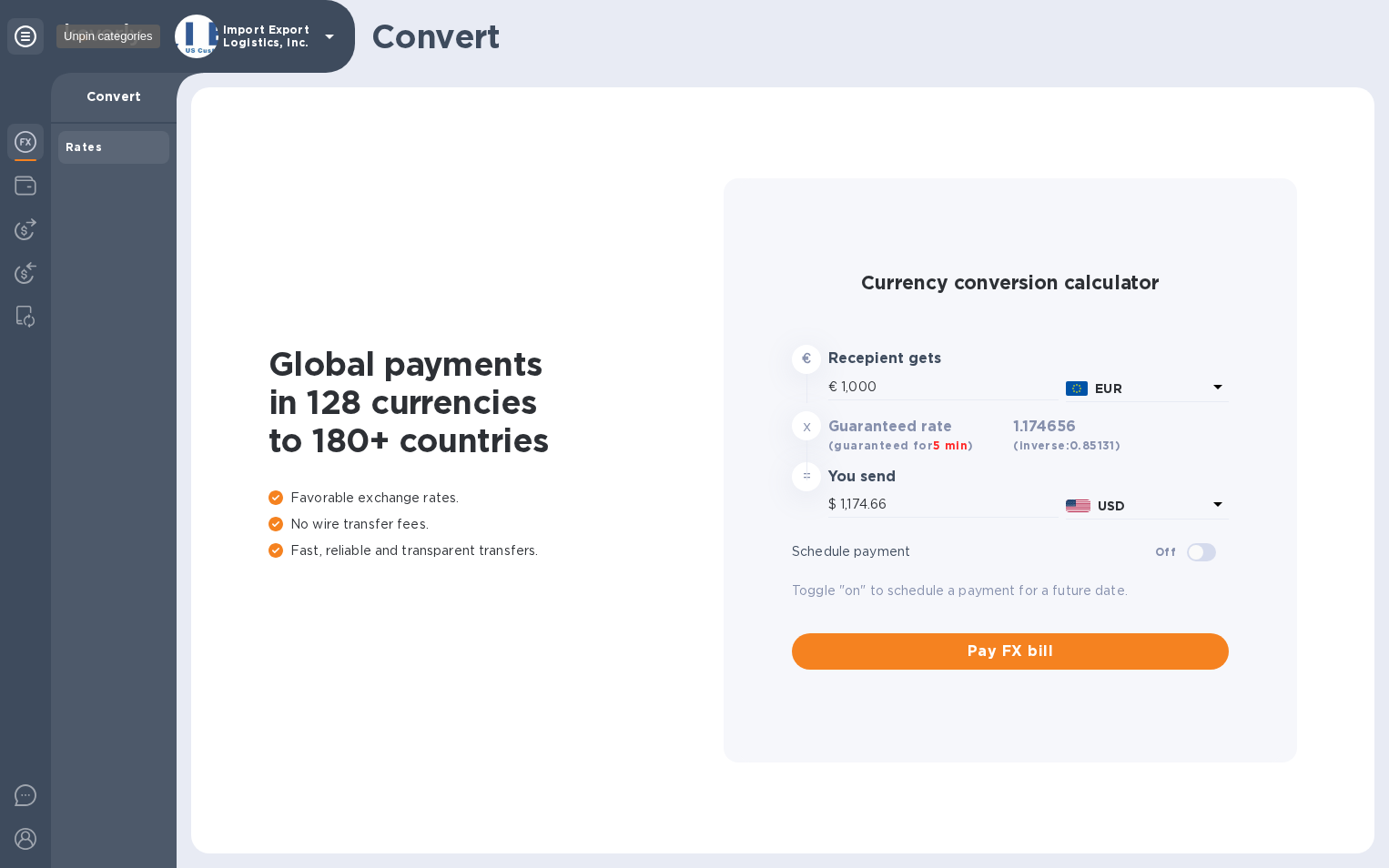
click at [23, 38] on icon at bounding box center [25, 35] width 21 height 21
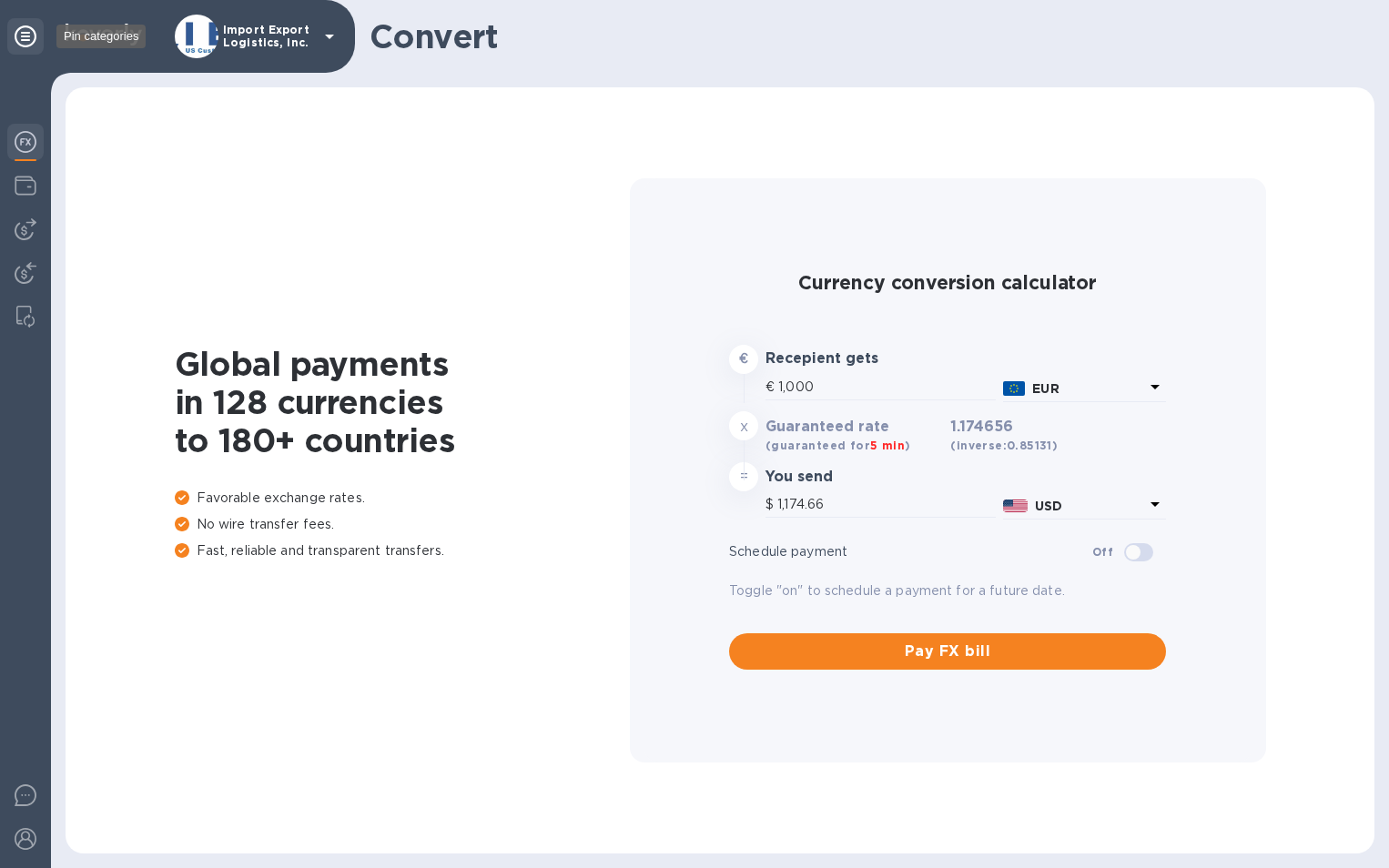
click at [23, 38] on icon at bounding box center [25, 35] width 21 height 21
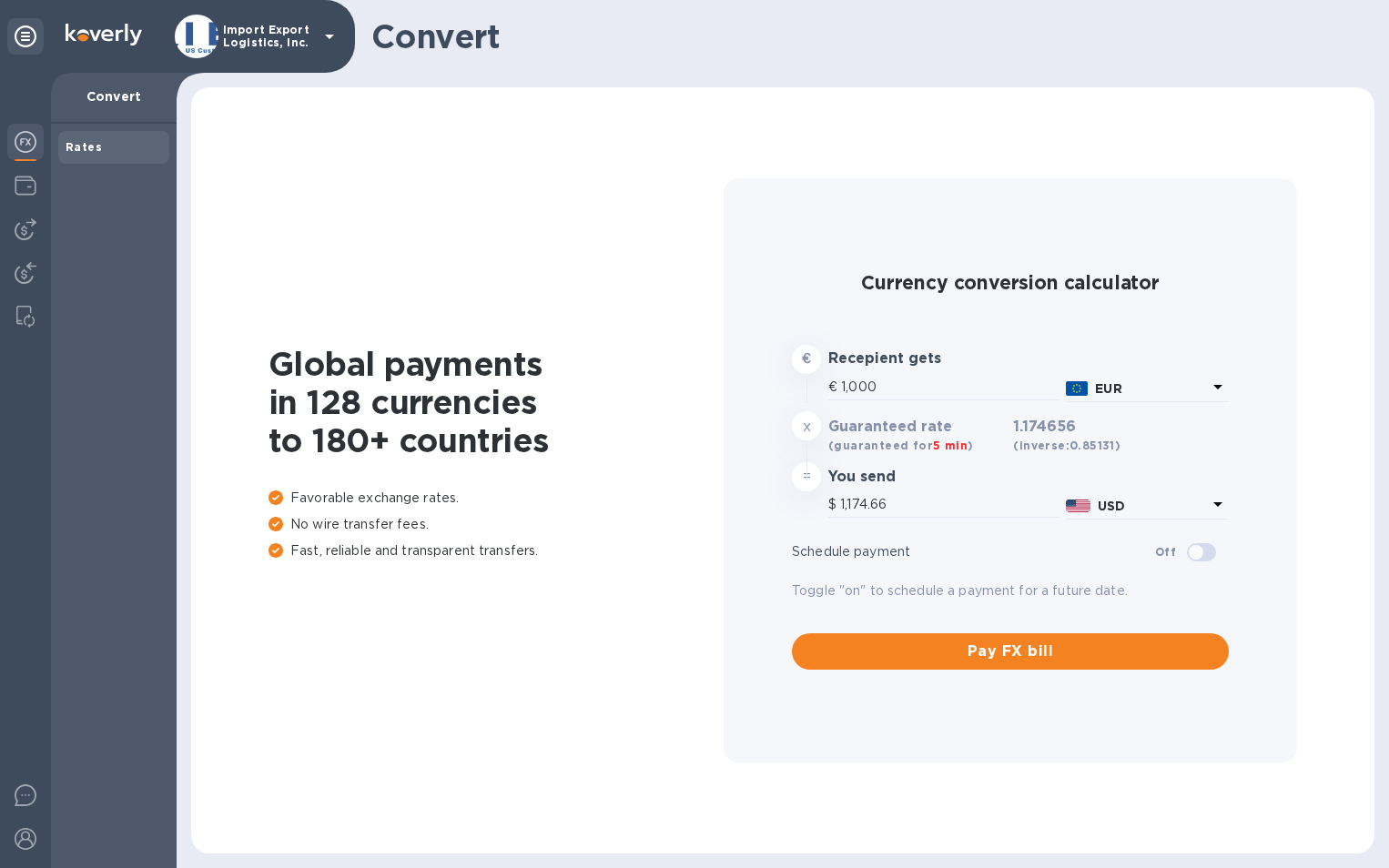
click at [25, 144] on img at bounding box center [25, 142] width 21 height 21
click at [25, 183] on img at bounding box center [25, 185] width 21 height 21
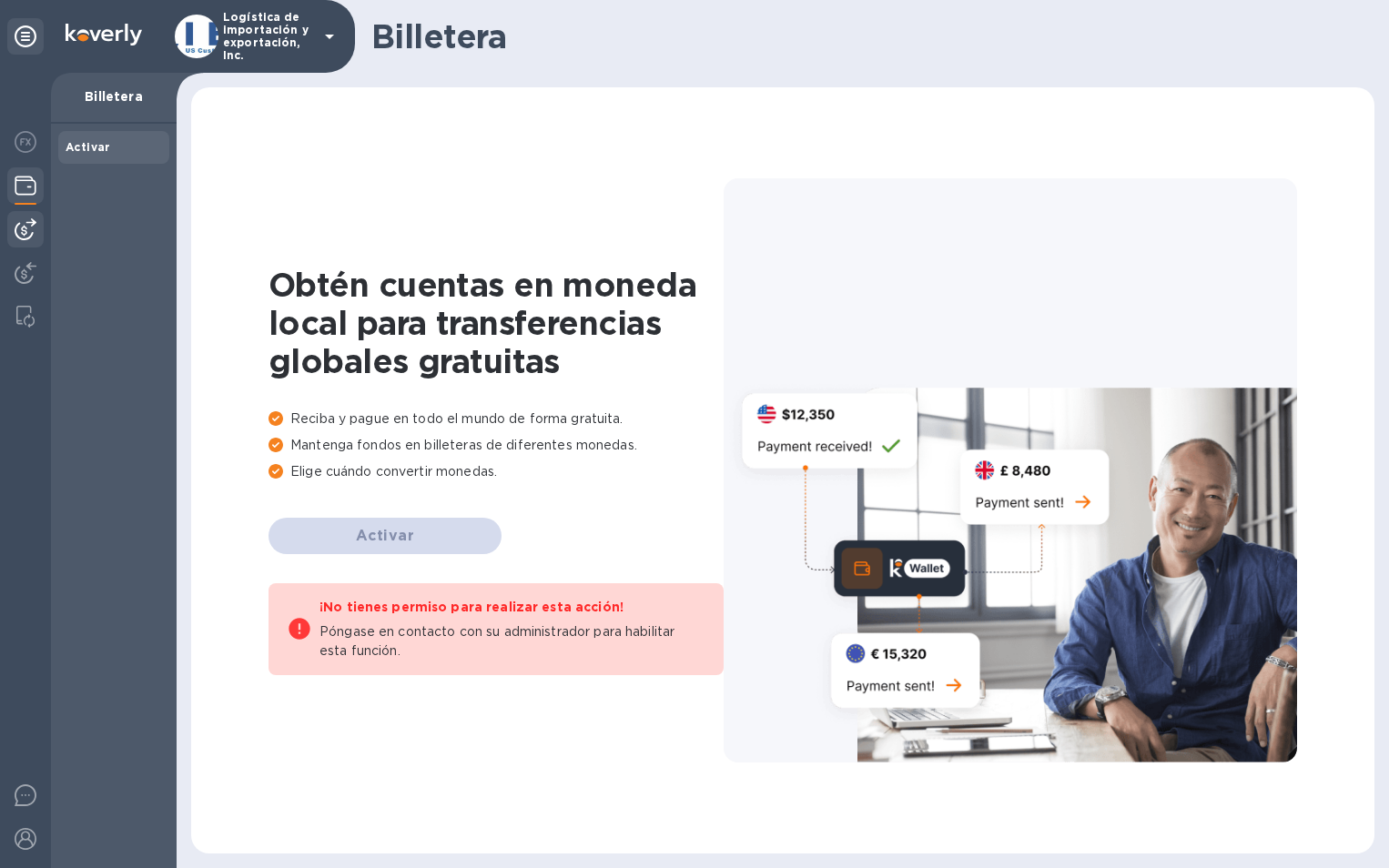
click at [20, 215] on div at bounding box center [25, 229] width 36 height 36
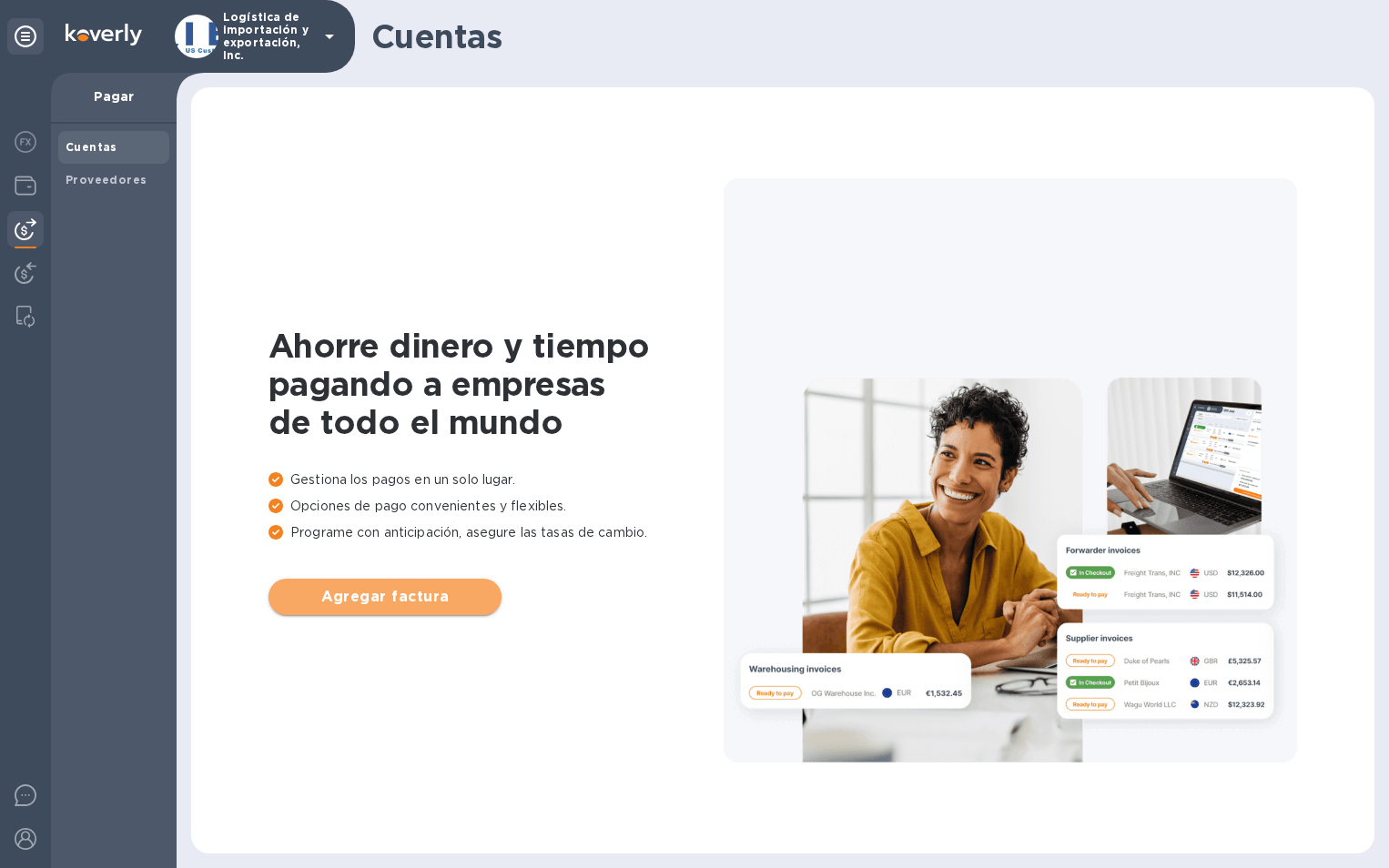
click at [390, 596] on span "Agregar factura" at bounding box center [385, 596] width 204 height 21
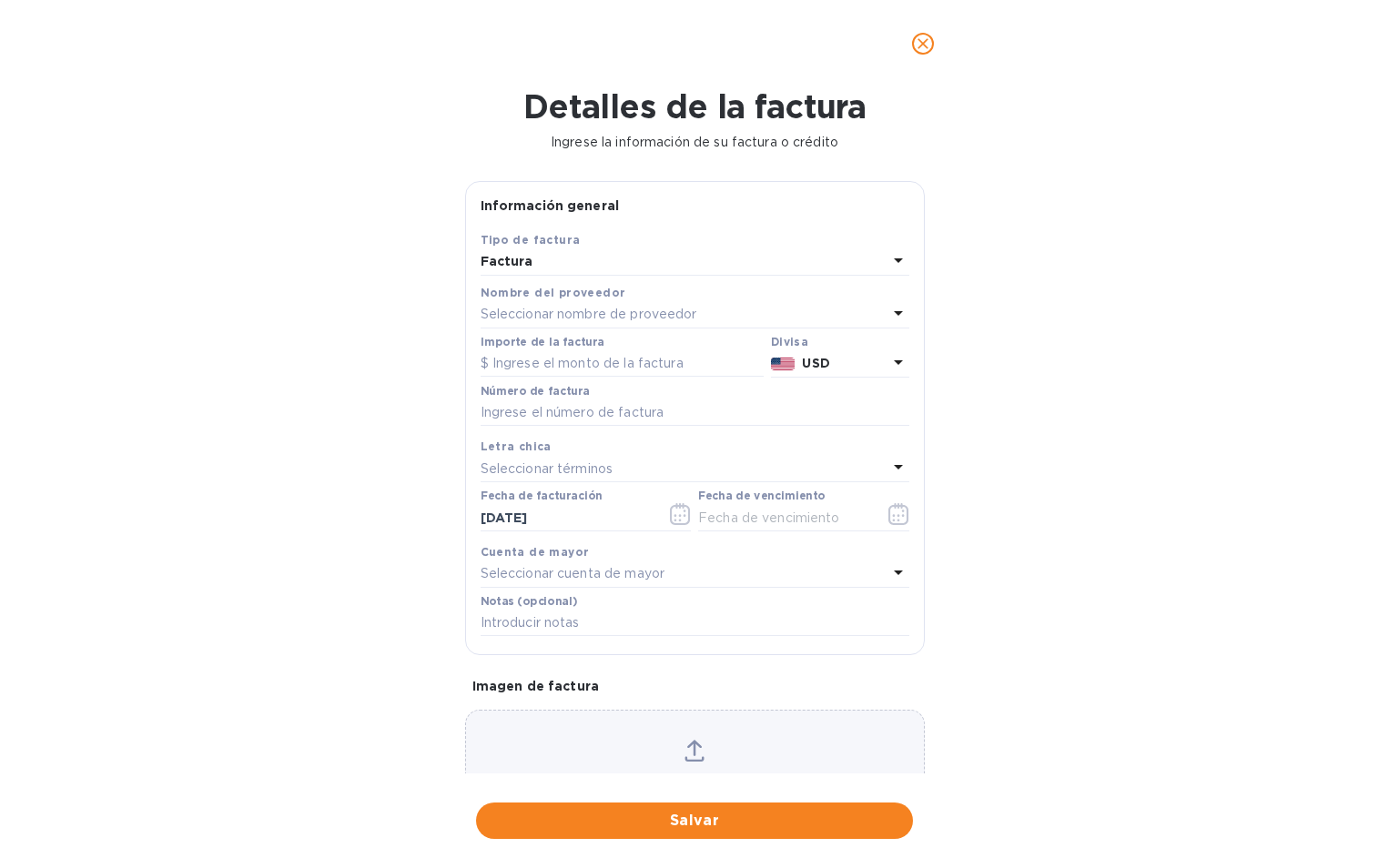
click at [922, 42] on icon "cerrar" at bounding box center [923, 44] width 11 height 11
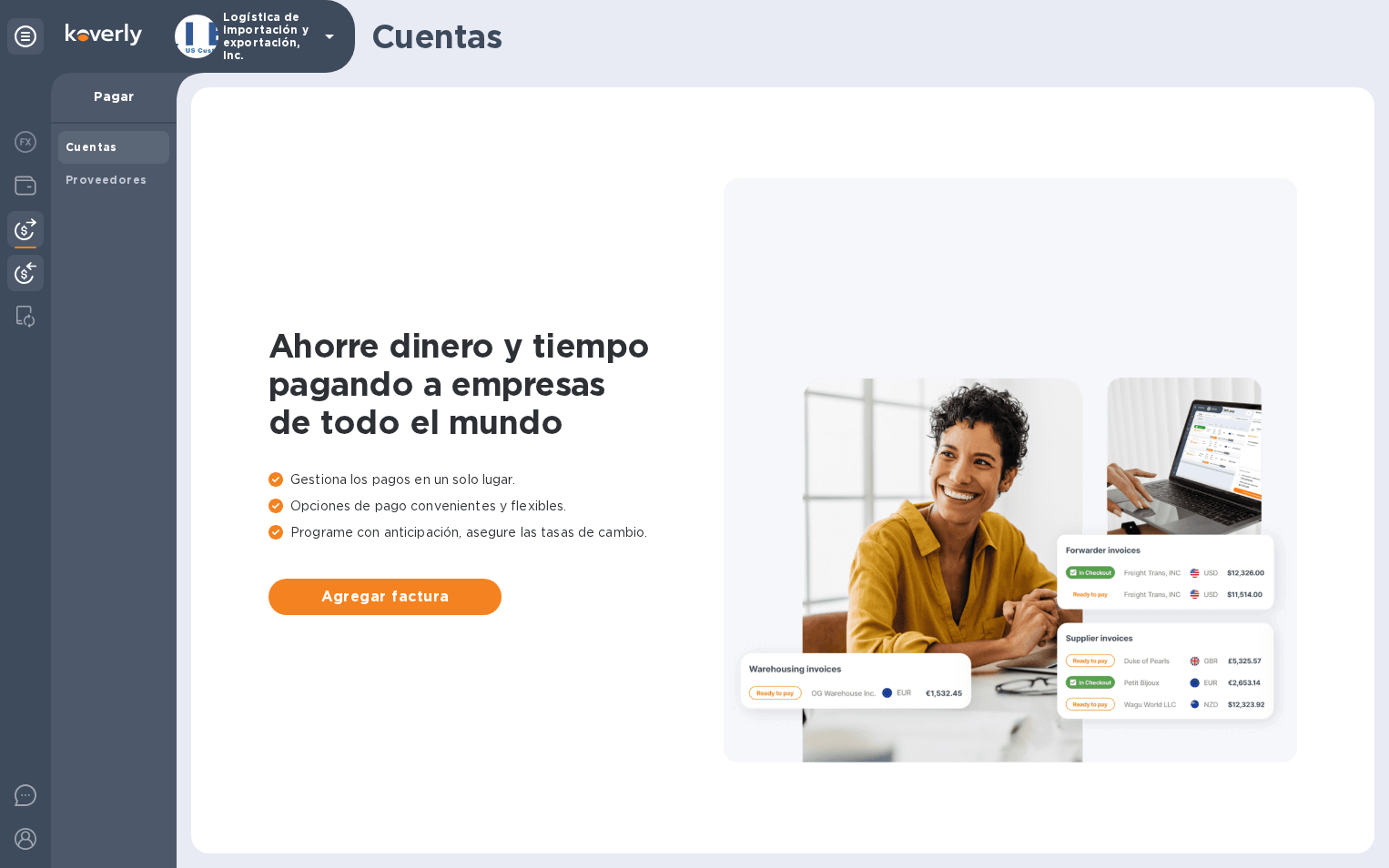
click at [28, 275] on img at bounding box center [25, 272] width 21 height 21
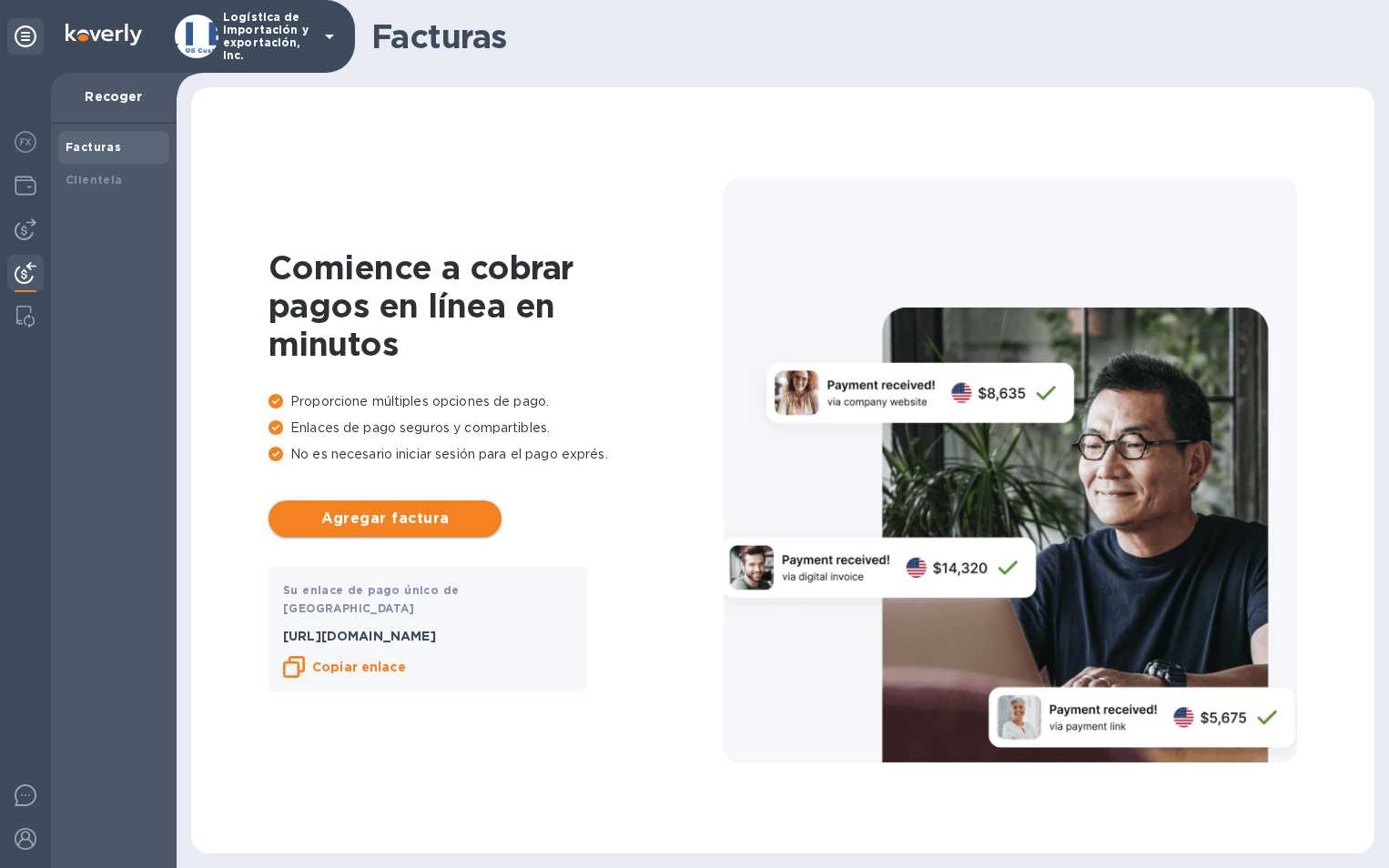
click at [329, 511] on span "Agregar factura" at bounding box center [385, 518] width 204 height 21
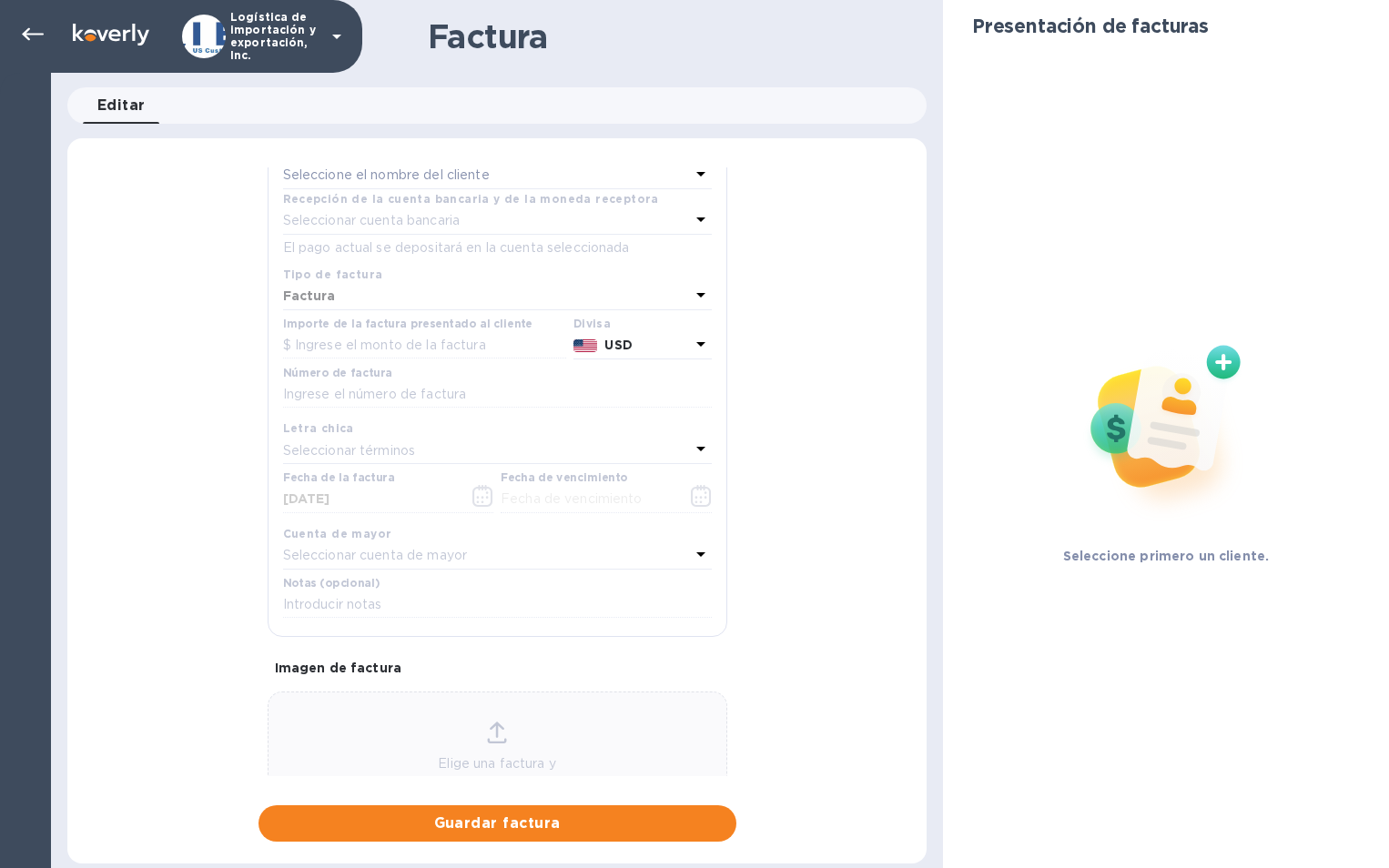
scroll to position [141, 0]
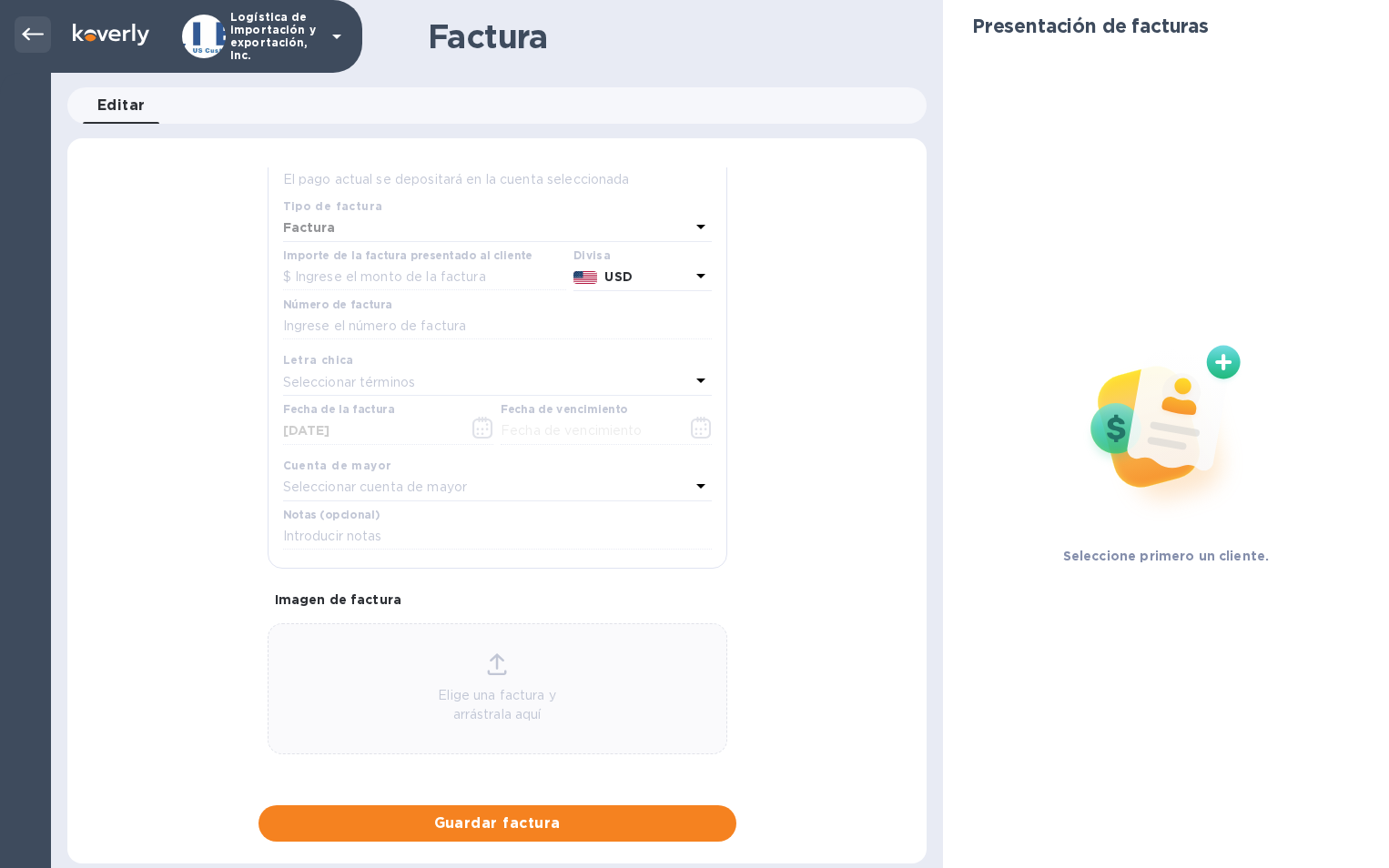
click at [35, 44] on icon at bounding box center [32, 34] width 21 height 21
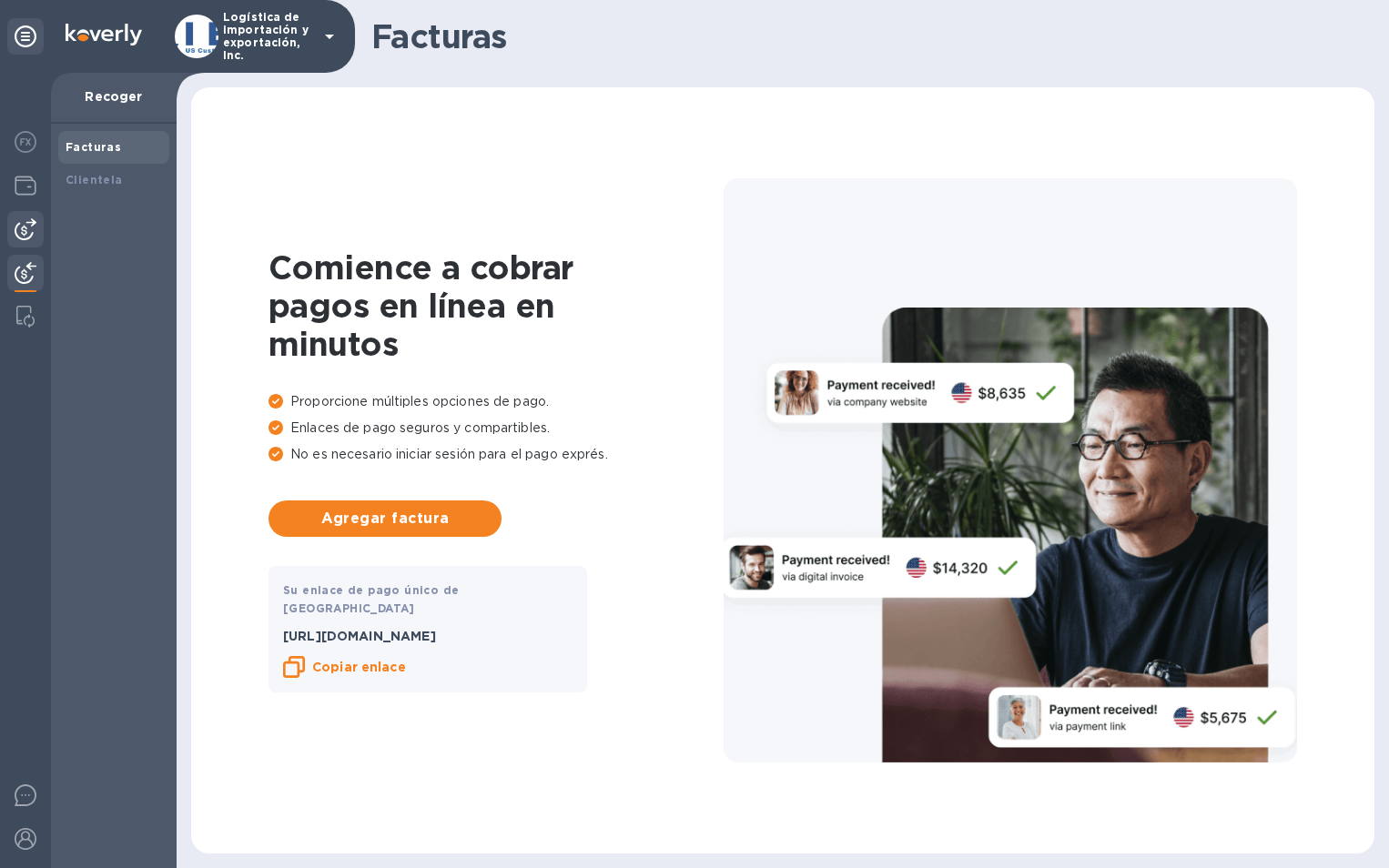
click at [25, 220] on img at bounding box center [25, 229] width 21 height 21
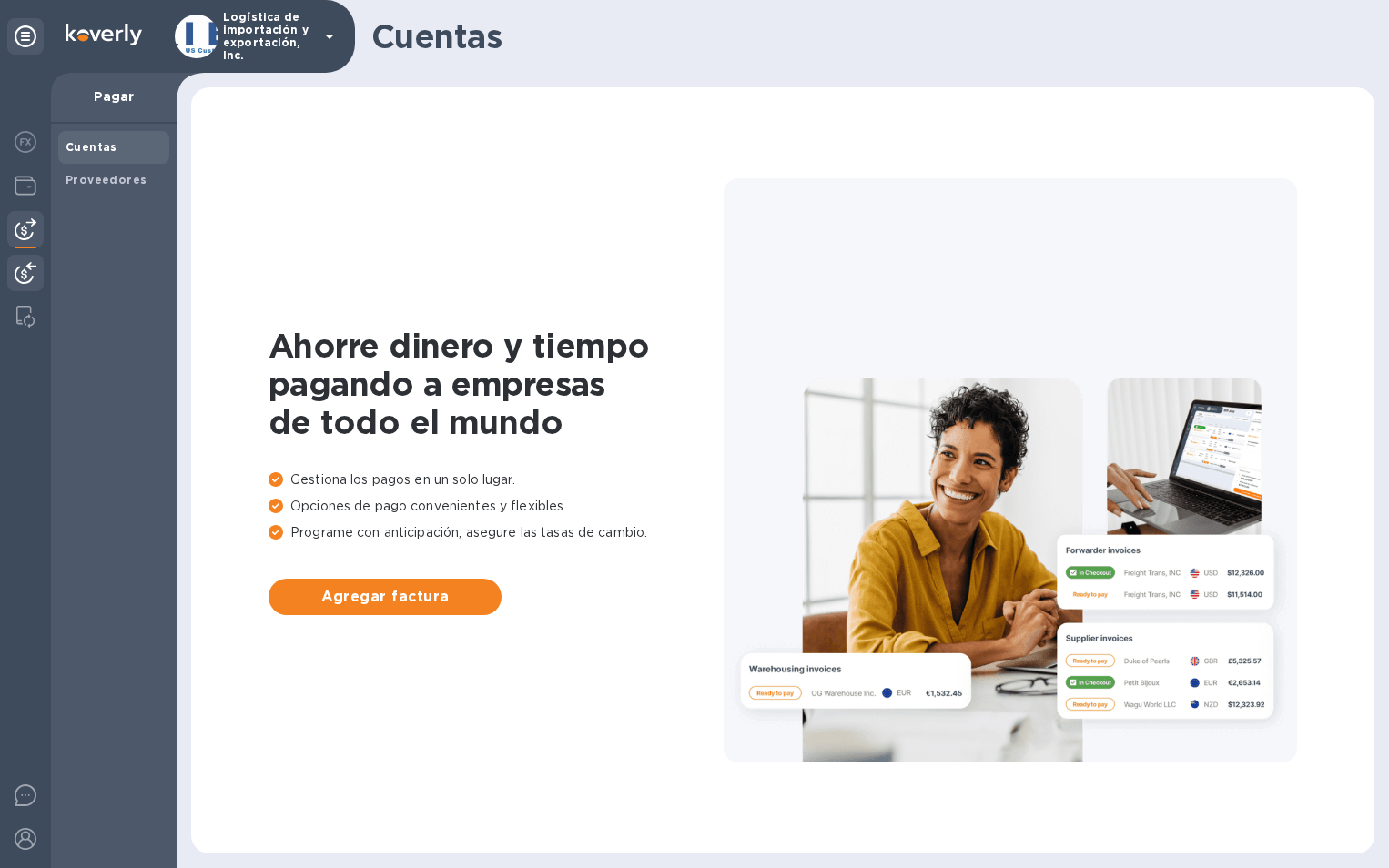
click at [20, 272] on img at bounding box center [25, 272] width 21 height 21
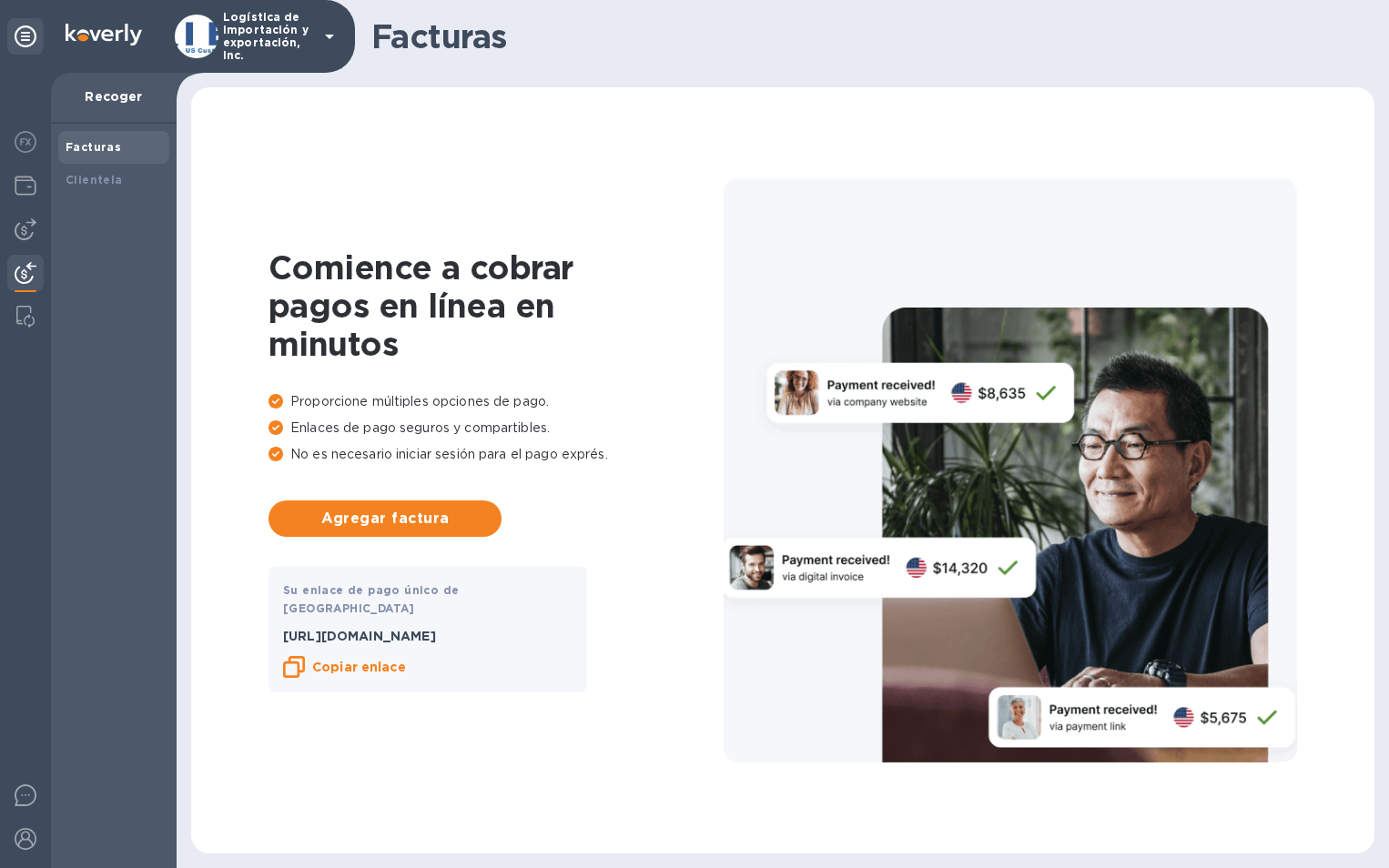
click at [116, 142] on div "Facturas" at bounding box center [114, 148] width 97 height 19
click at [116, 170] on div "Clientela" at bounding box center [114, 180] width 111 height 33
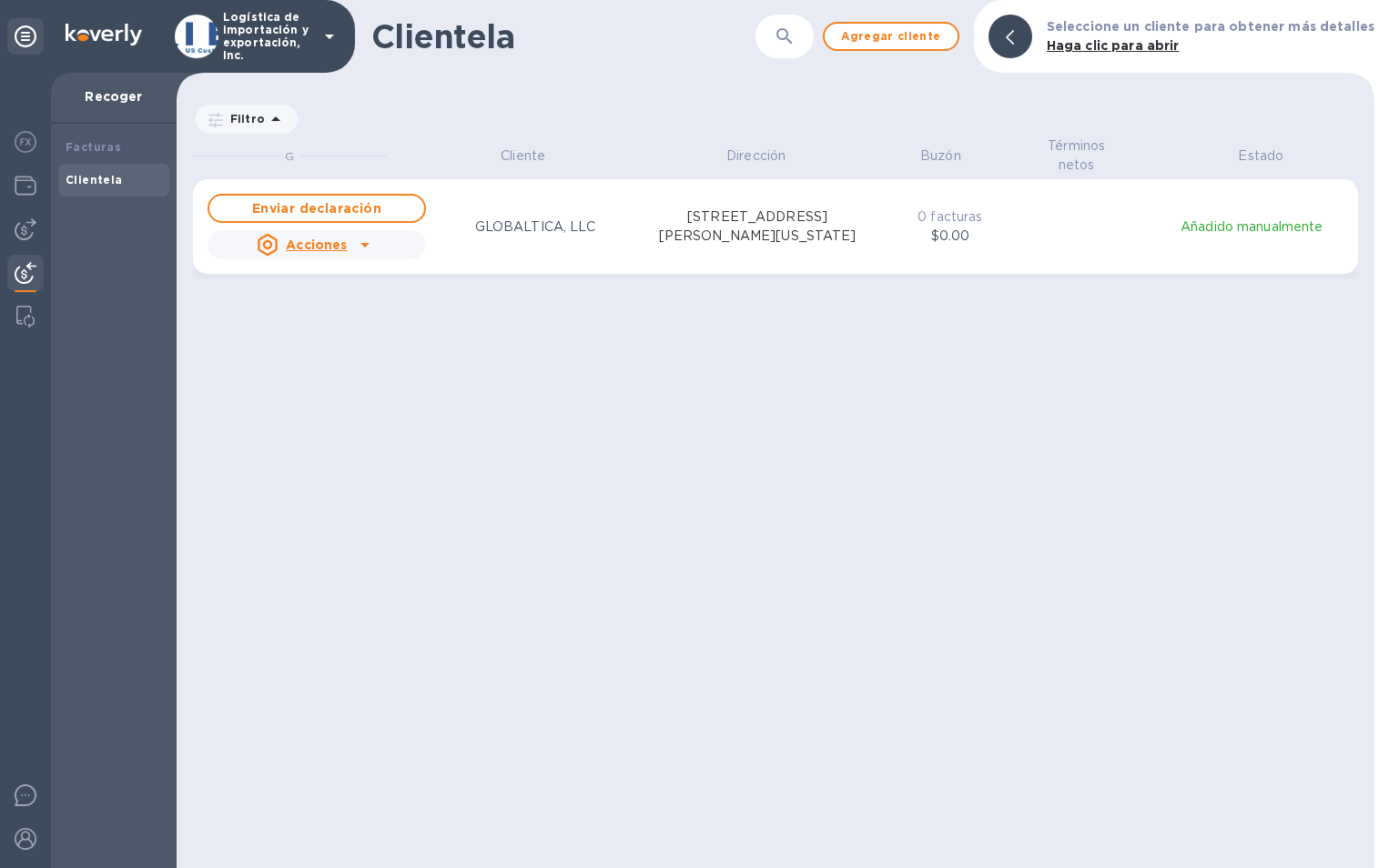
scroll to position [718, 1191]
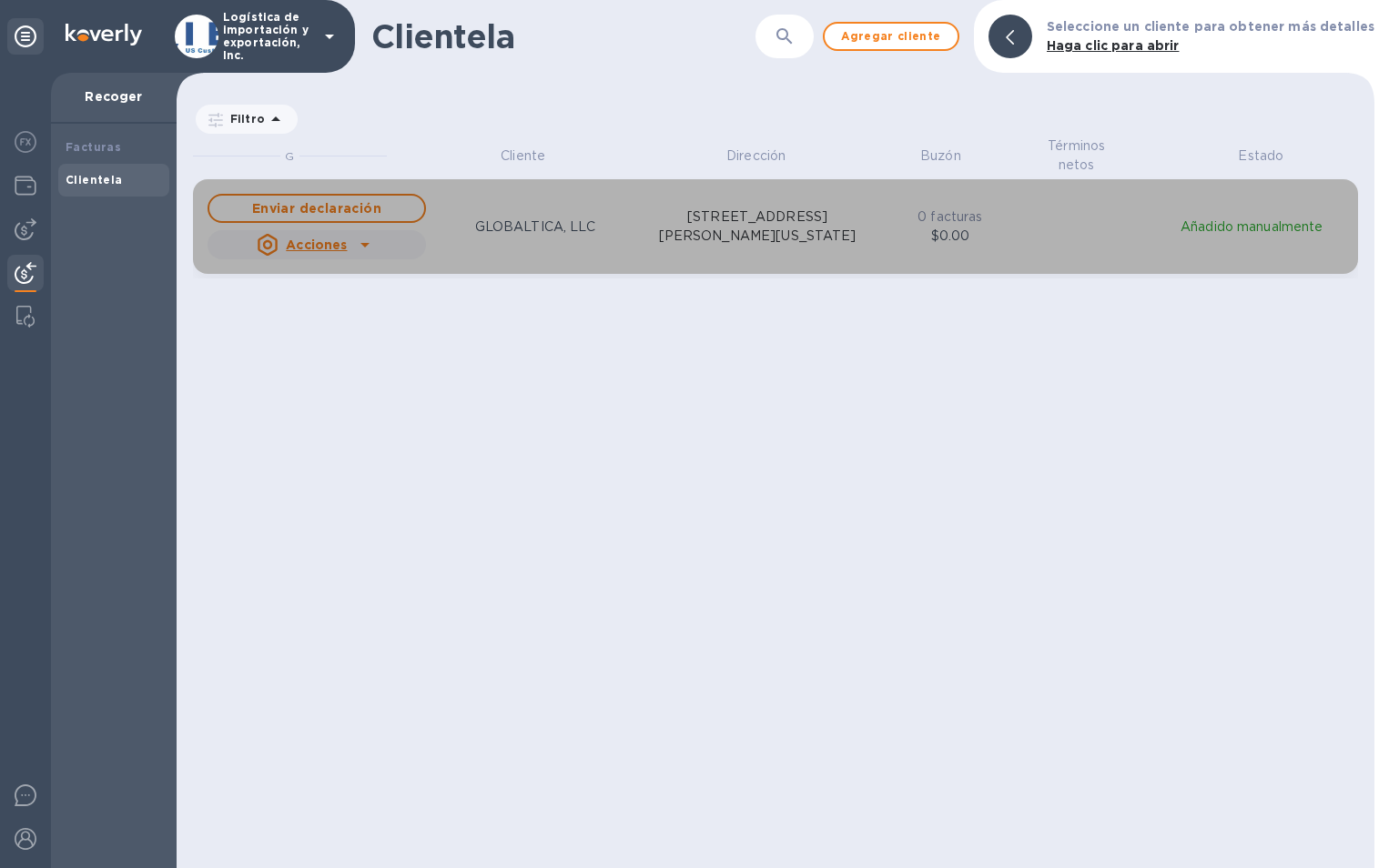
click at [508, 242] on div "Enviar declaración Acciones GLOBALTICA, LLC [STREET_ADDRESS][PERSON_NAME][US_ST…" at bounding box center [538, 226] width 667 height 73
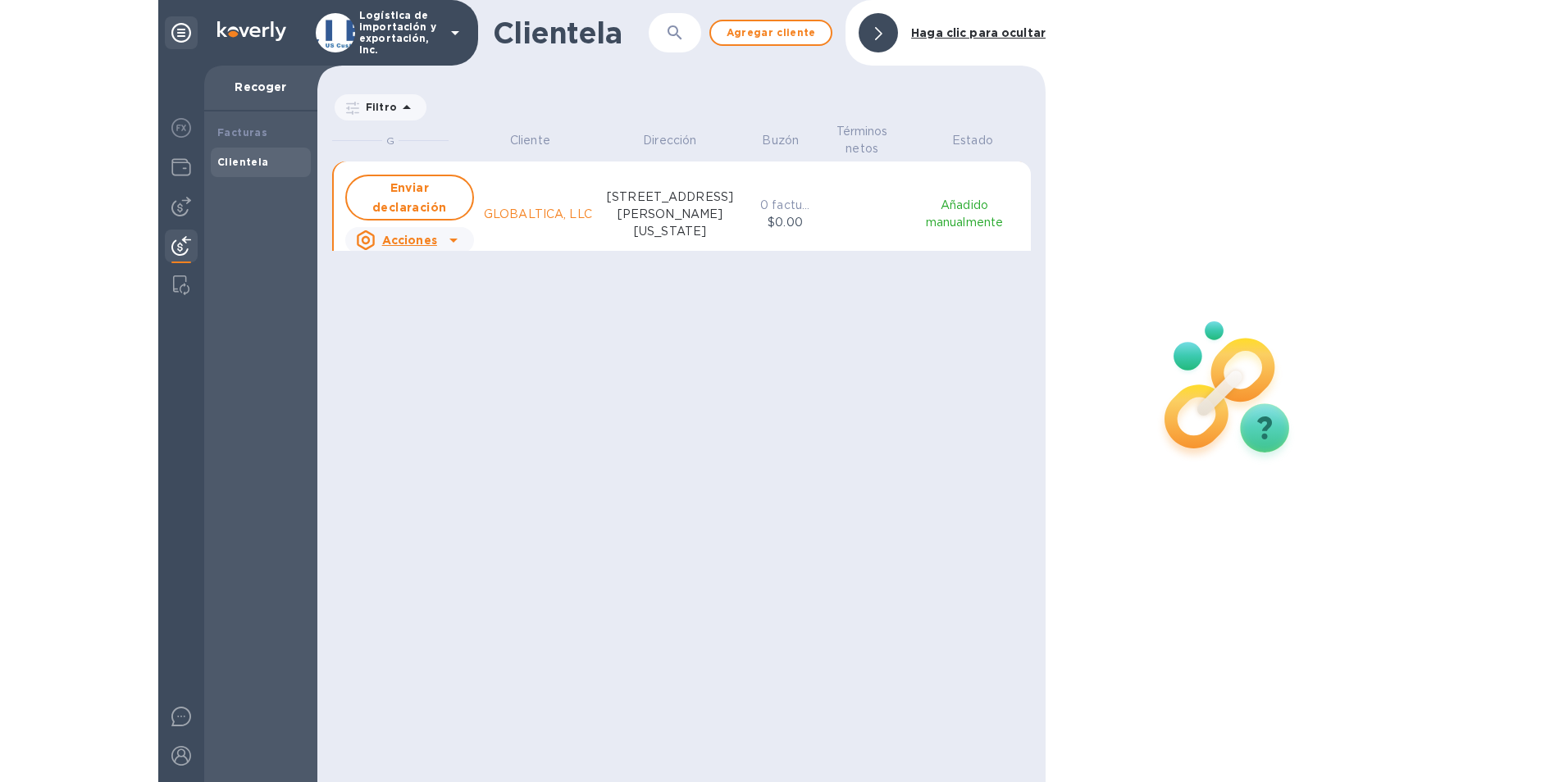
scroll to position [647, 722]
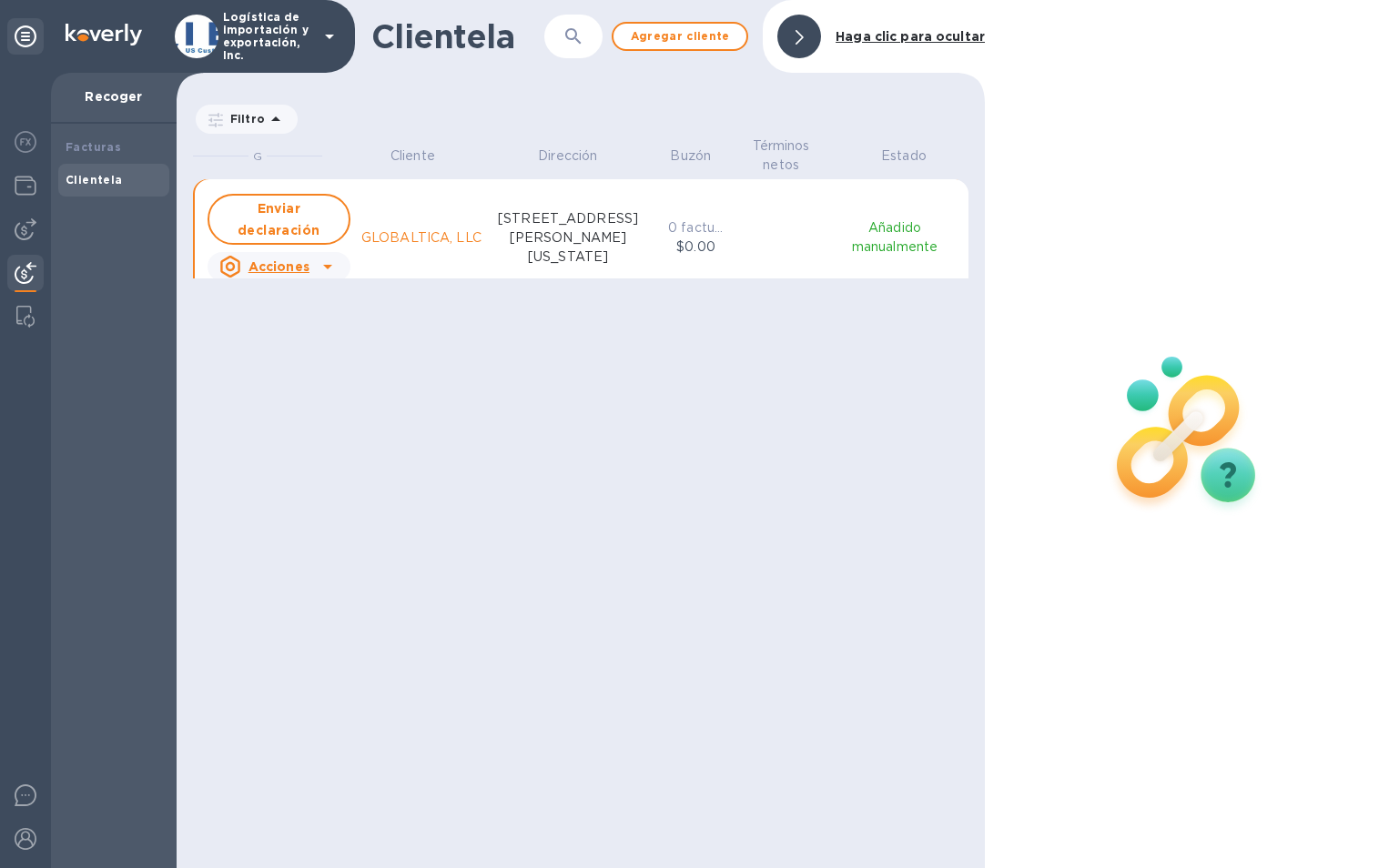
click at [457, 246] on p "GLOBALTICA, LLC" at bounding box center [421, 237] width 120 height 20
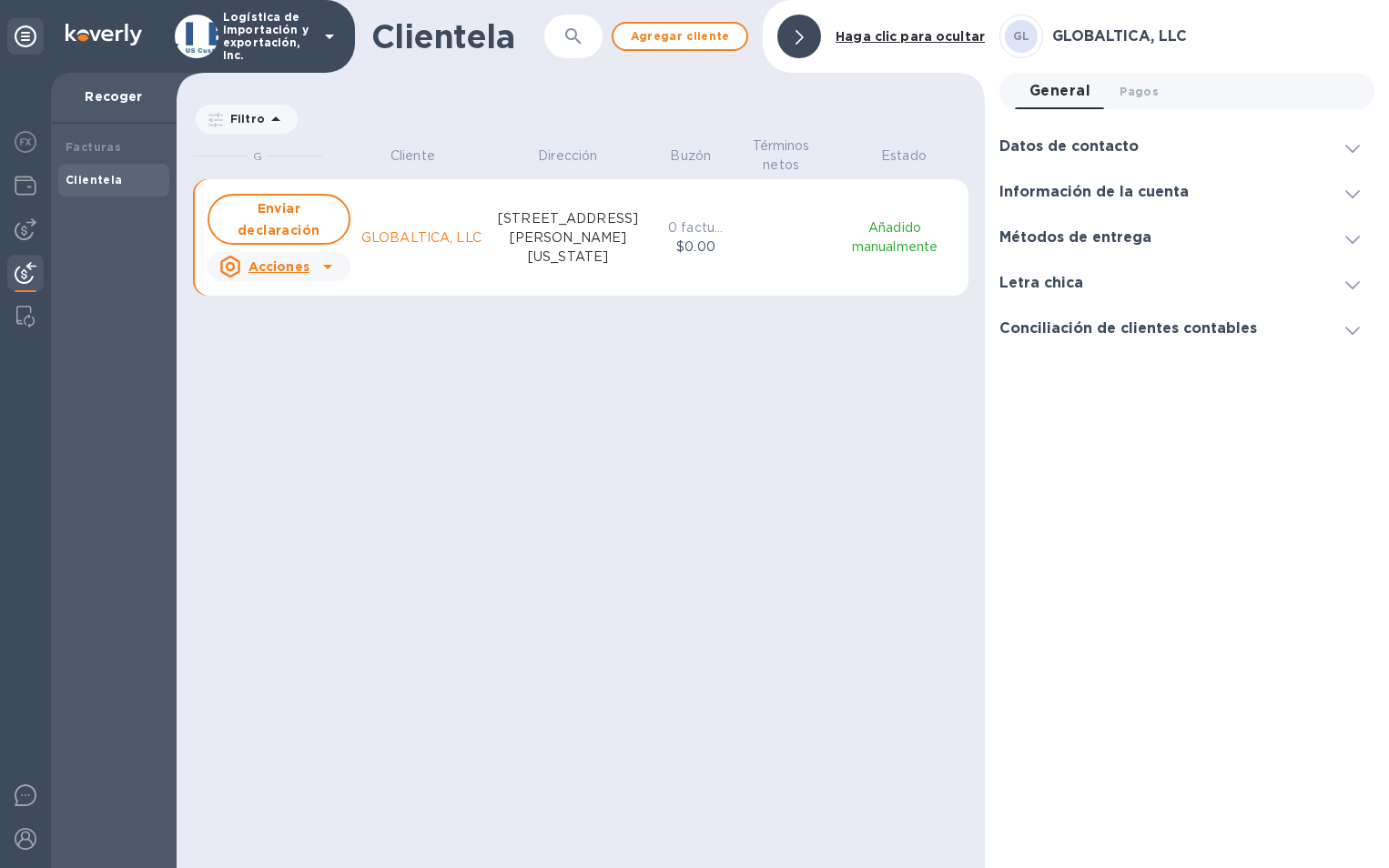
click at [429, 238] on p "GLOBALTICA, LLC" at bounding box center [421, 237] width 120 height 20
click at [324, 265] on icon "rejilla" at bounding box center [328, 266] width 9 height 5
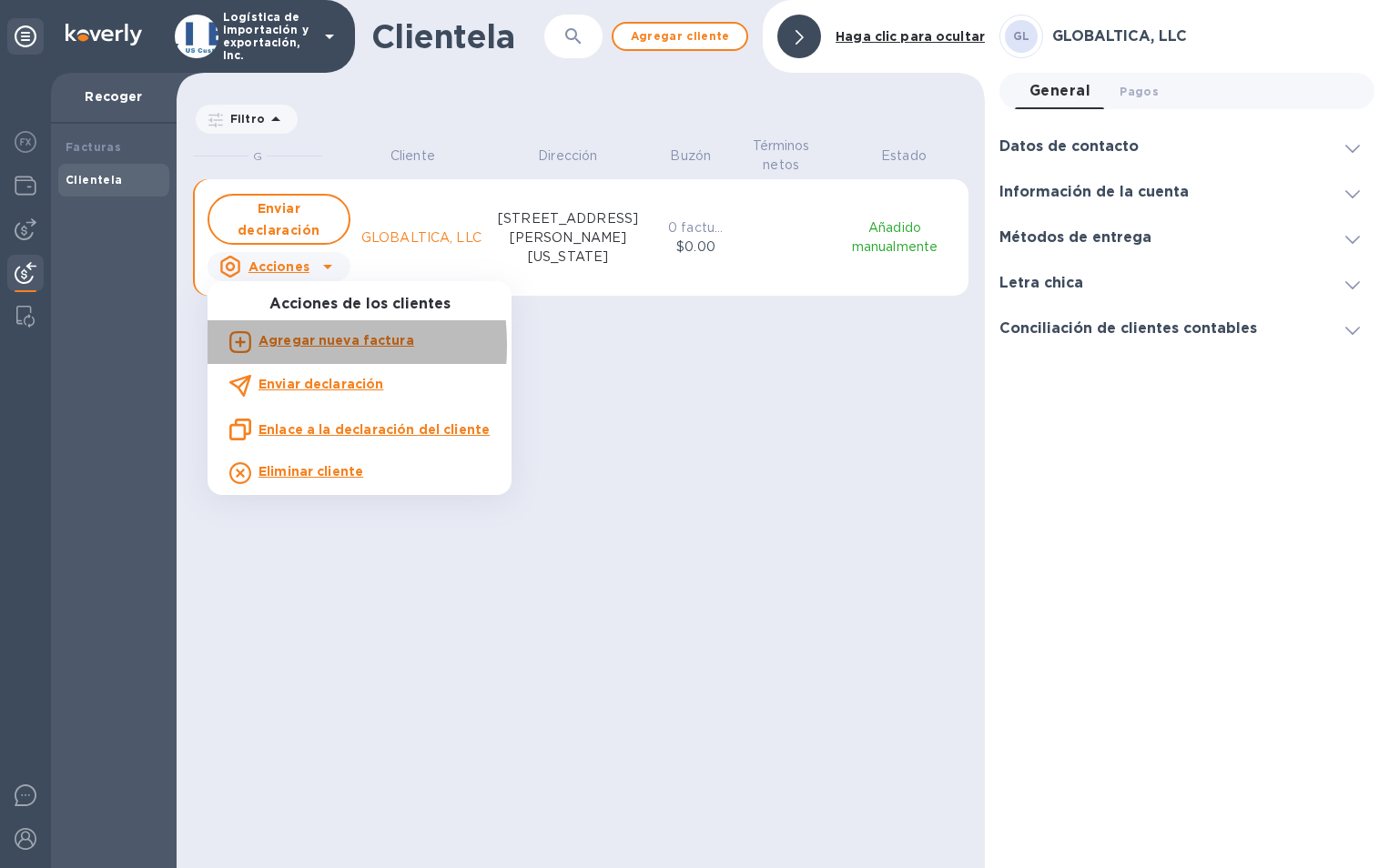
click at [244, 346] on icon at bounding box center [239, 342] width 21 height 21
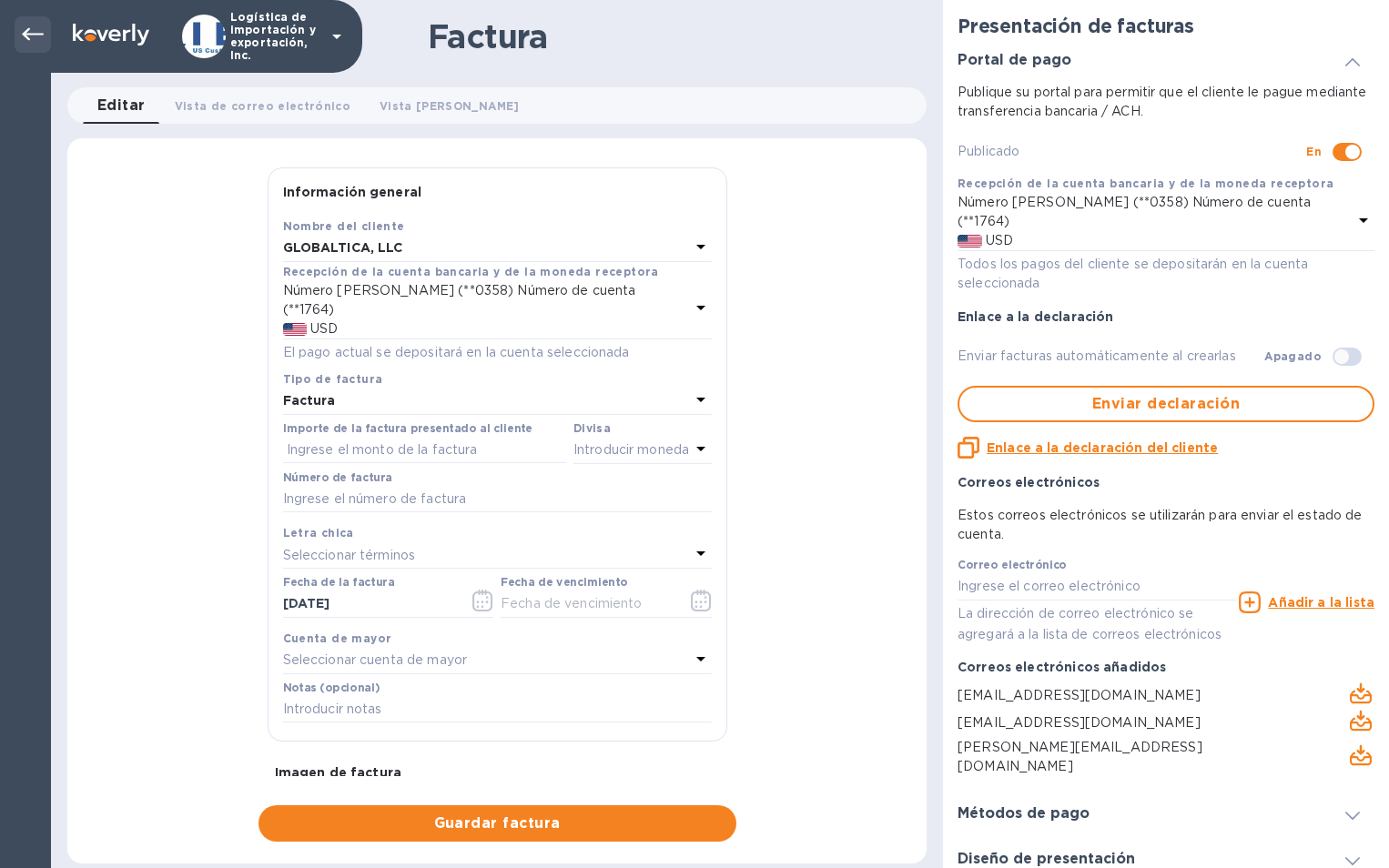
click at [35, 22] on div at bounding box center [33, 34] width 36 height 36
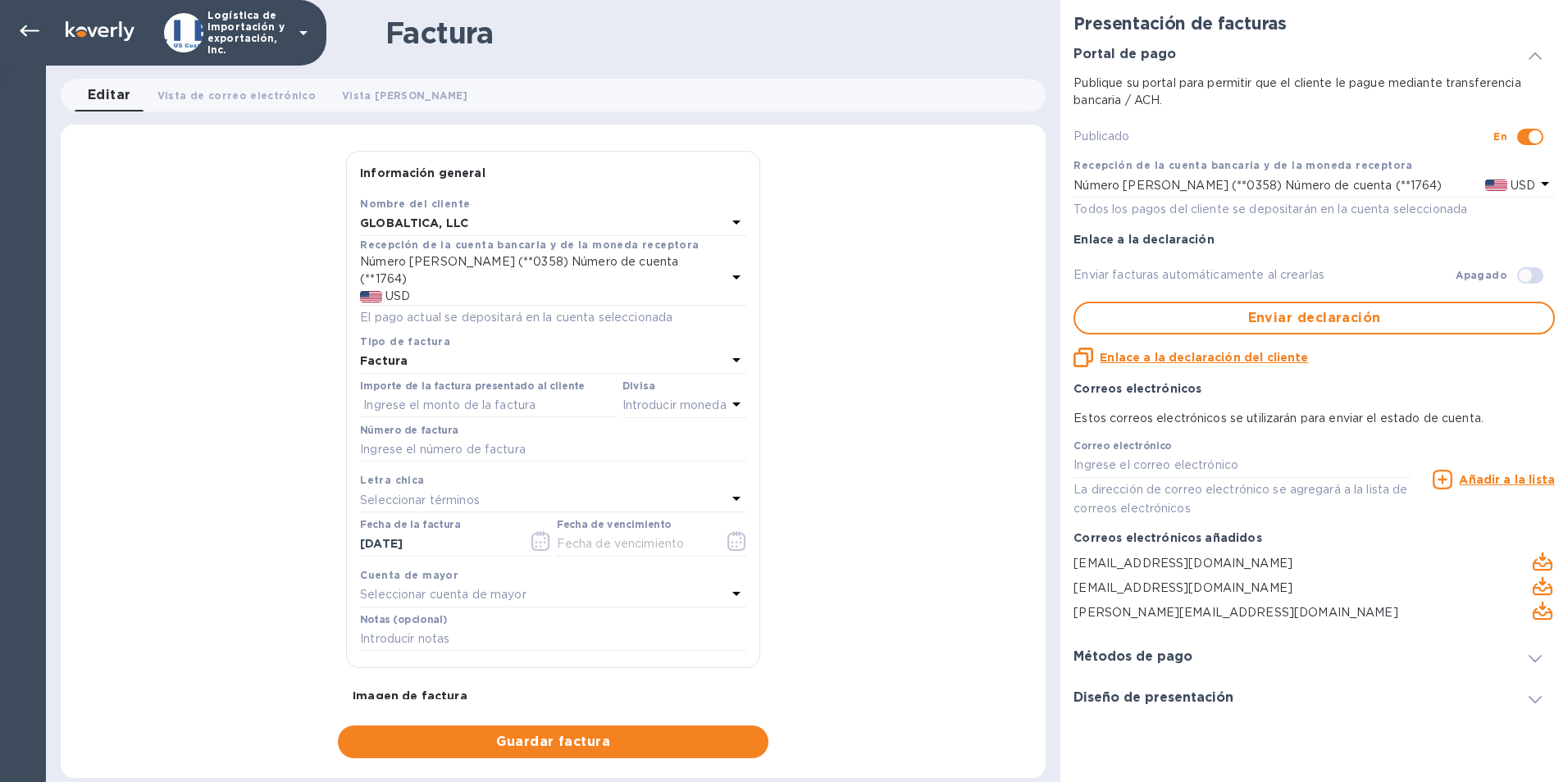
click at [943, 26] on div "Factura" at bounding box center [709, 33] width 649 height 34
click at [31, 31] on icon at bounding box center [29, 31] width 19 height 12
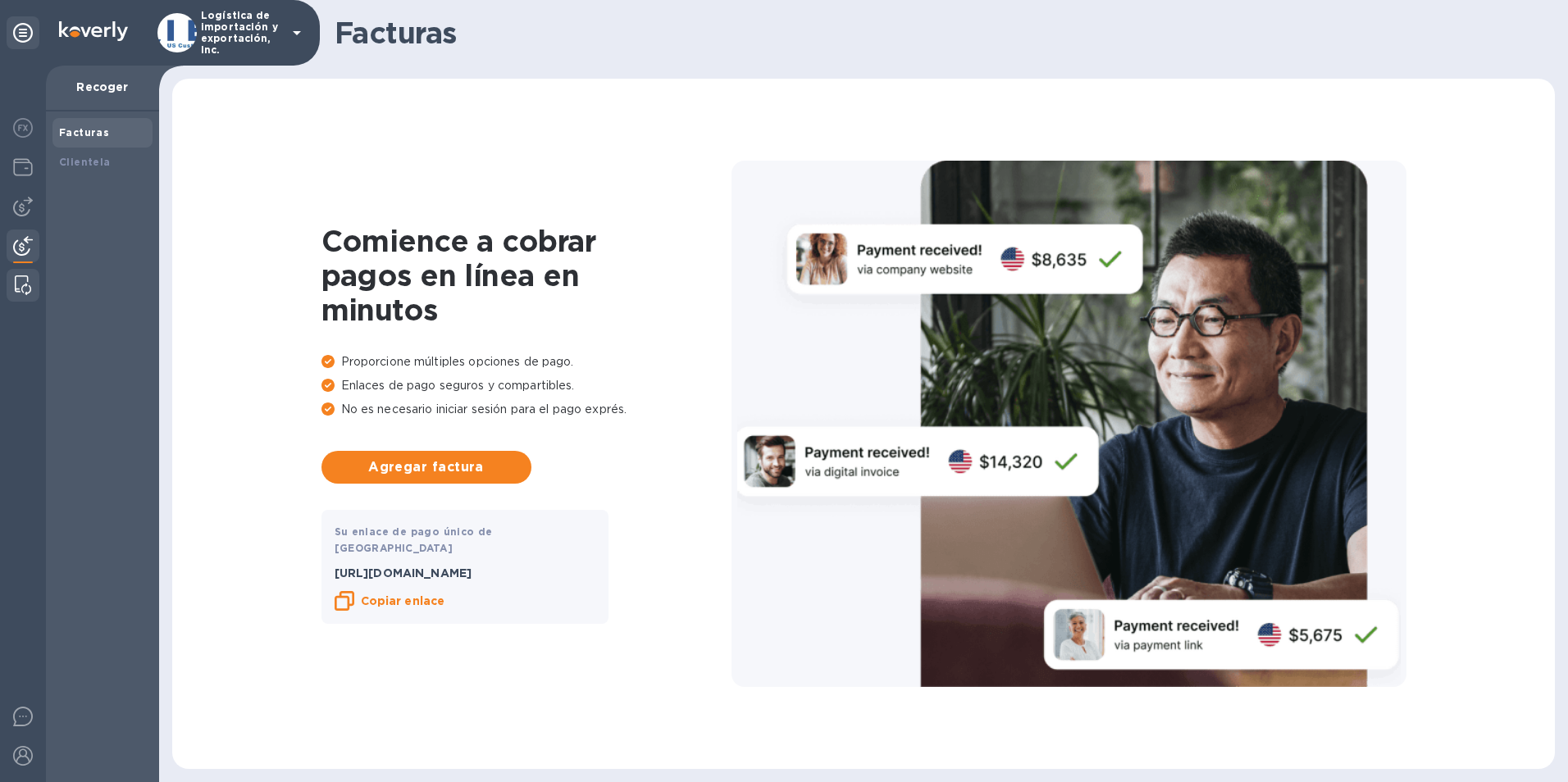
click at [33, 284] on div at bounding box center [23, 285] width 29 height 33
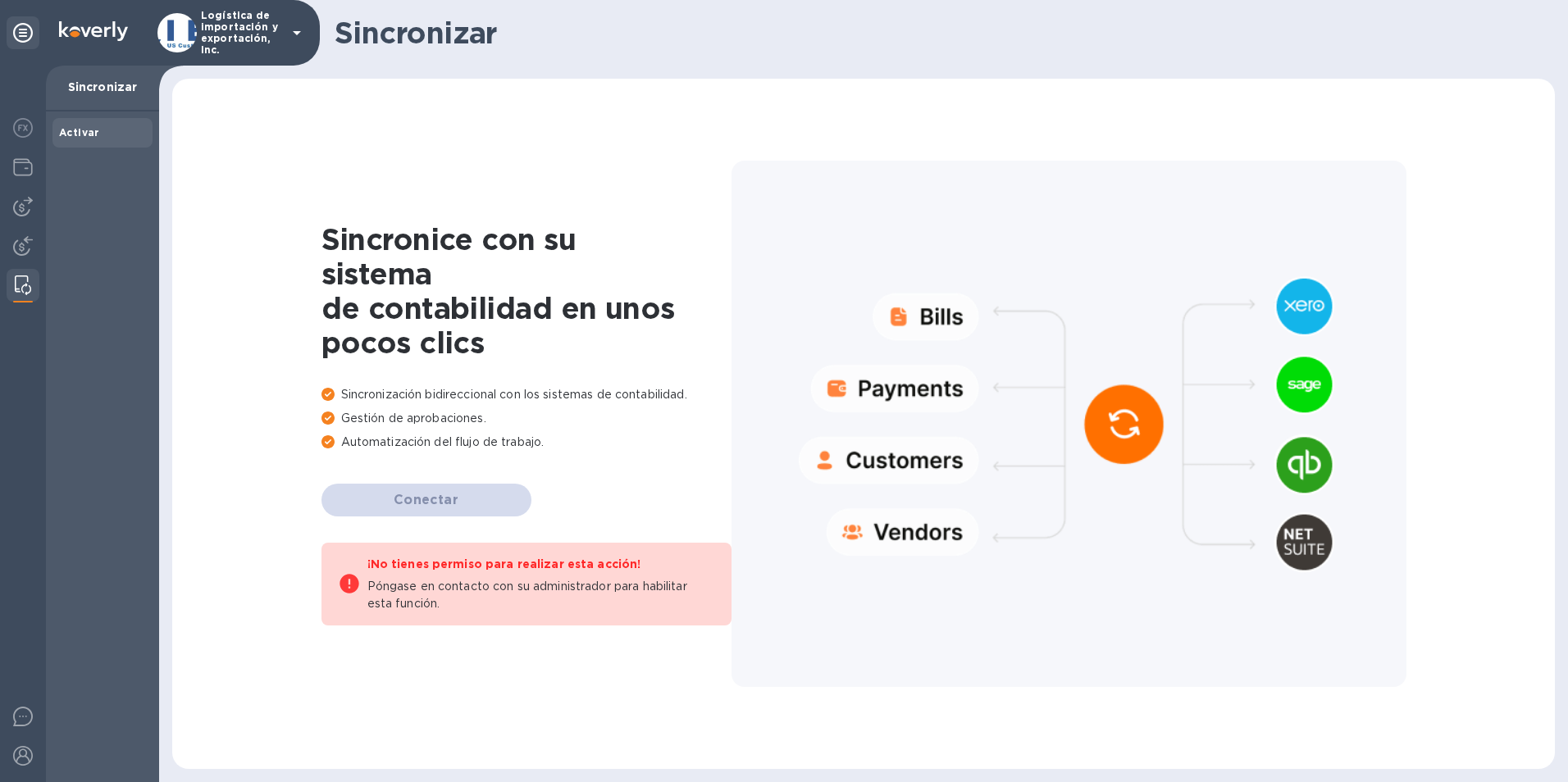
click at [24, 30] on icon at bounding box center [23, 32] width 19 height 19
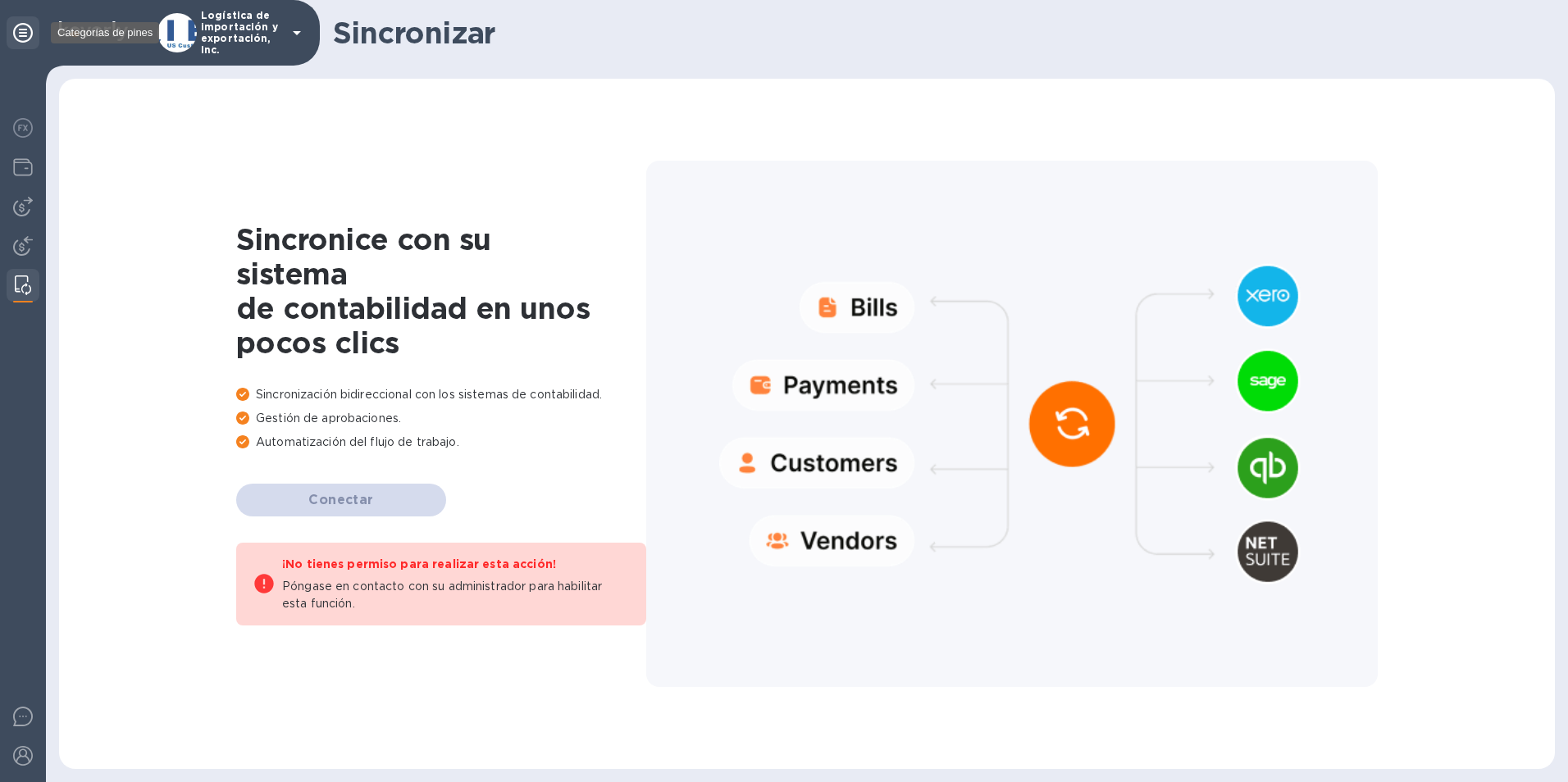
click at [24, 28] on icon at bounding box center [23, 32] width 19 height 19
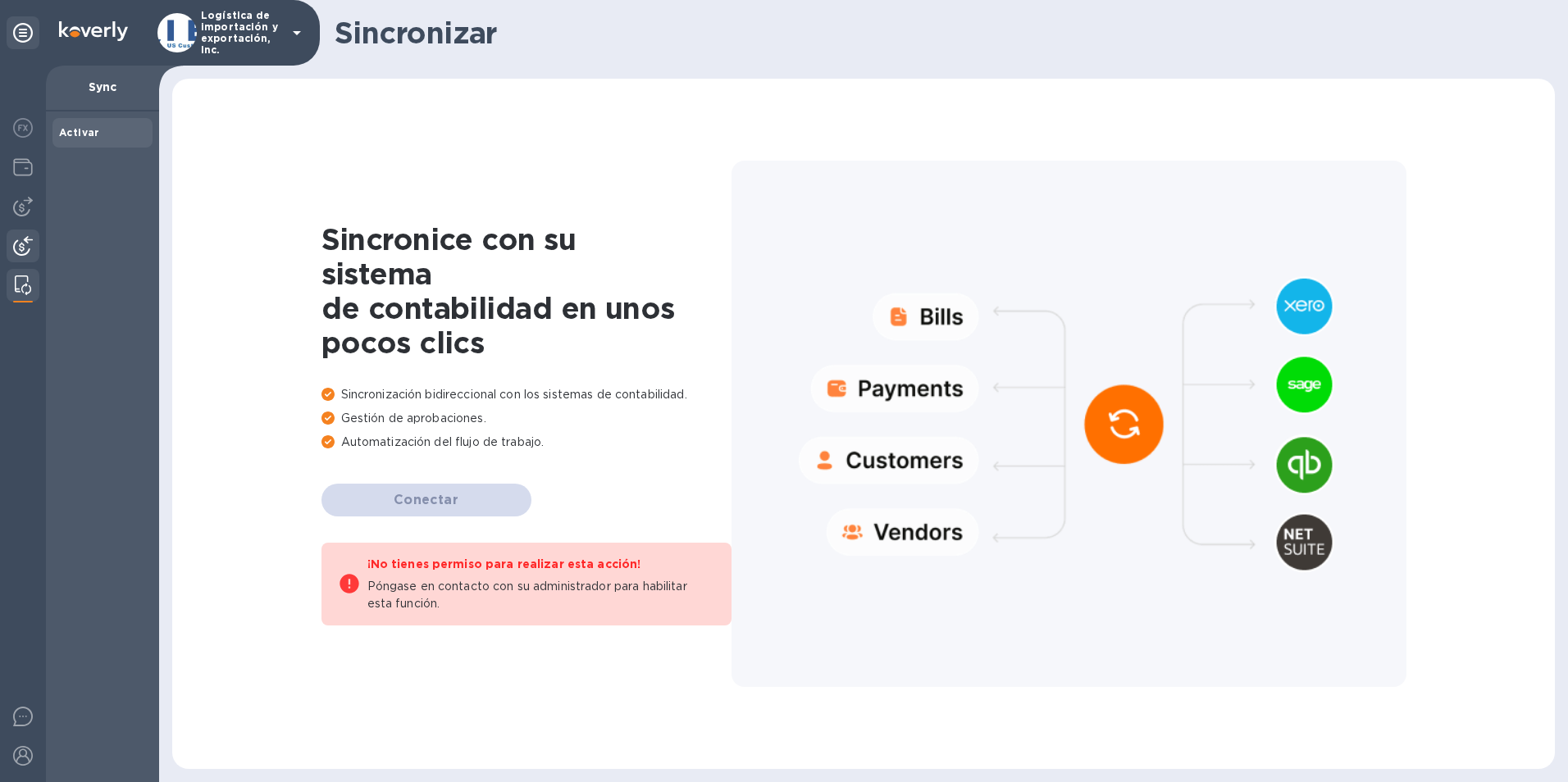
click at [27, 242] on img at bounding box center [23, 245] width 19 height 19
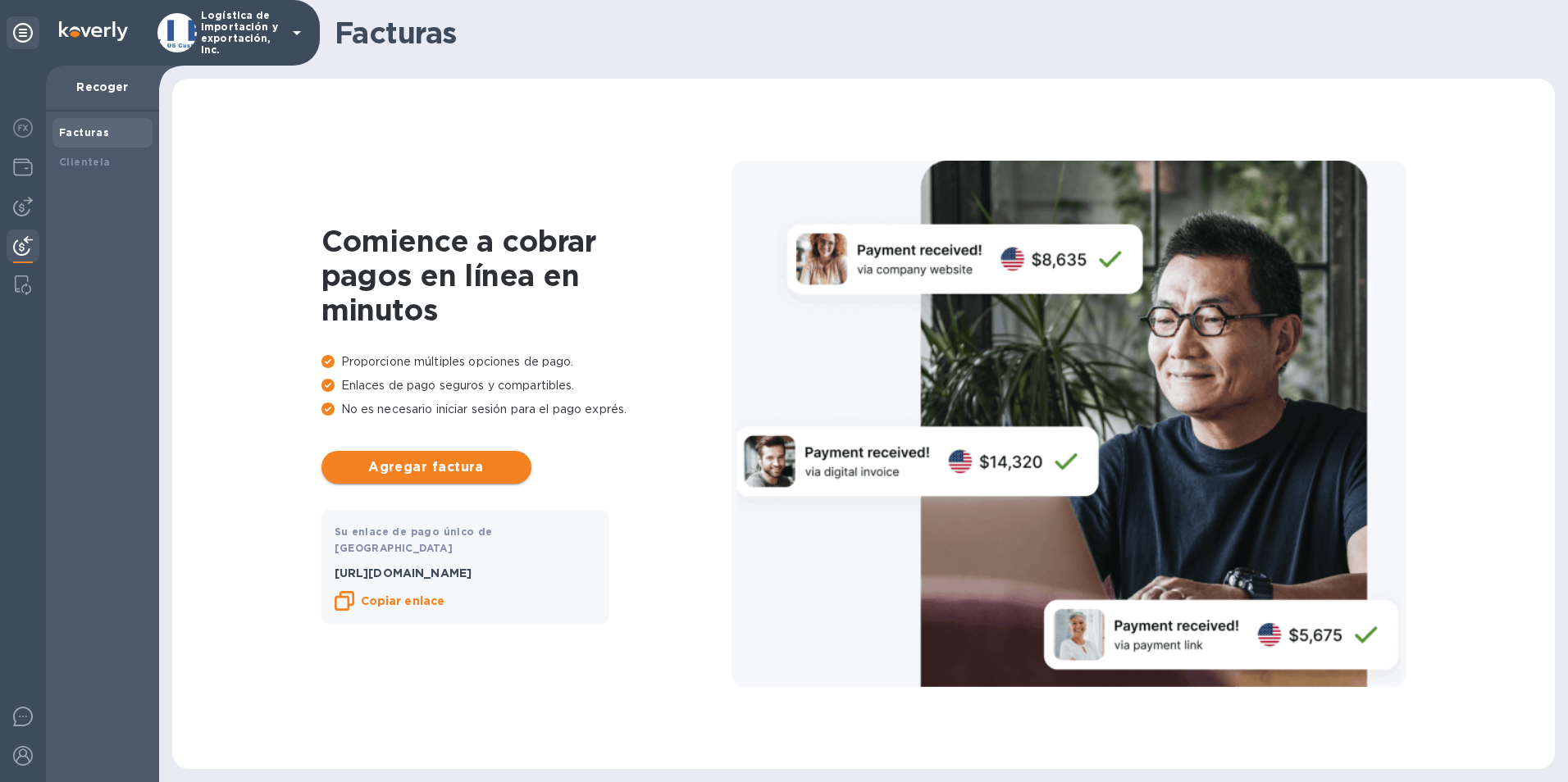
click at [468, 464] on span "Agregar factura" at bounding box center [426, 467] width 184 height 19
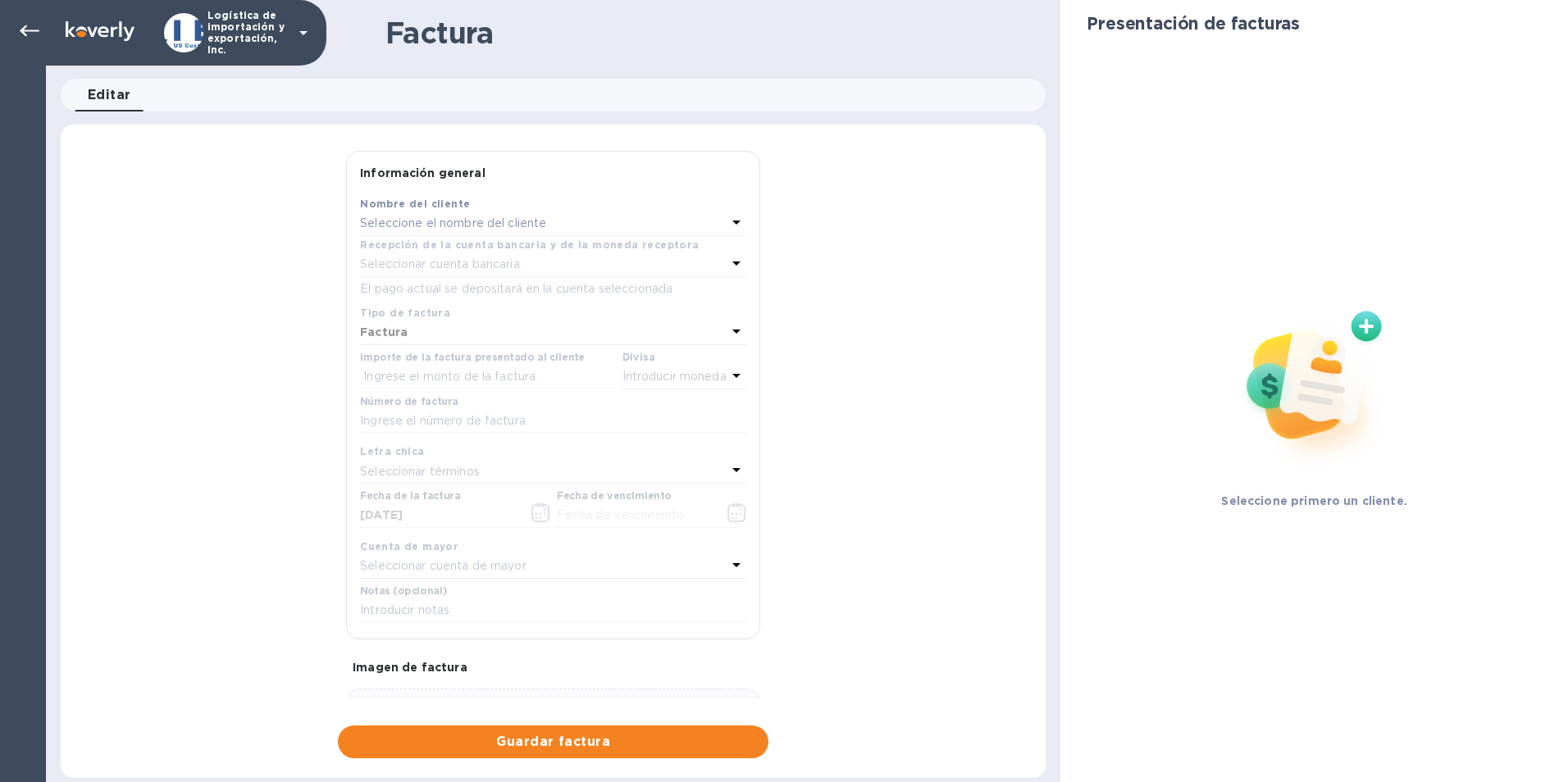
click at [491, 212] on div "Seleccione el nombre del cliente" at bounding box center [543, 223] width 367 height 23
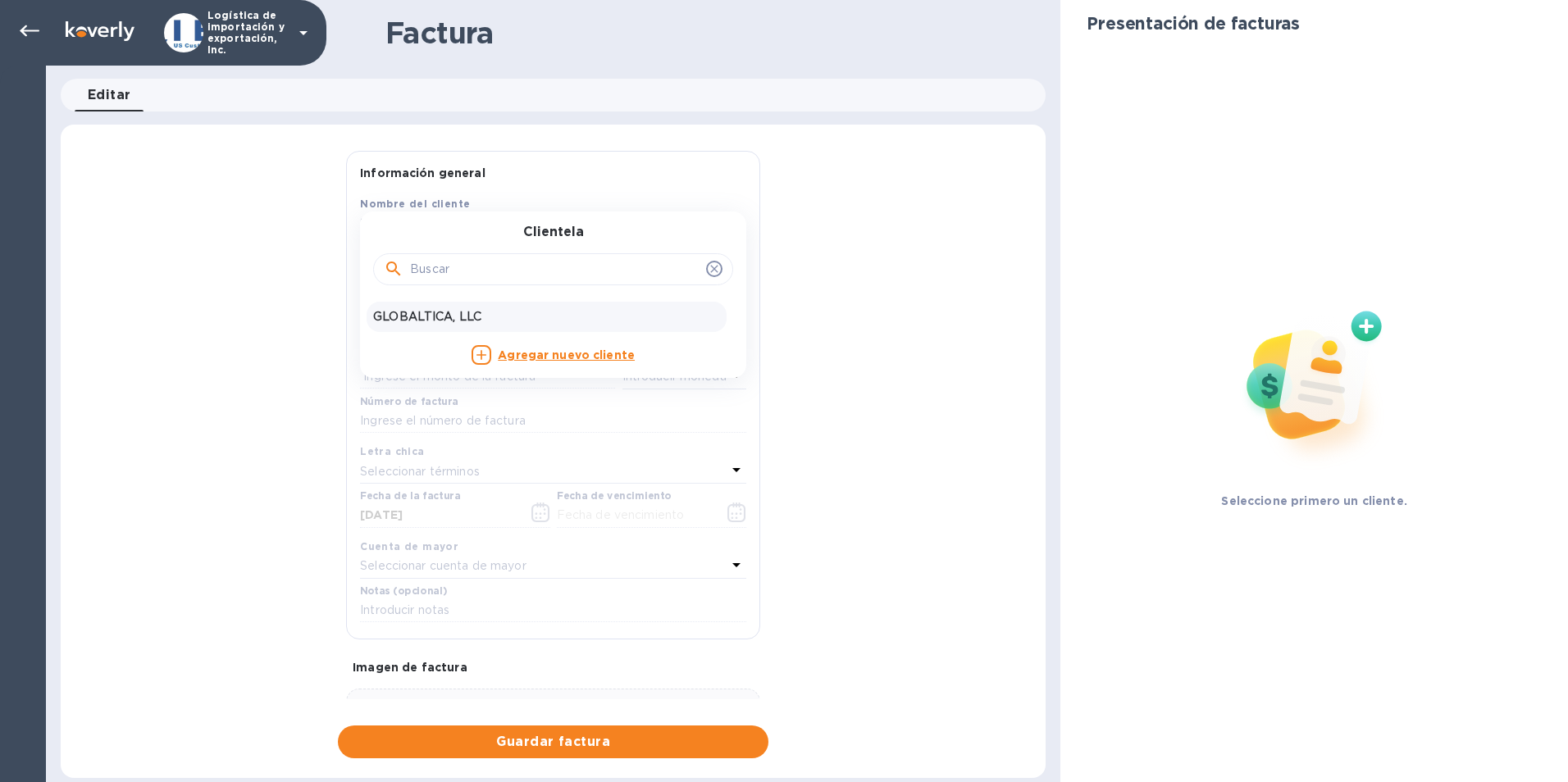
click at [458, 315] on p "GLOBALTICA, LLC" at bounding box center [546, 316] width 347 height 18
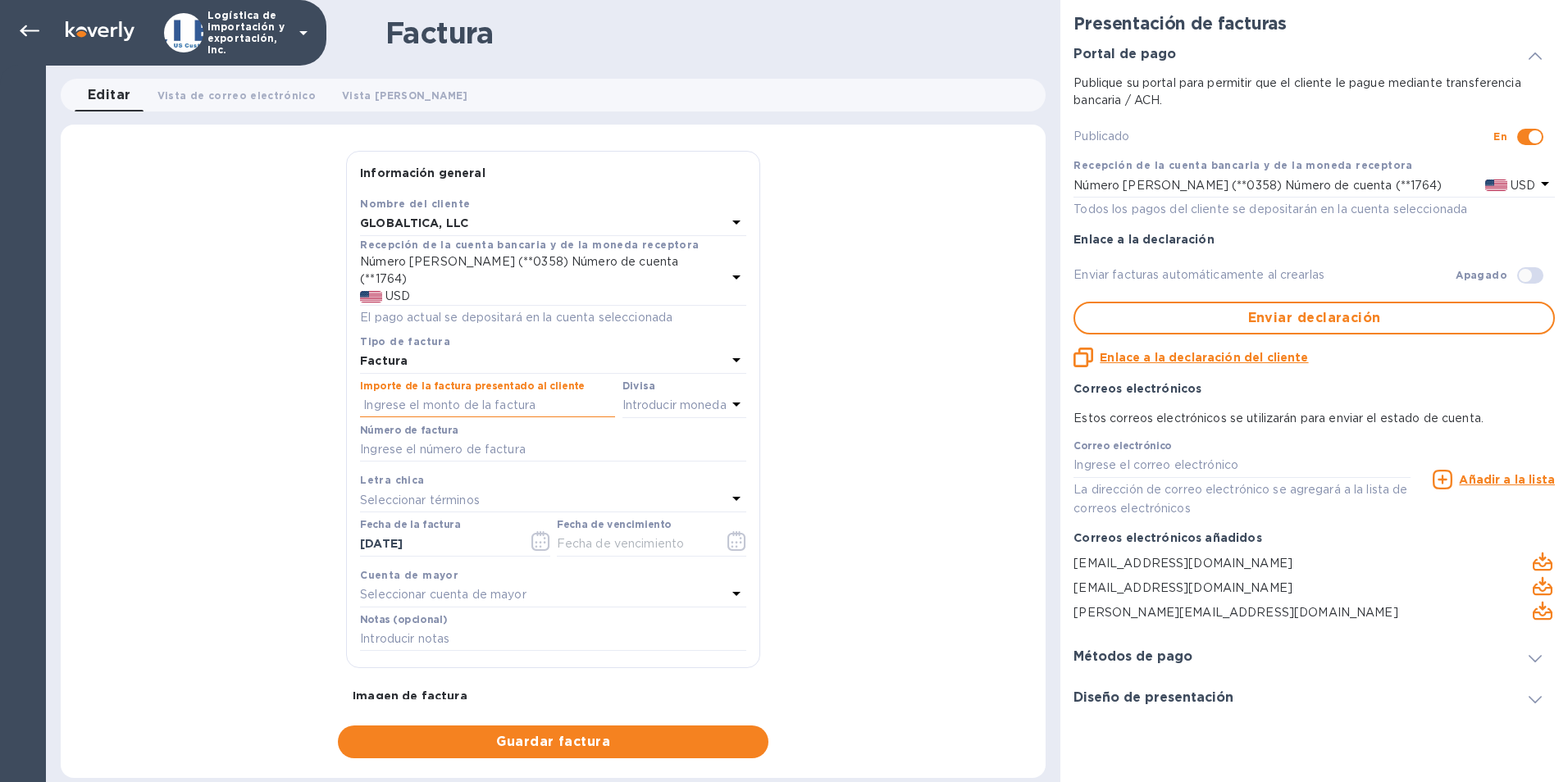
click at [456, 394] on input "text" at bounding box center [488, 405] width 255 height 24
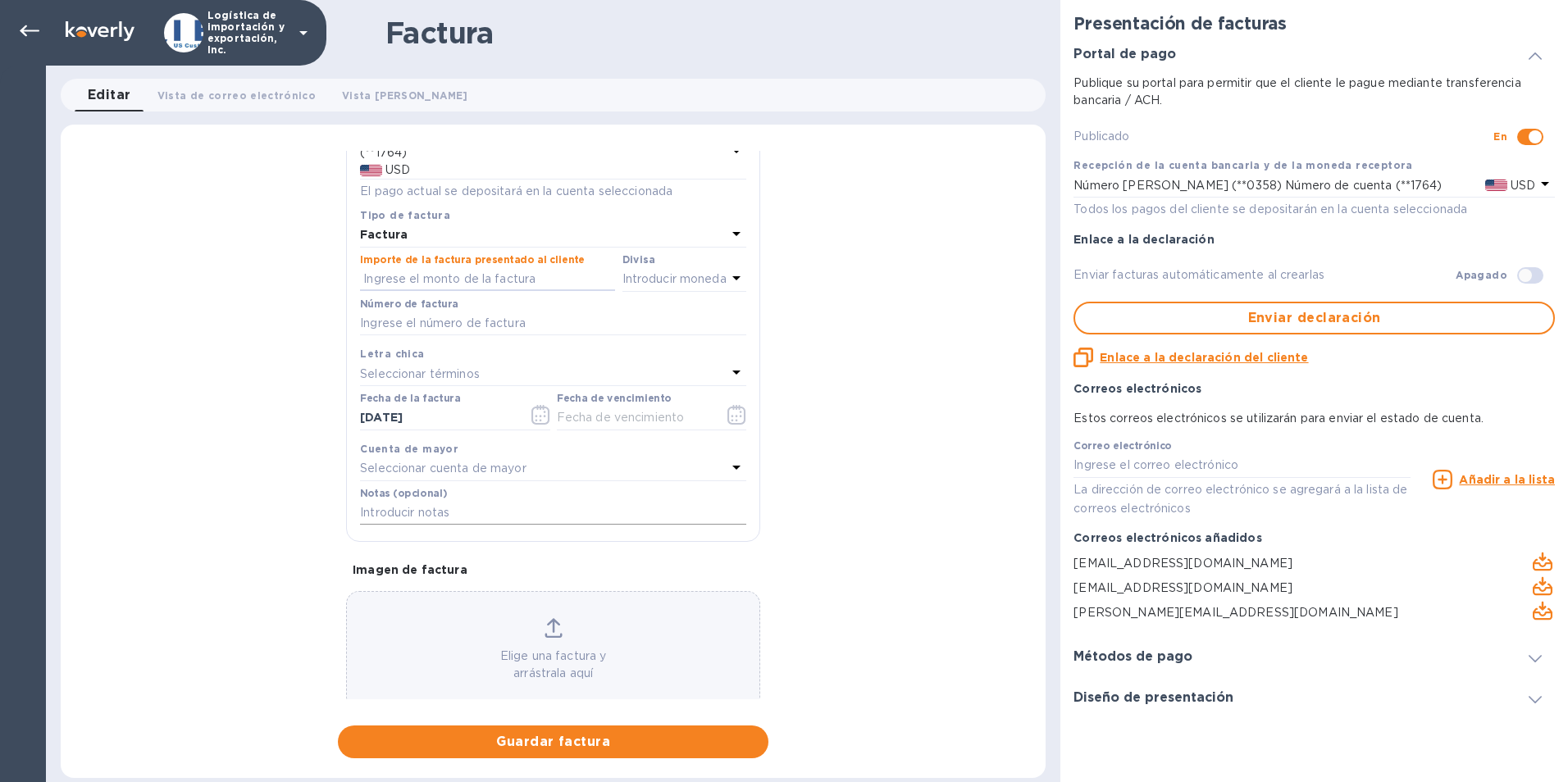
scroll to position [138, 0]
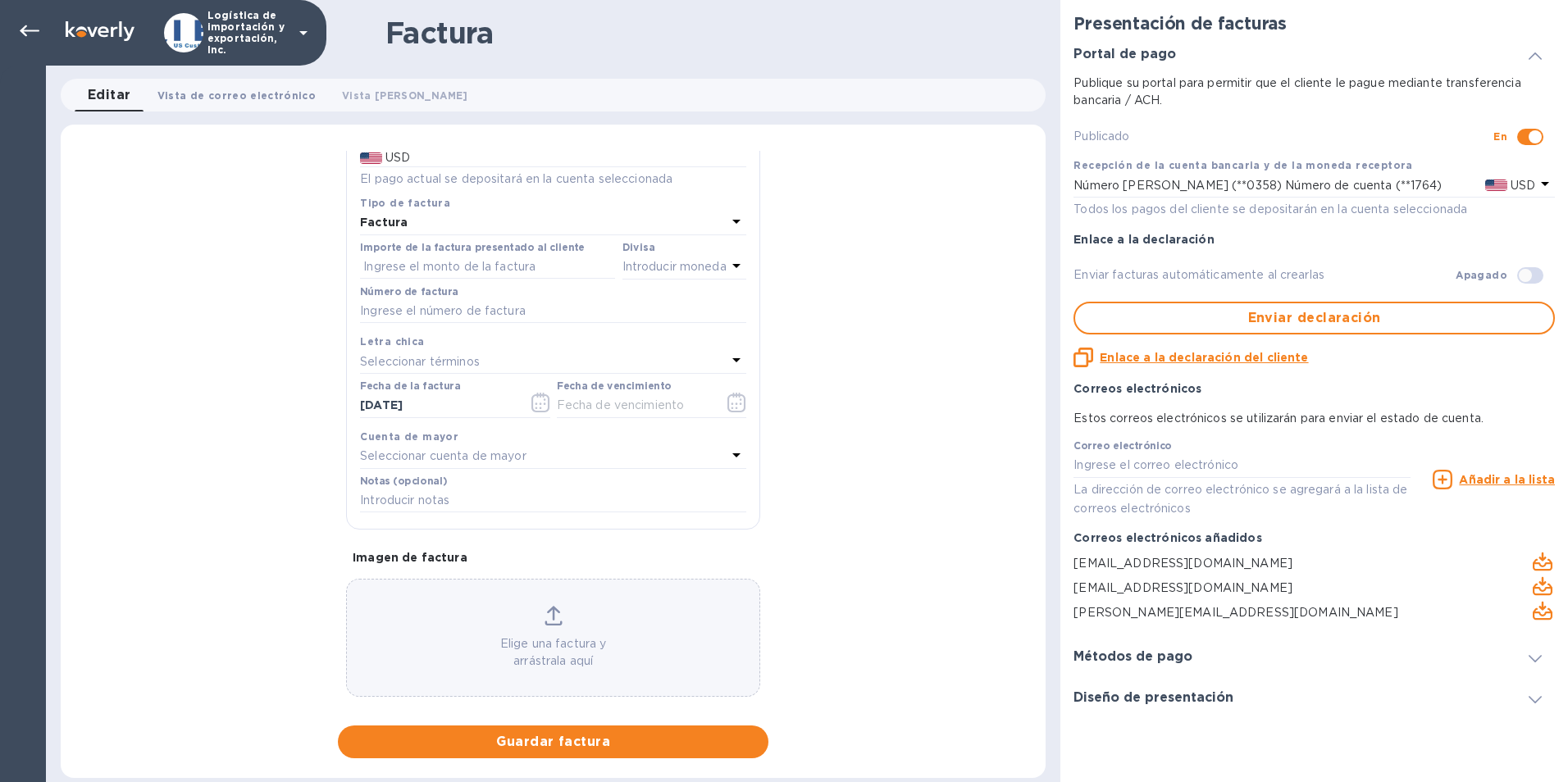
click at [226, 97] on font "Vista de correo electrónico" at bounding box center [237, 96] width 159 height 18
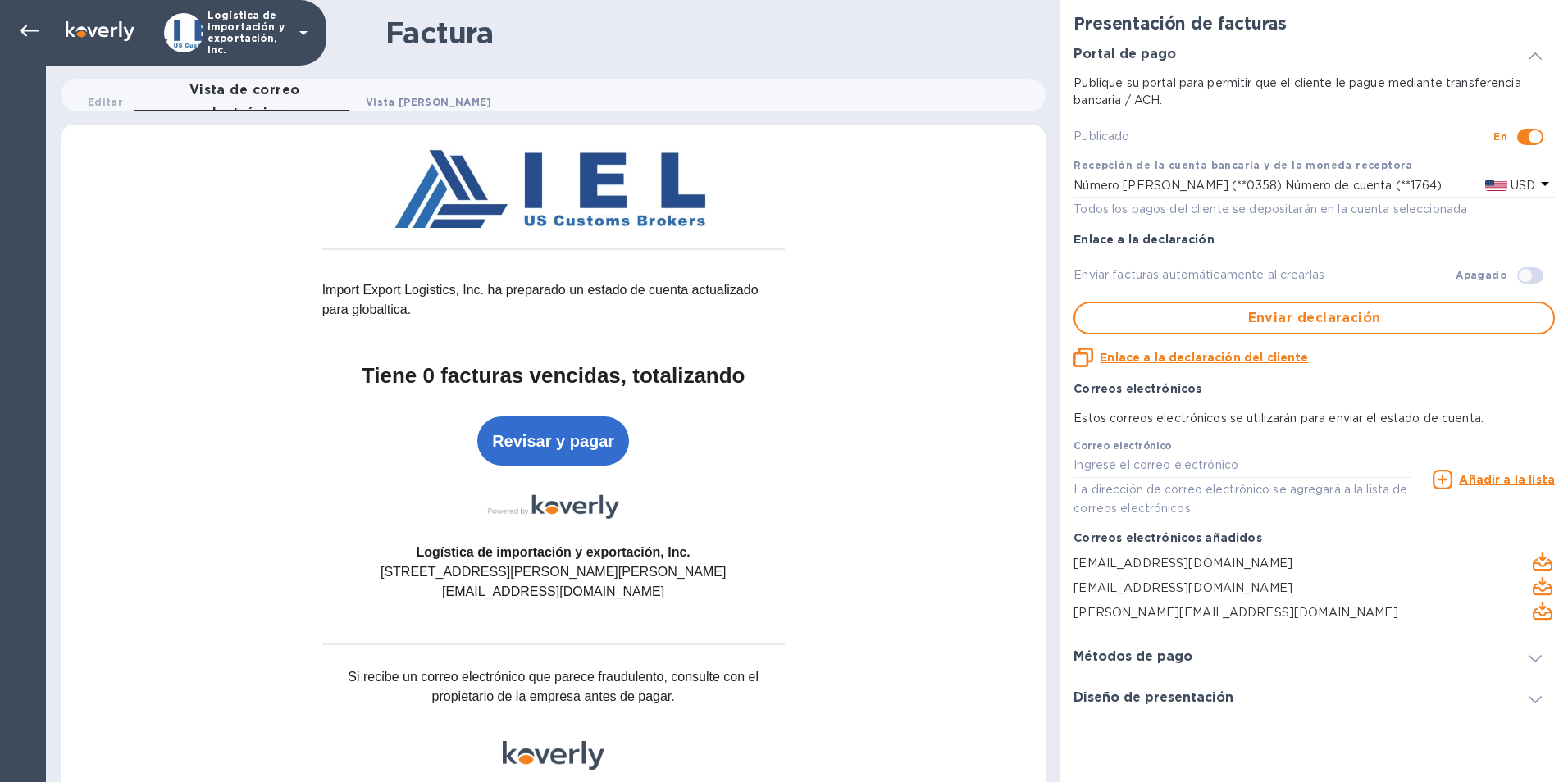
click at [378, 97] on font "Vista [PERSON_NAME]" at bounding box center [429, 102] width 126 height 18
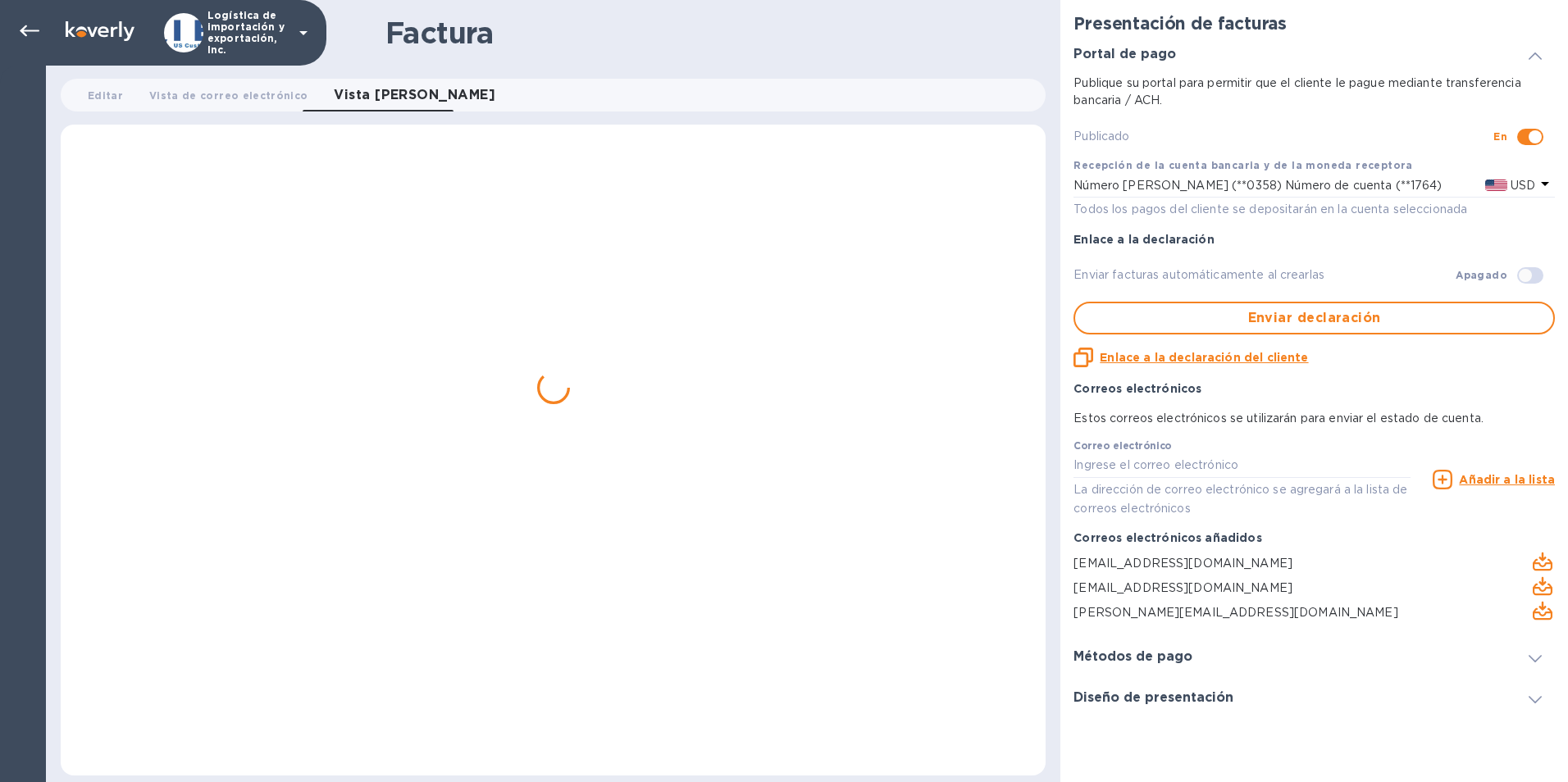
scroll to position [0, 0]
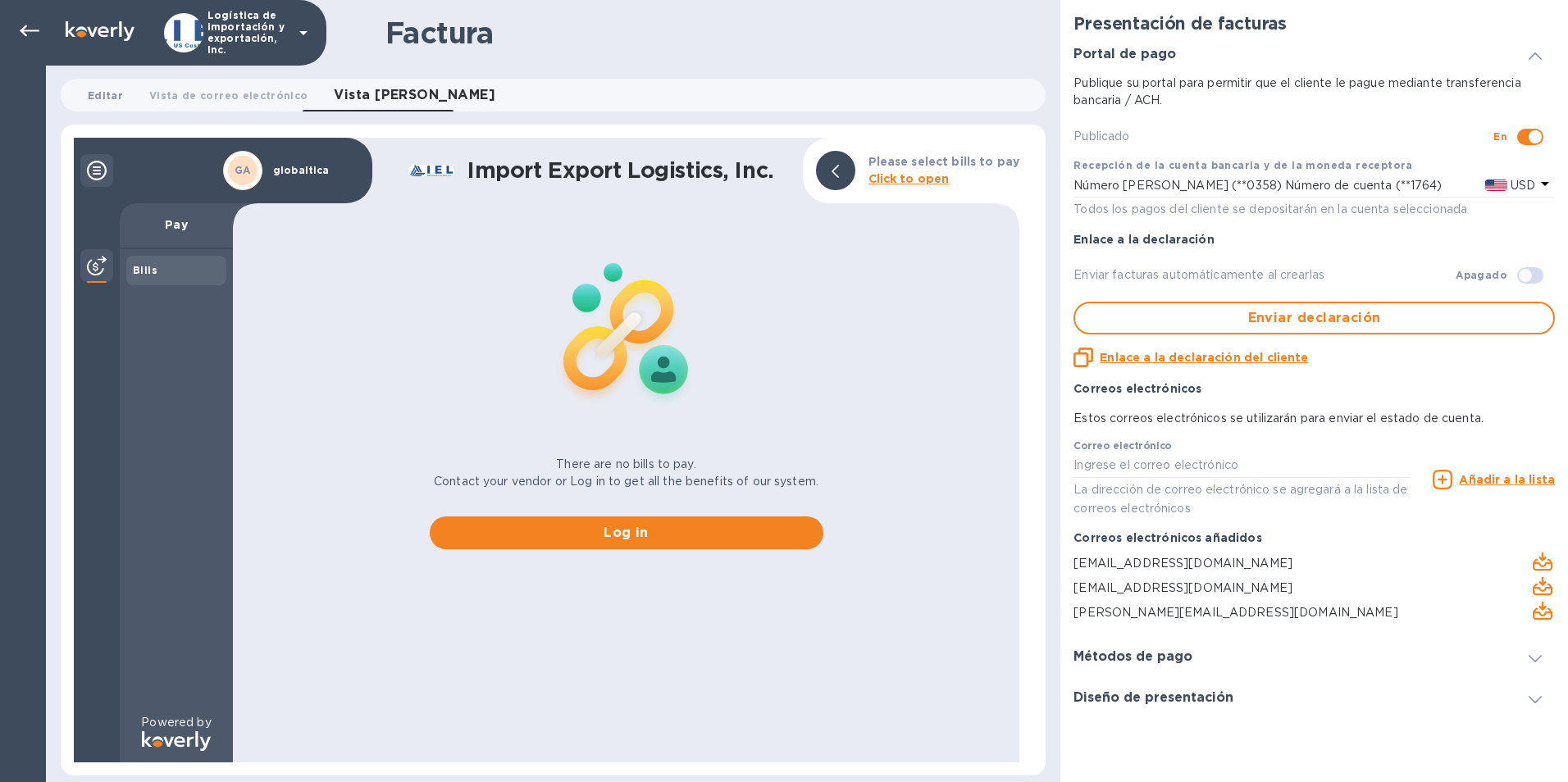
click at [117, 91] on font "Editar" at bounding box center [106, 96] width 35 height 18
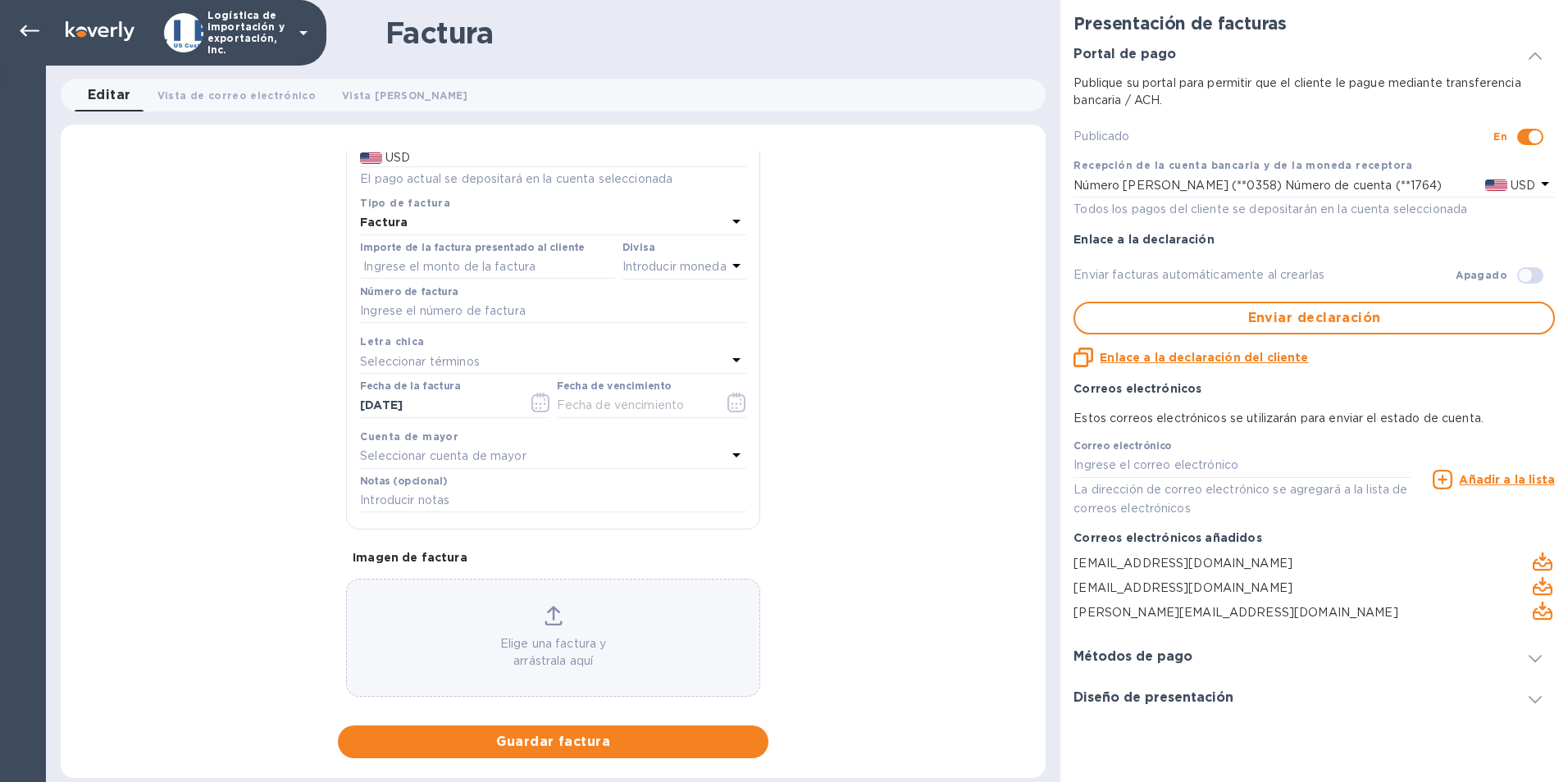
click at [938, 404] on div "Información general Save Nombre del cliente GLOBALTICA, LLC Recepción de la cue…" at bounding box center [553, 455] width 985 height 607
click at [29, 28] on icon at bounding box center [29, 30] width 19 height 19
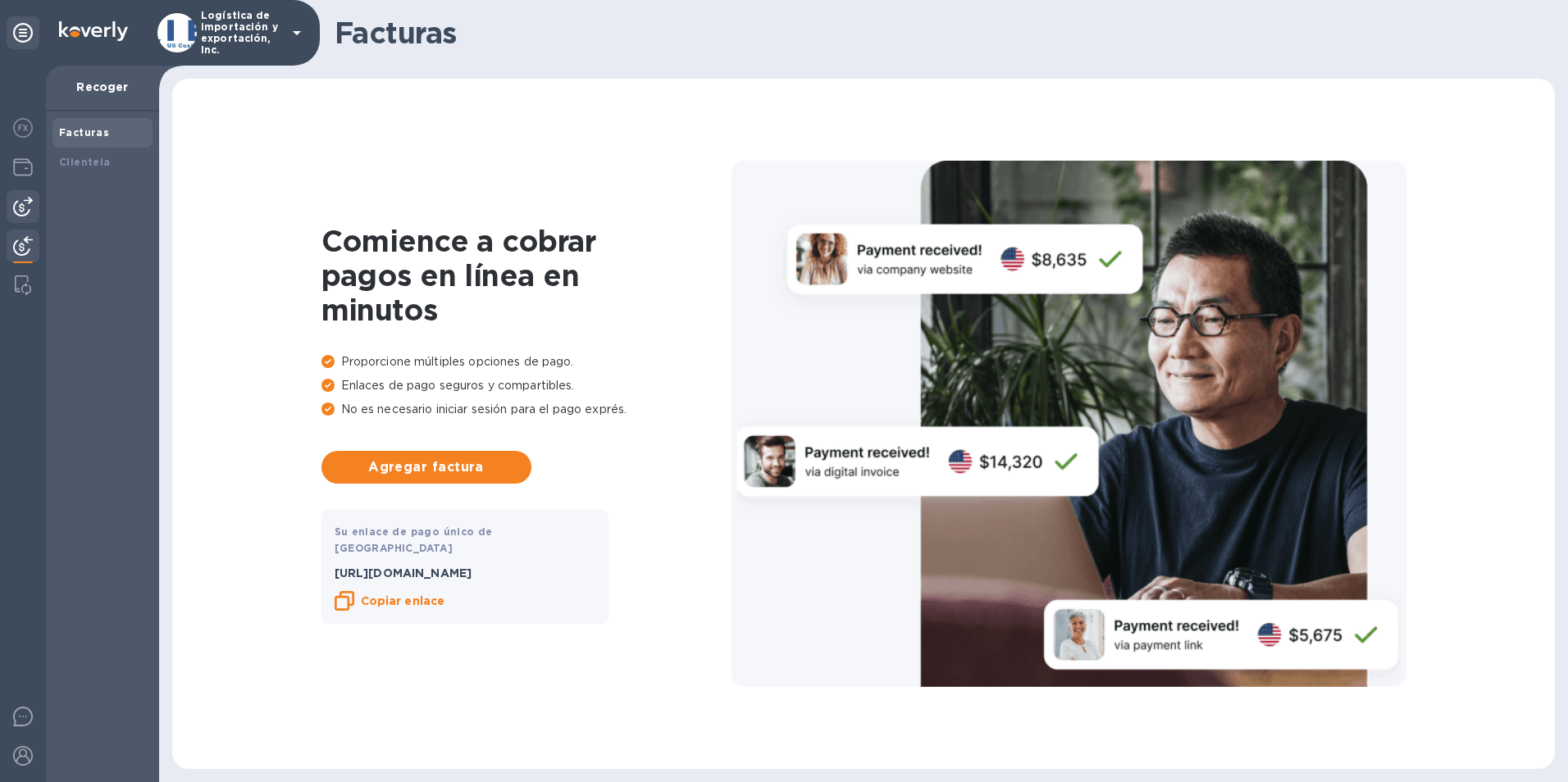
click at [24, 202] on img at bounding box center [23, 206] width 19 height 19
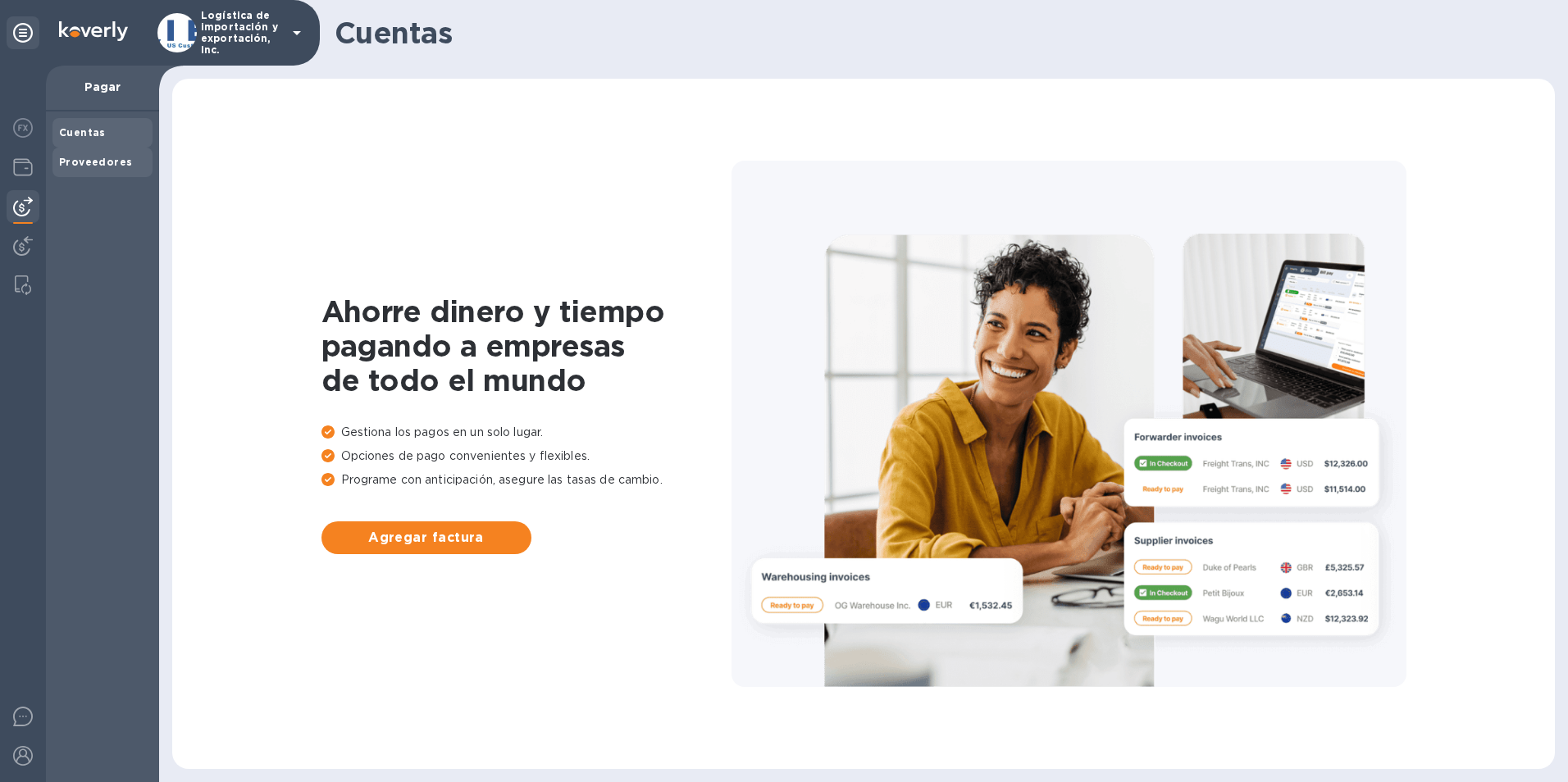
click at [104, 164] on b "Proveedores" at bounding box center [95, 162] width 73 height 13
click at [408, 524] on button "Agregar proveedor" at bounding box center [426, 537] width 210 height 33
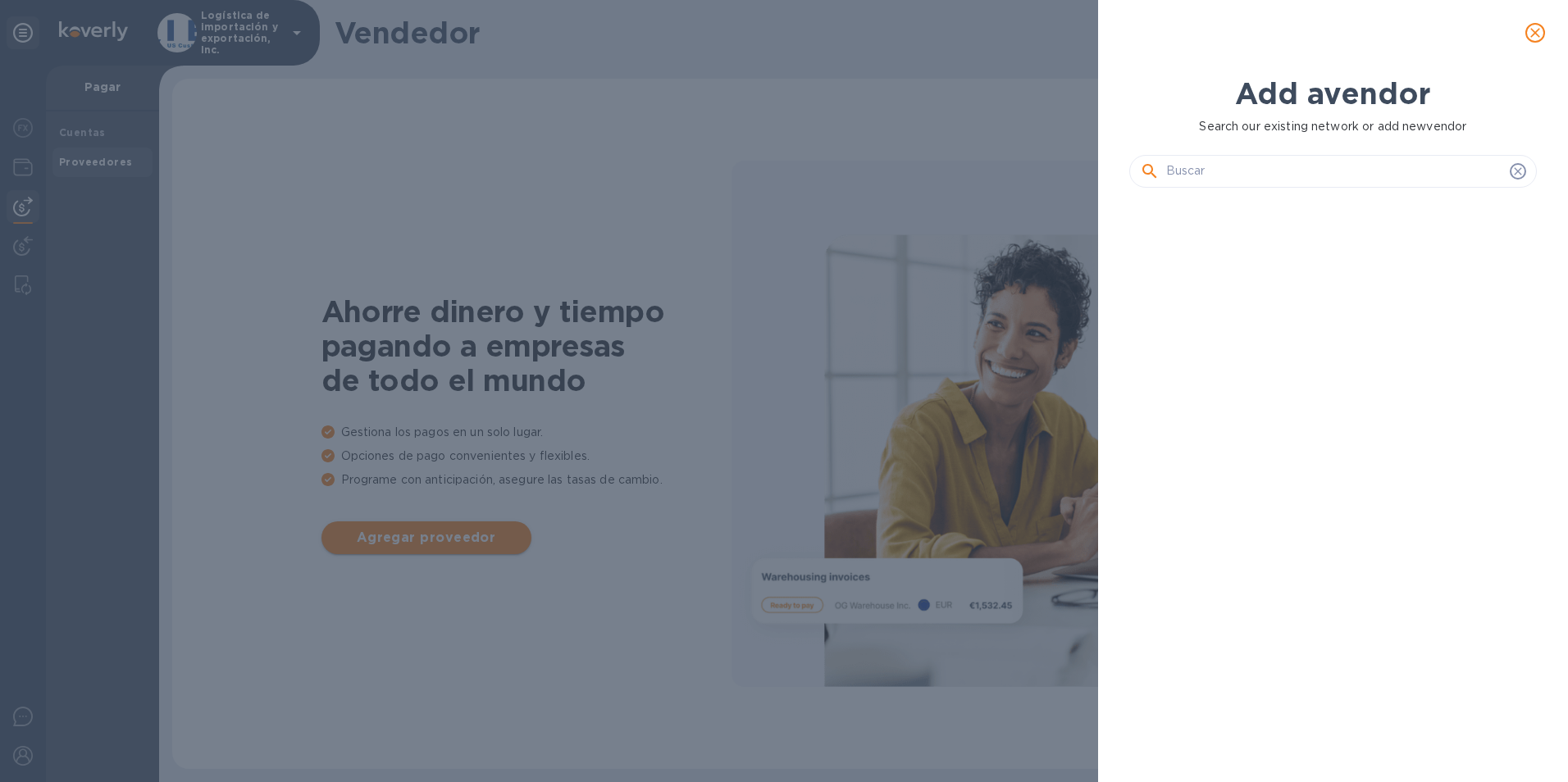
scroll to position [525, 415]
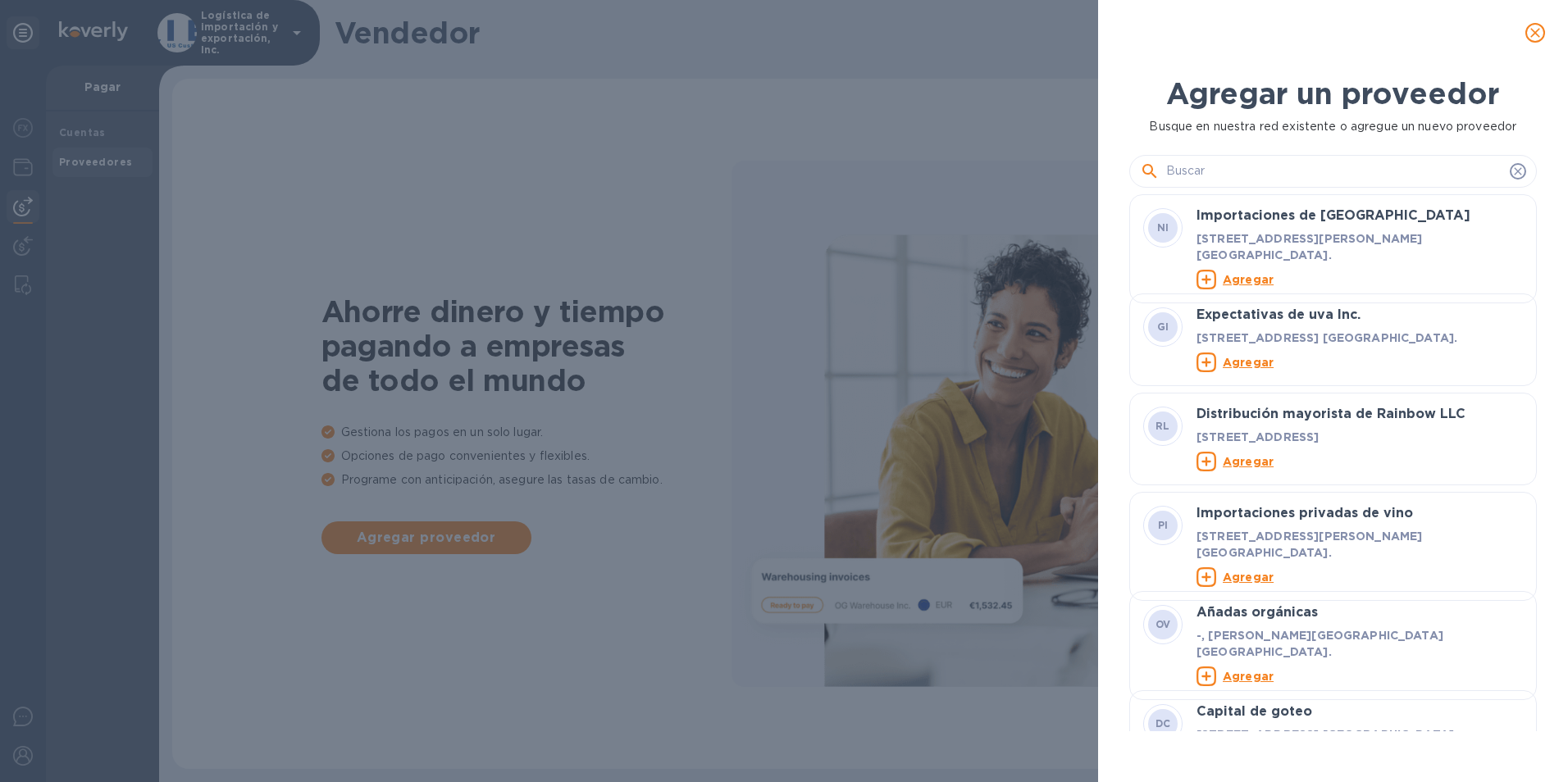
click at [1236, 175] on input "text" at bounding box center [1335, 171] width 337 height 24
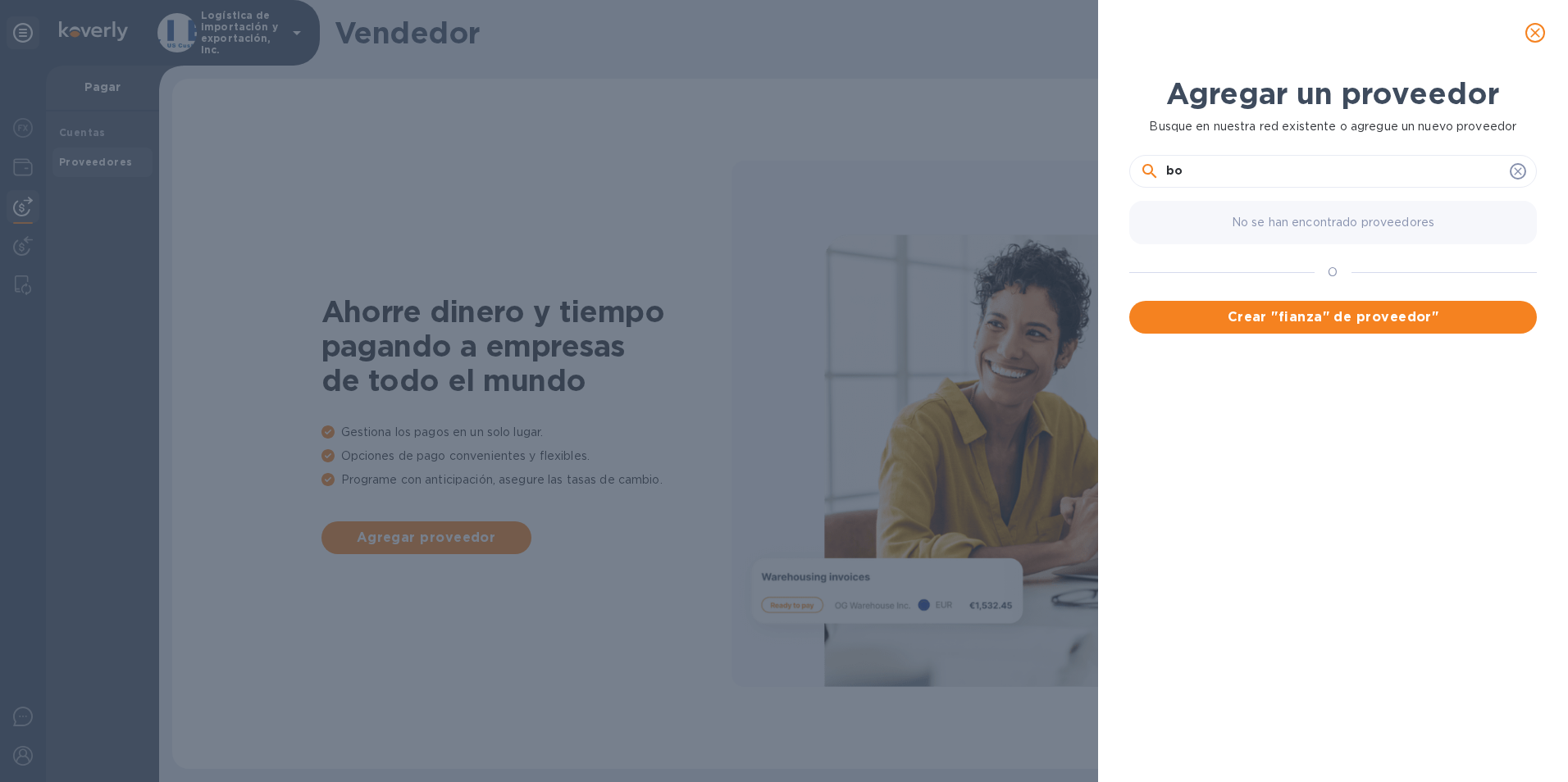
type input "b"
type input "o"
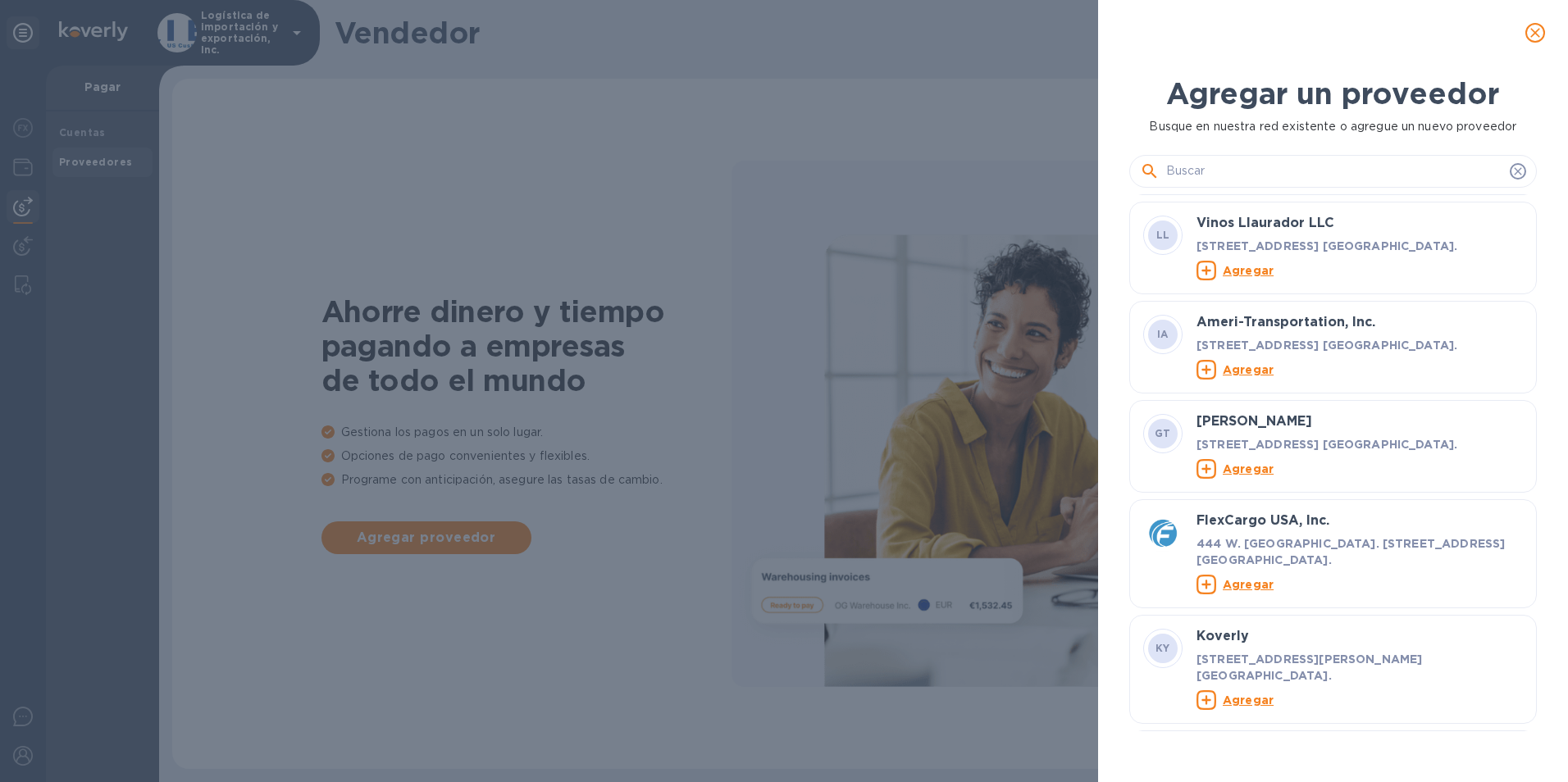
scroll to position [1298, 0]
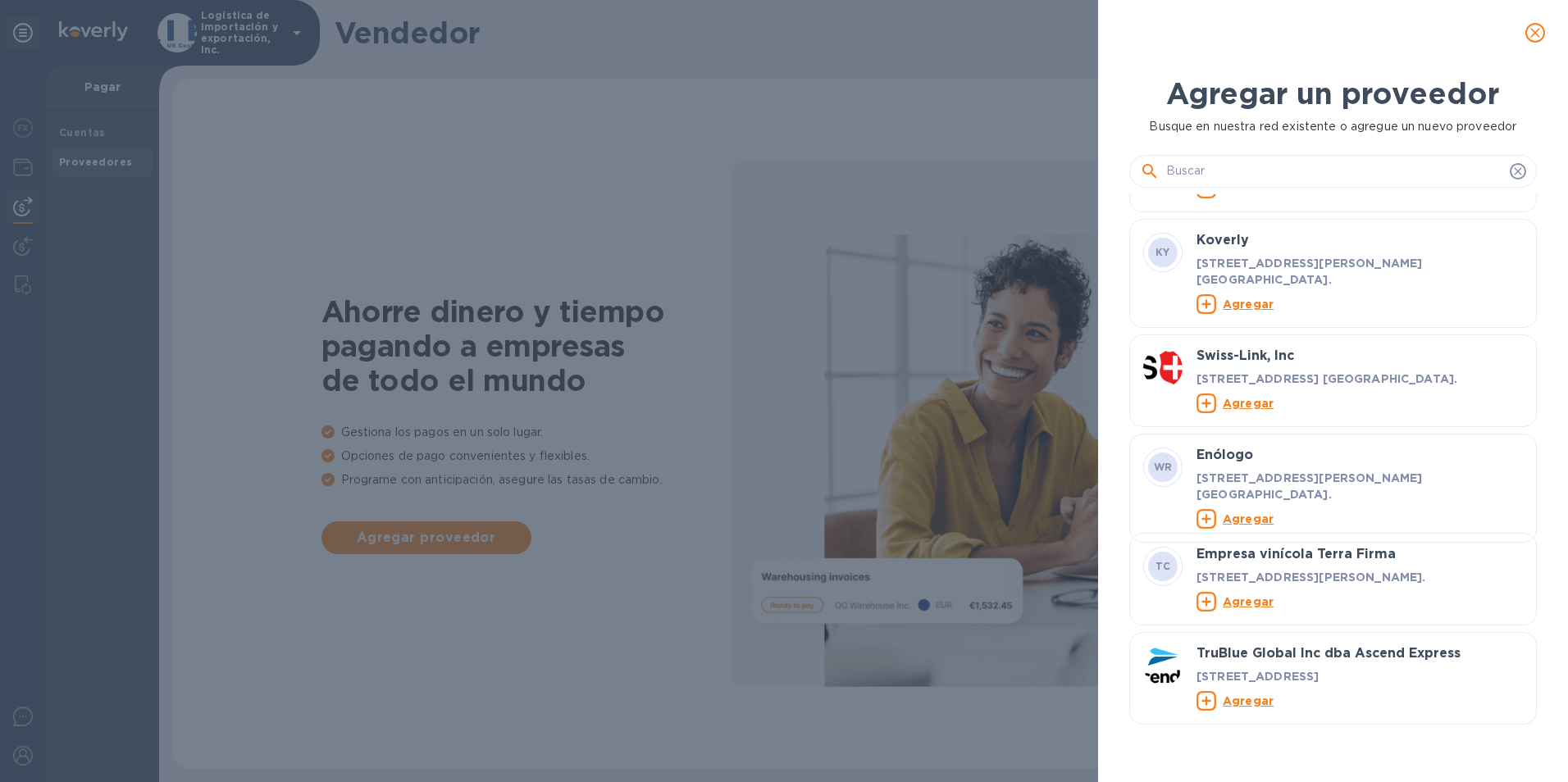
drag, startPoint x: 1173, startPoint y: 482, endPoint x: 1152, endPoint y: 512, distance: 36.6
drag, startPoint x: 1152, startPoint y: 512, endPoint x: 1502, endPoint y: 508, distance: 350.0
click at [1251, 508] on div "Agregar" at bounding box center [1360, 518] width 333 height 26
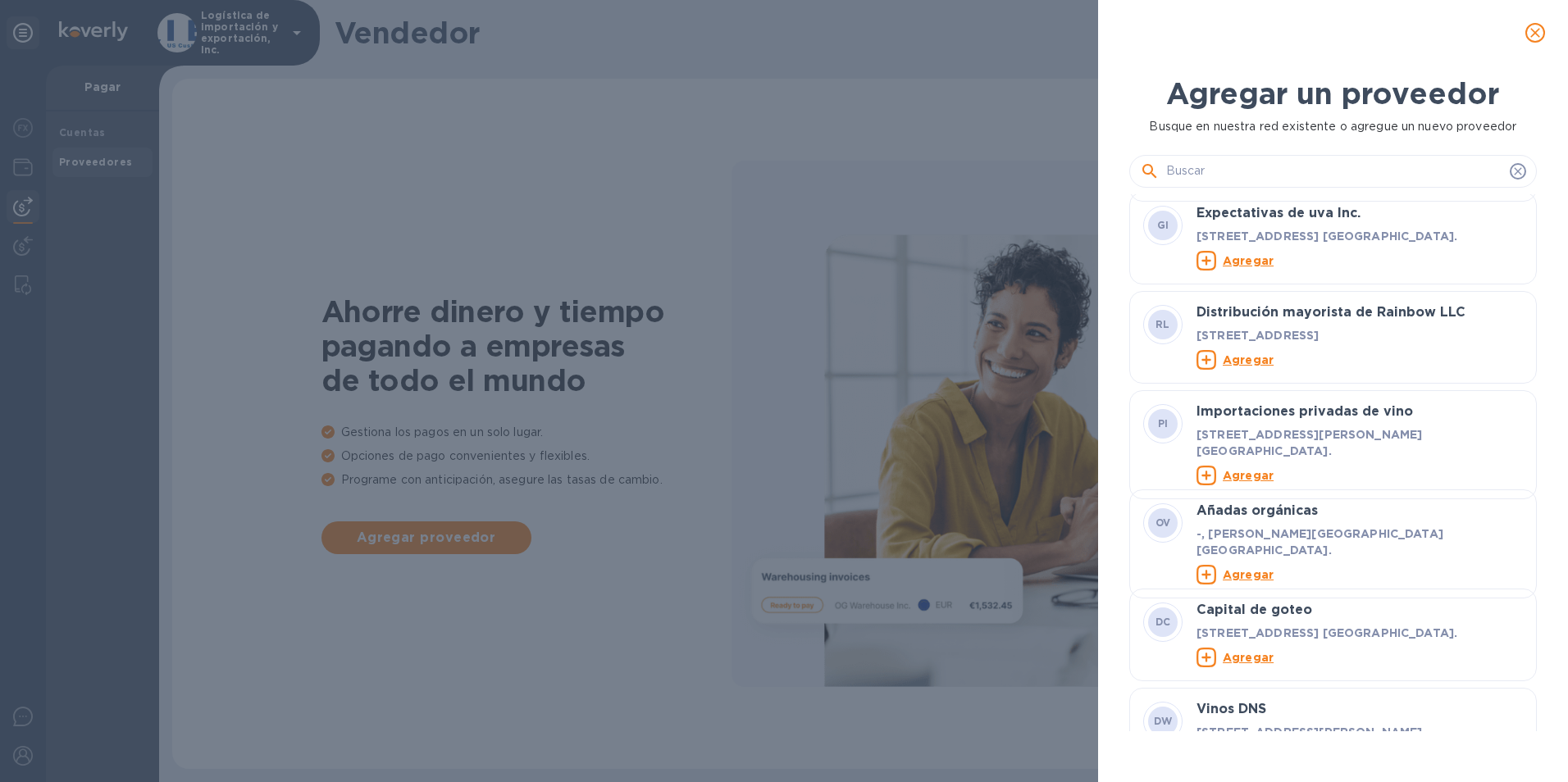
scroll to position [0, 0]
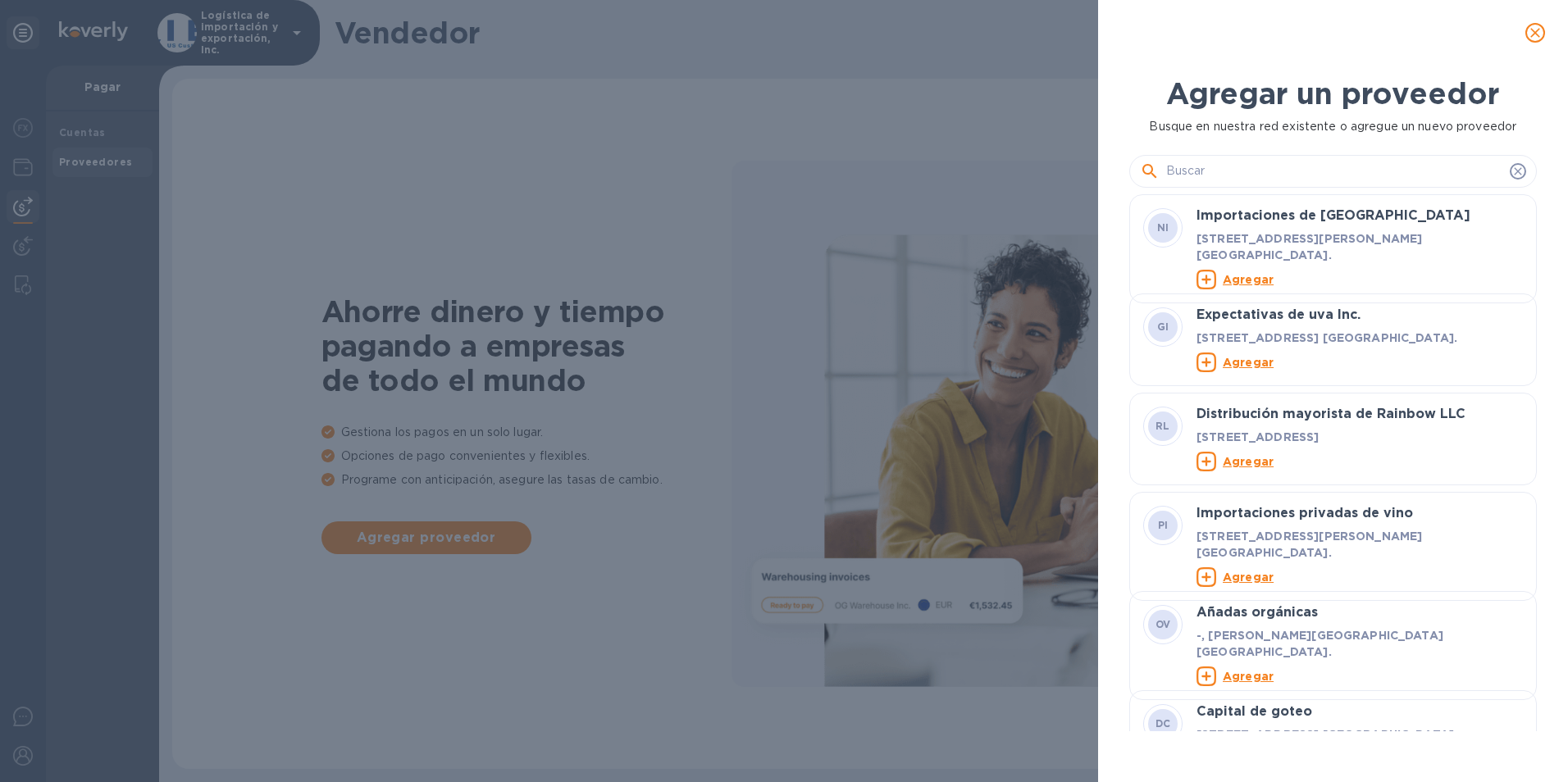
click at [154, 147] on div "Agregar un proveedor Busque en nuestra red existente o agregue un nuevo proveed…" at bounding box center [784, 391] width 1568 height 782
click at [1251, 33] on icon "cerrar" at bounding box center [1536, 33] width 17 height 17
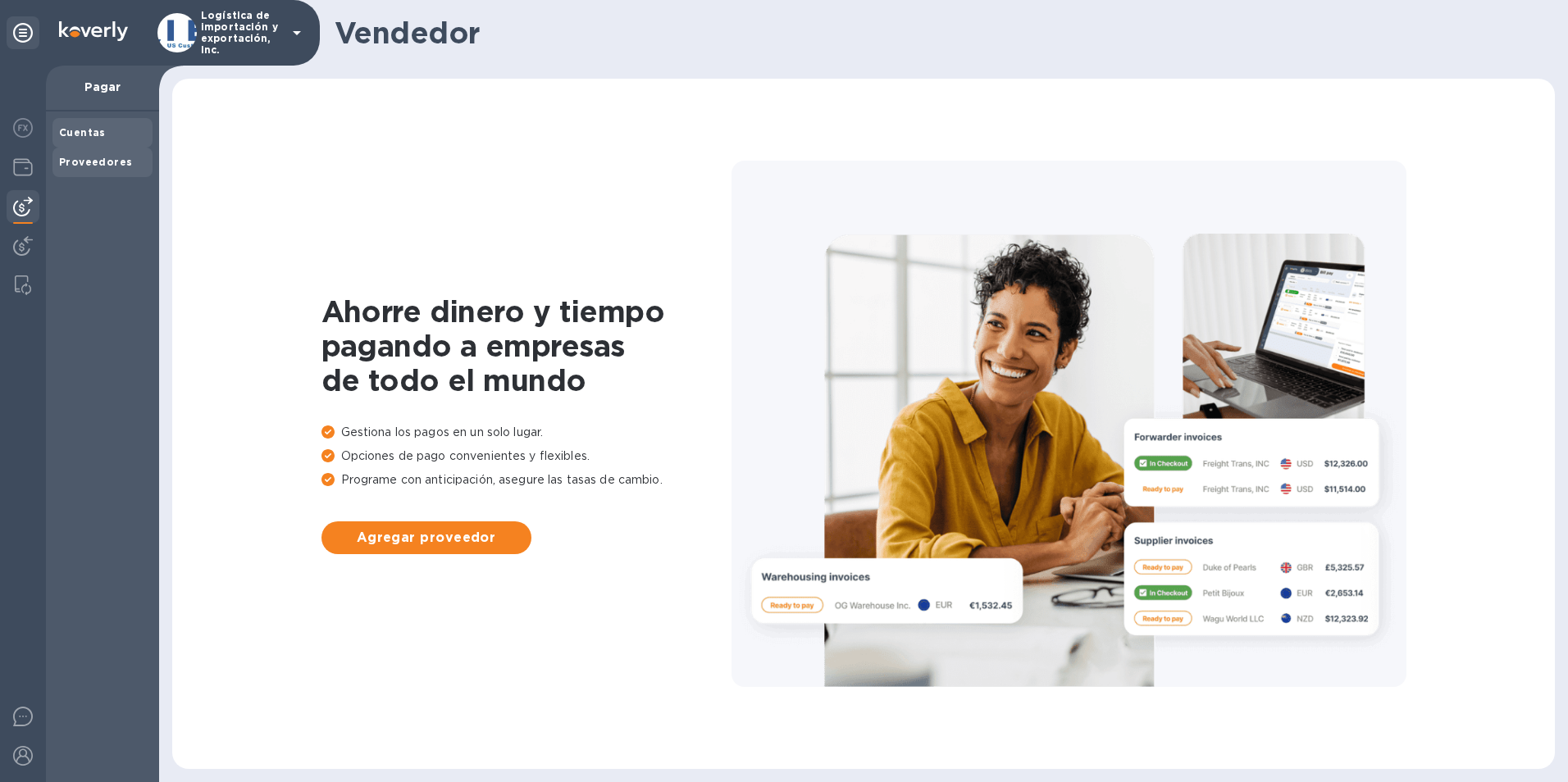
click at [108, 126] on span "Cuentas" at bounding box center [102, 133] width 87 height 17
click at [90, 158] on b "Proveedores" at bounding box center [95, 162] width 73 height 13
click at [93, 128] on b "Cuentas" at bounding box center [82, 132] width 47 height 13
click at [421, 529] on span "Agregar factura" at bounding box center [426, 537] width 184 height 19
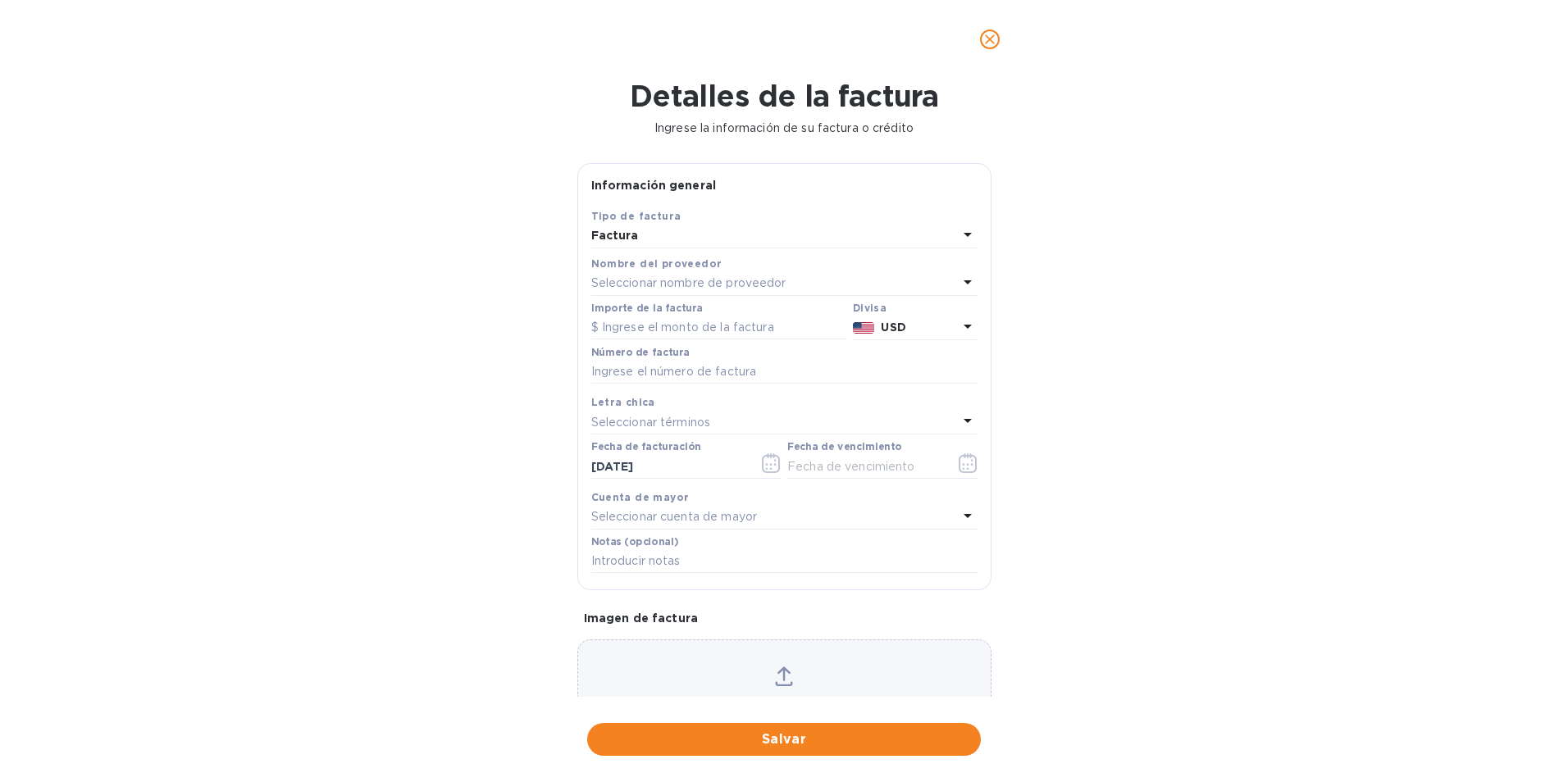
click at [677, 227] on div "Factura" at bounding box center [775, 236] width 367 height 23
click at [664, 274] on p "Factura" at bounding box center [777, 274] width 347 height 18
click at [740, 280] on p "Seleccionar nombre de proveedor" at bounding box center [689, 283] width 196 height 18
click at [946, 328] on span at bounding box center [946, 329] width 17 height 17
click at [939, 326] on icon at bounding box center [946, 329] width 13 height 13
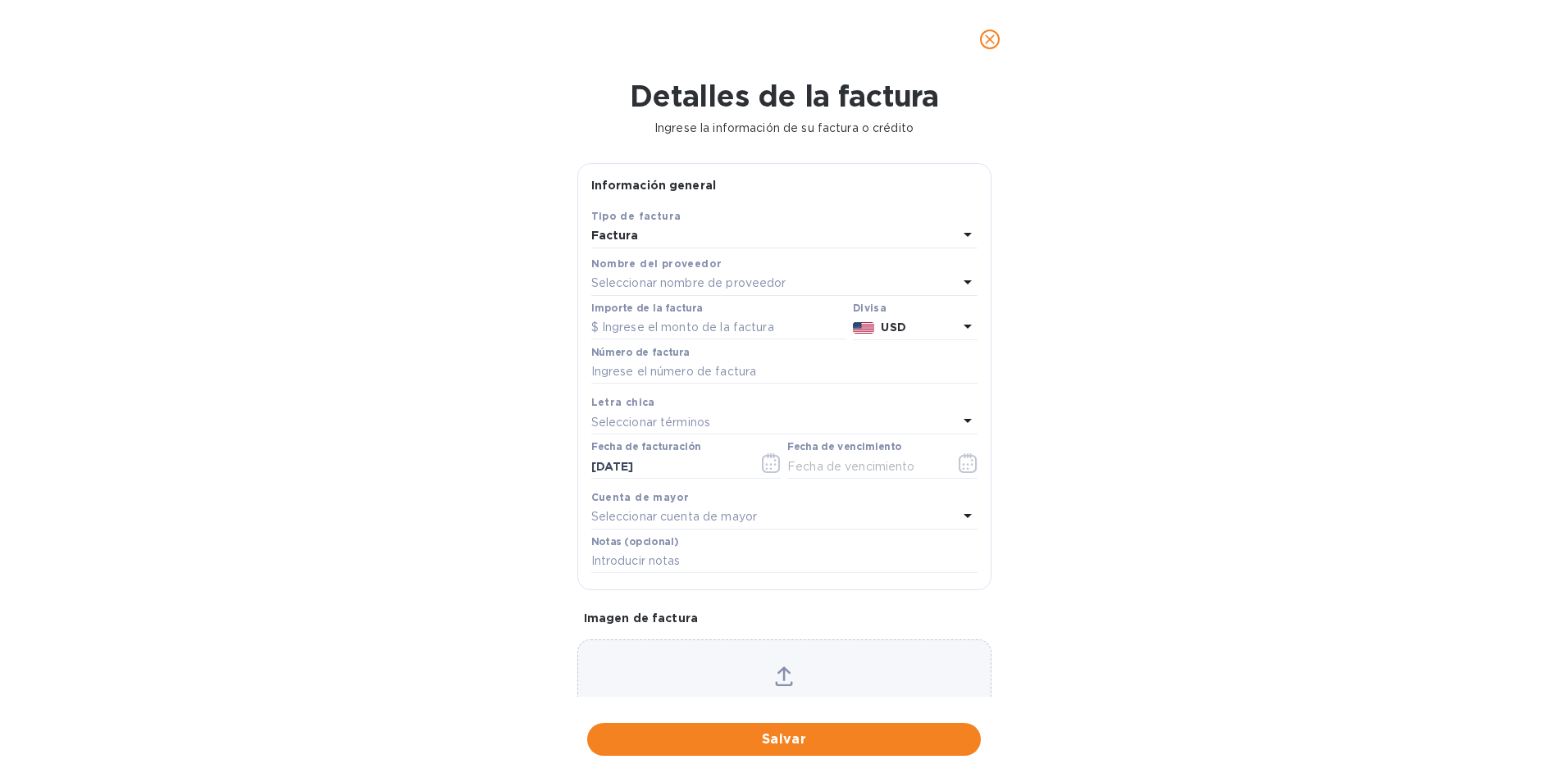
click at [382, 330] on div "Detalles de la factura Ingrese la información de su factura o crédito Informaci…" at bounding box center [784, 430] width 1568 height 703
click at [990, 39] on icon "cerrar" at bounding box center [990, 39] width 10 height 10
